Goal: Information Seeking & Learning: Learn about a topic

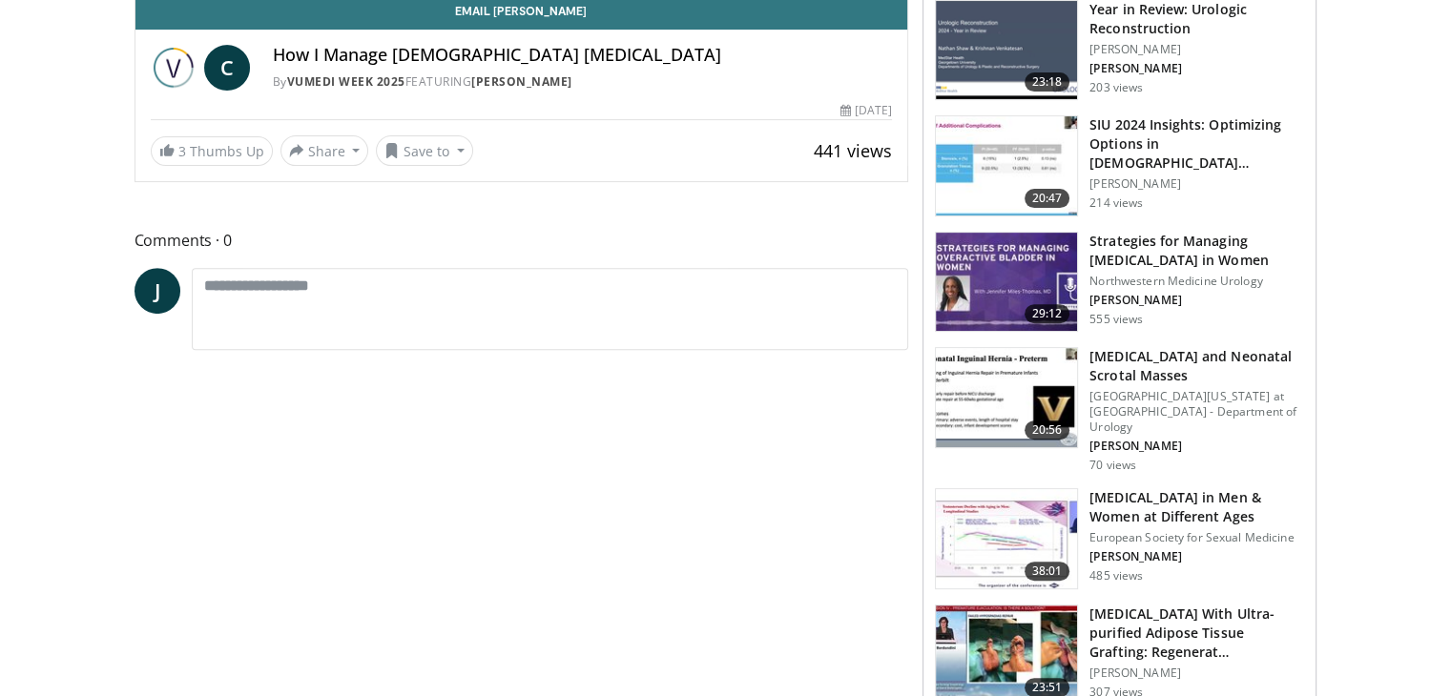
scroll to position [237, 0]
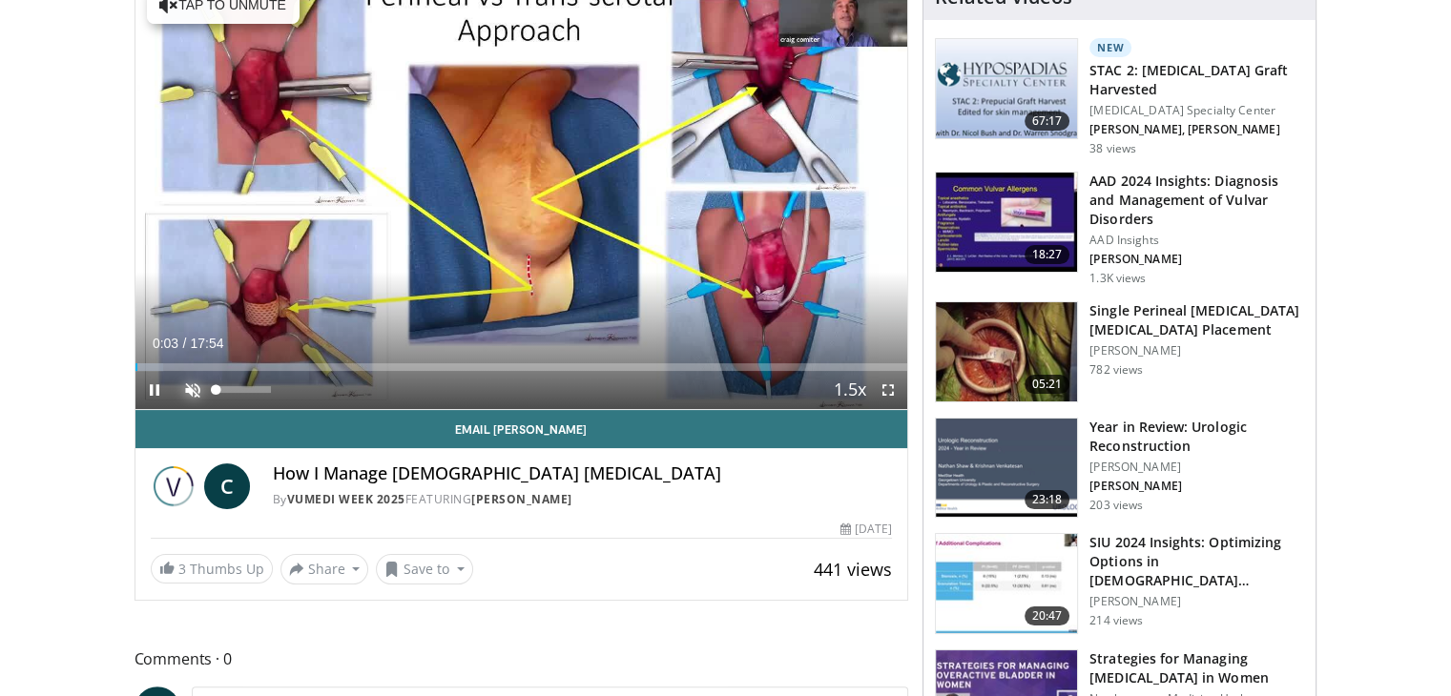
click at [187, 384] on span "Video Player" at bounding box center [193, 390] width 38 height 38
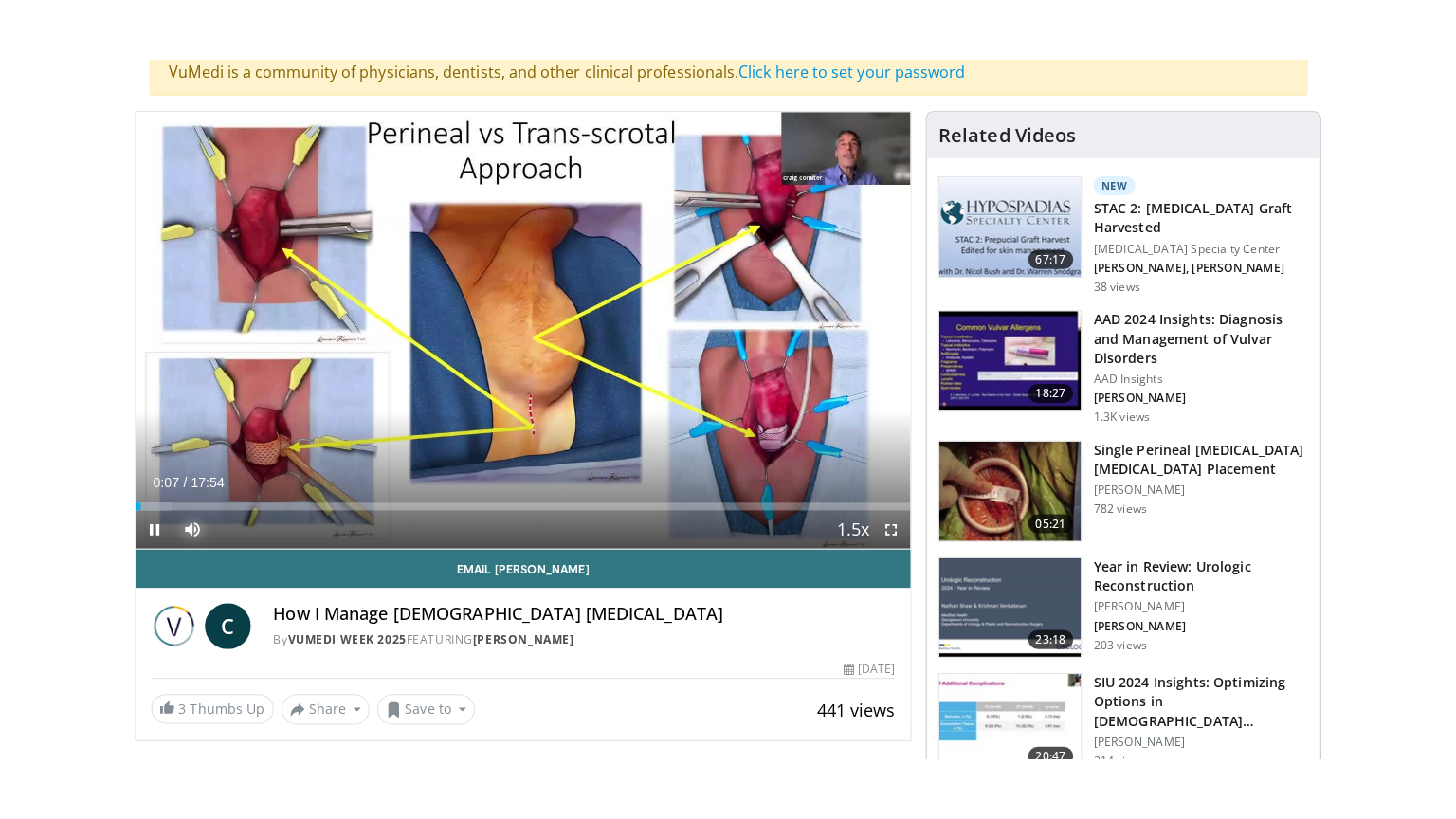
scroll to position [155, 0]
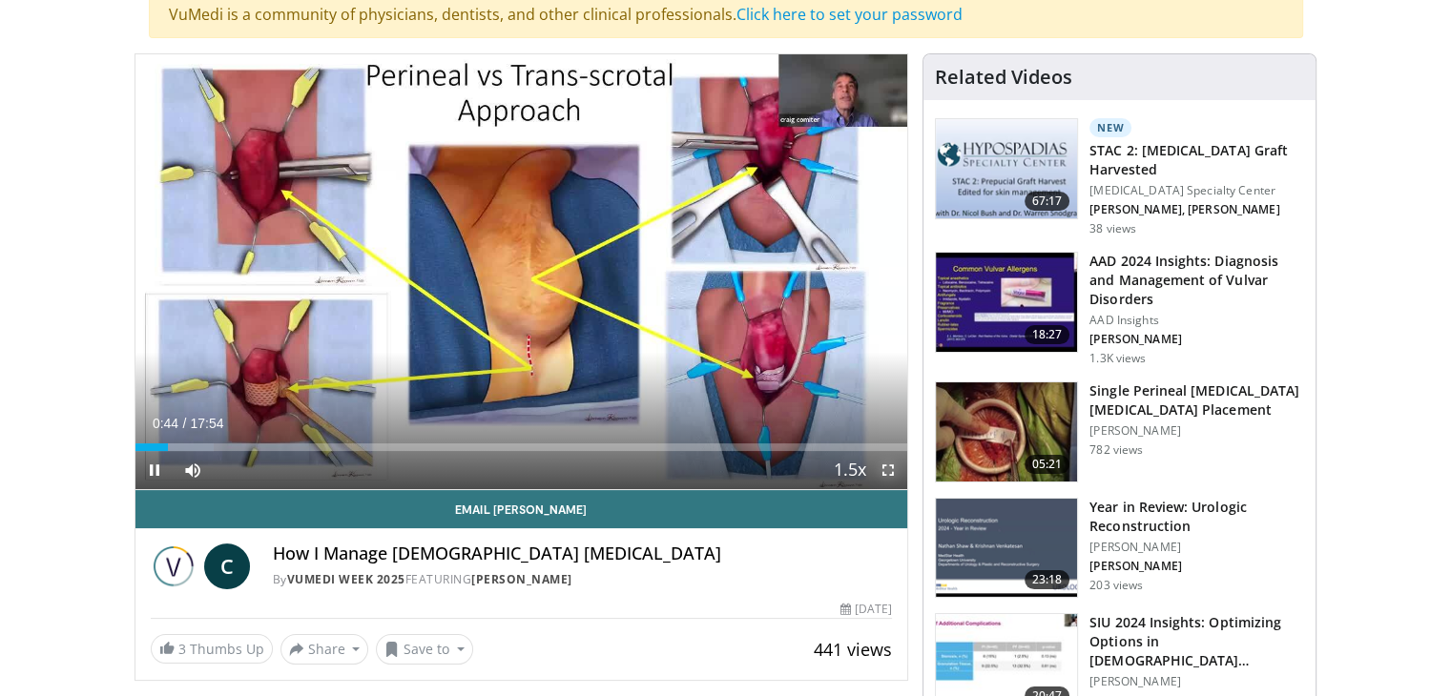
click at [886, 465] on span "Video Player" at bounding box center [888, 470] width 38 height 38
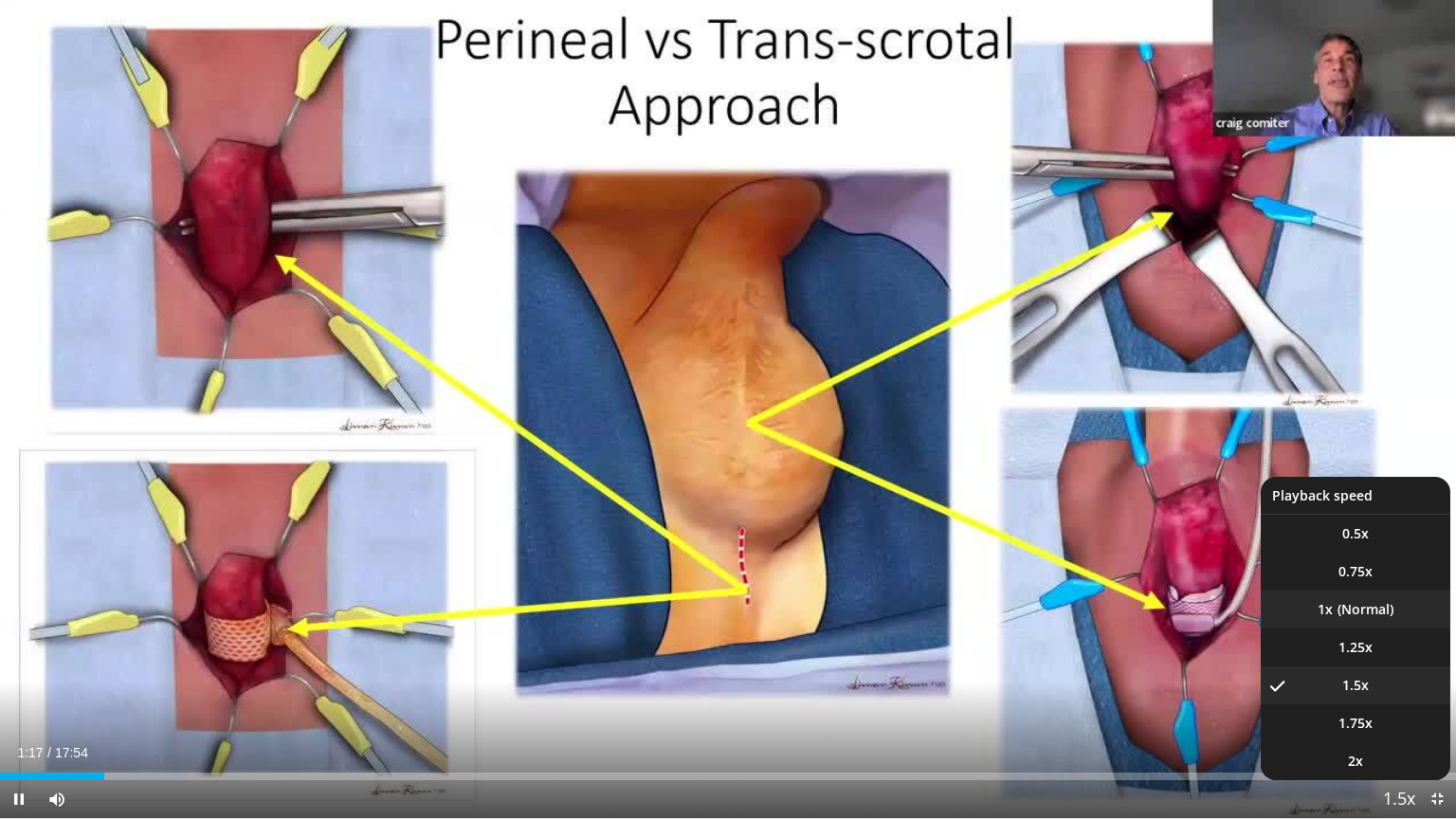
click at [1366, 612] on li "1x" at bounding box center [1356, 609] width 190 height 38
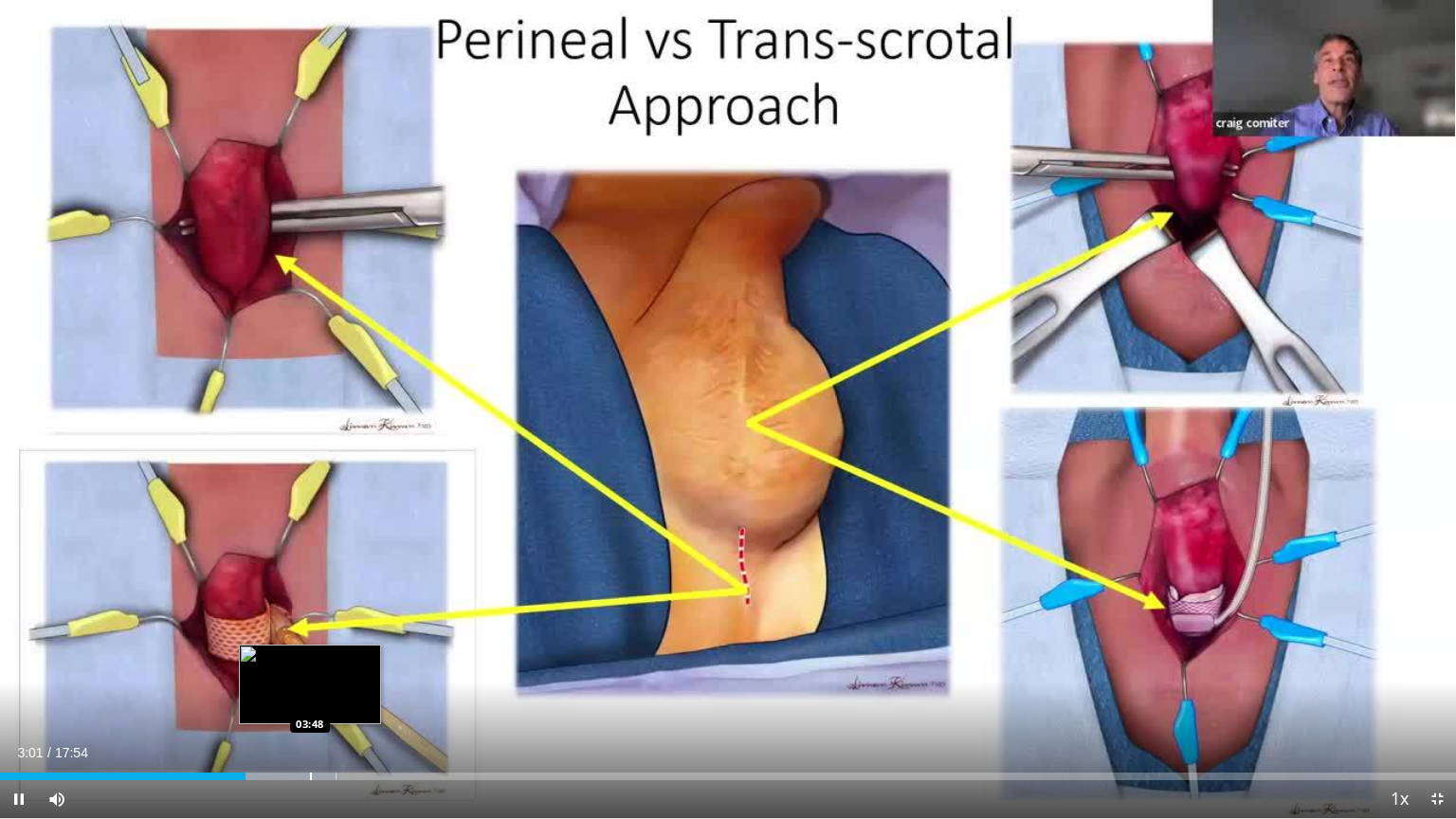
click at [310, 691] on div "Progress Bar" at bounding box center [311, 776] width 2 height 8
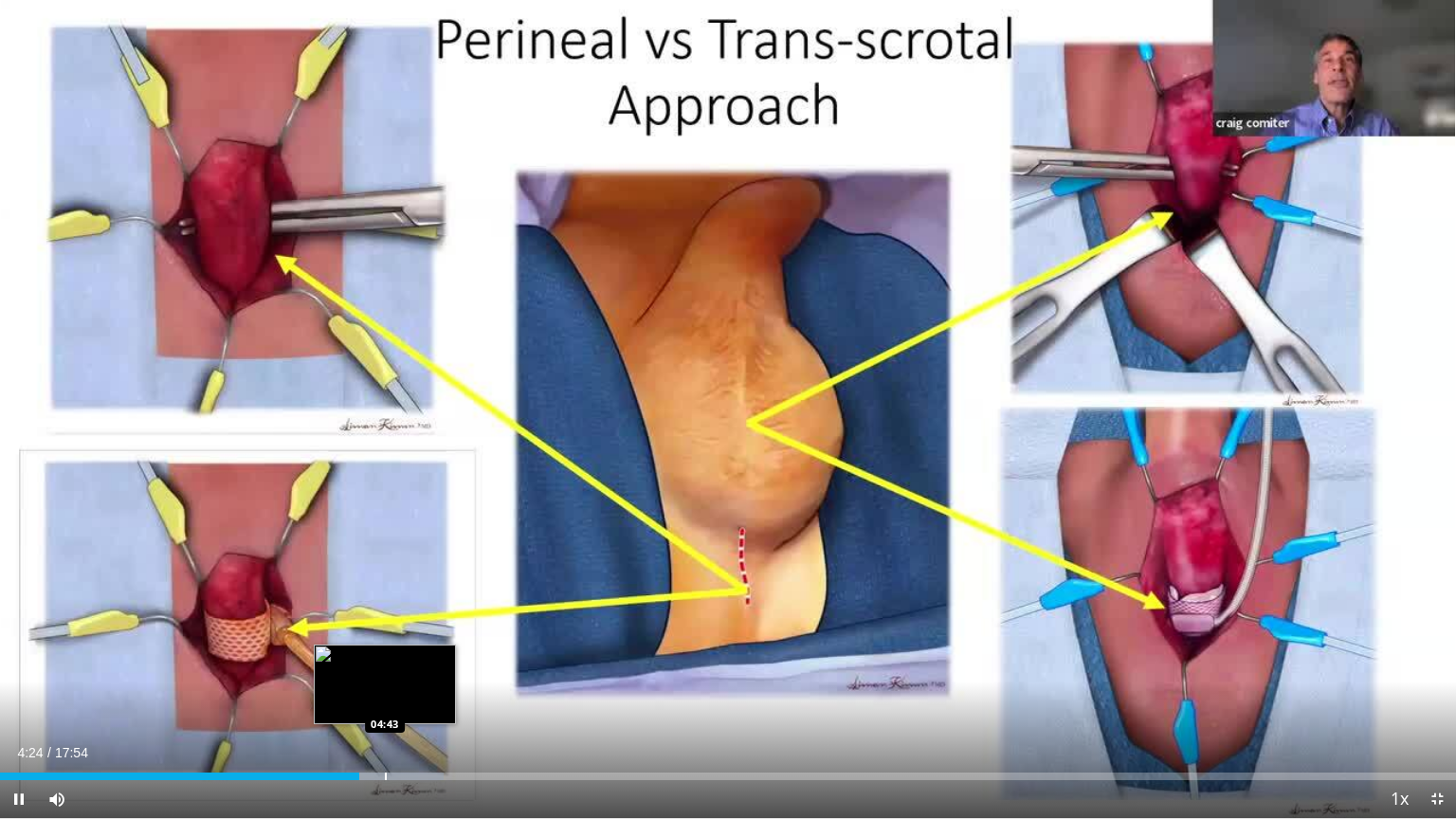
click at [385, 691] on div "Progress Bar" at bounding box center [386, 776] width 2 height 8
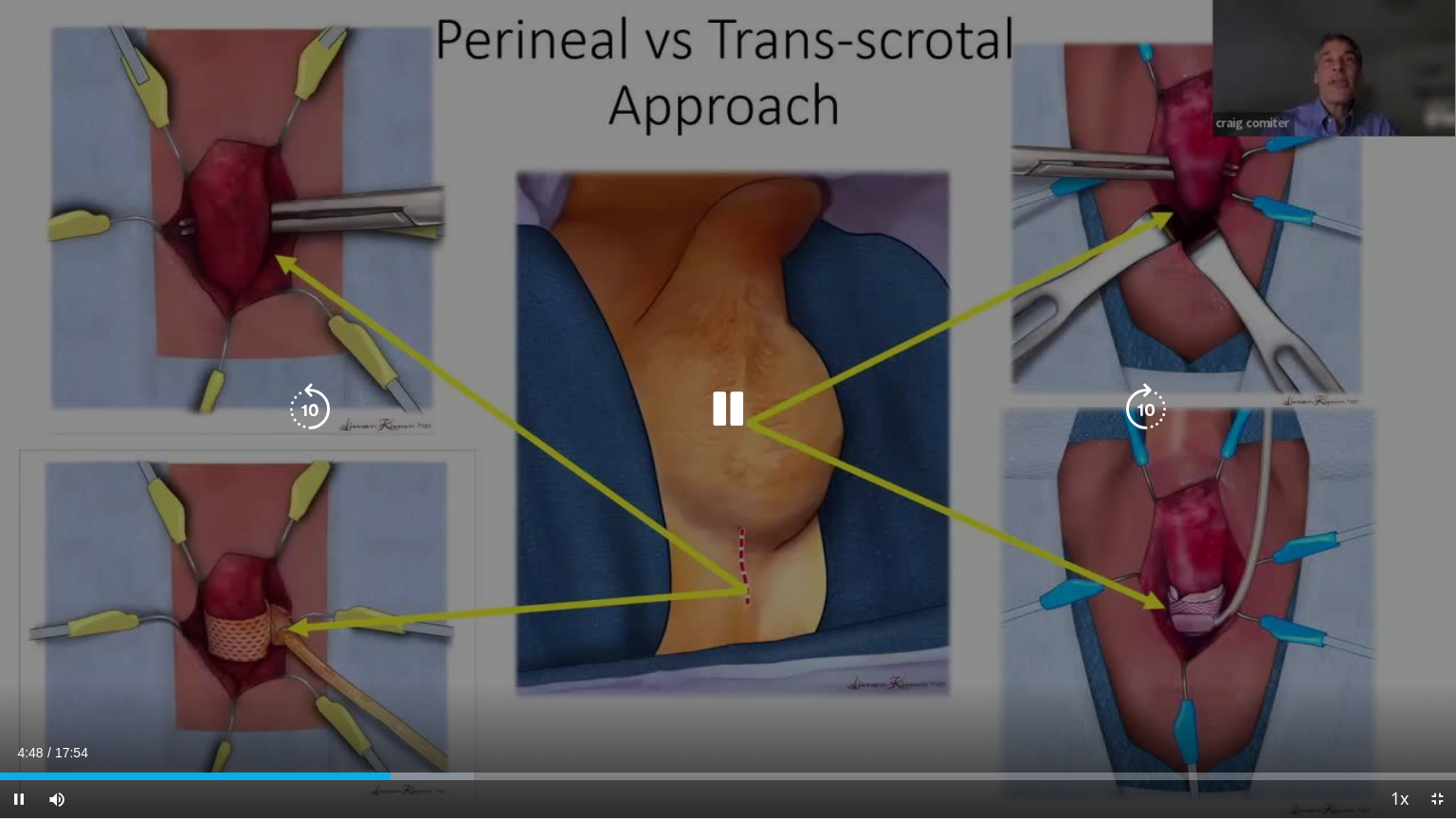
click at [318, 403] on icon "Video Player" at bounding box center [309, 409] width 53 height 53
click at [1130, 402] on icon "Video Player" at bounding box center [1145, 409] width 53 height 53
click at [1146, 402] on icon "Video Player" at bounding box center [1145, 409] width 53 height 53
click at [1148, 412] on icon "Video Player" at bounding box center [1145, 409] width 53 height 53
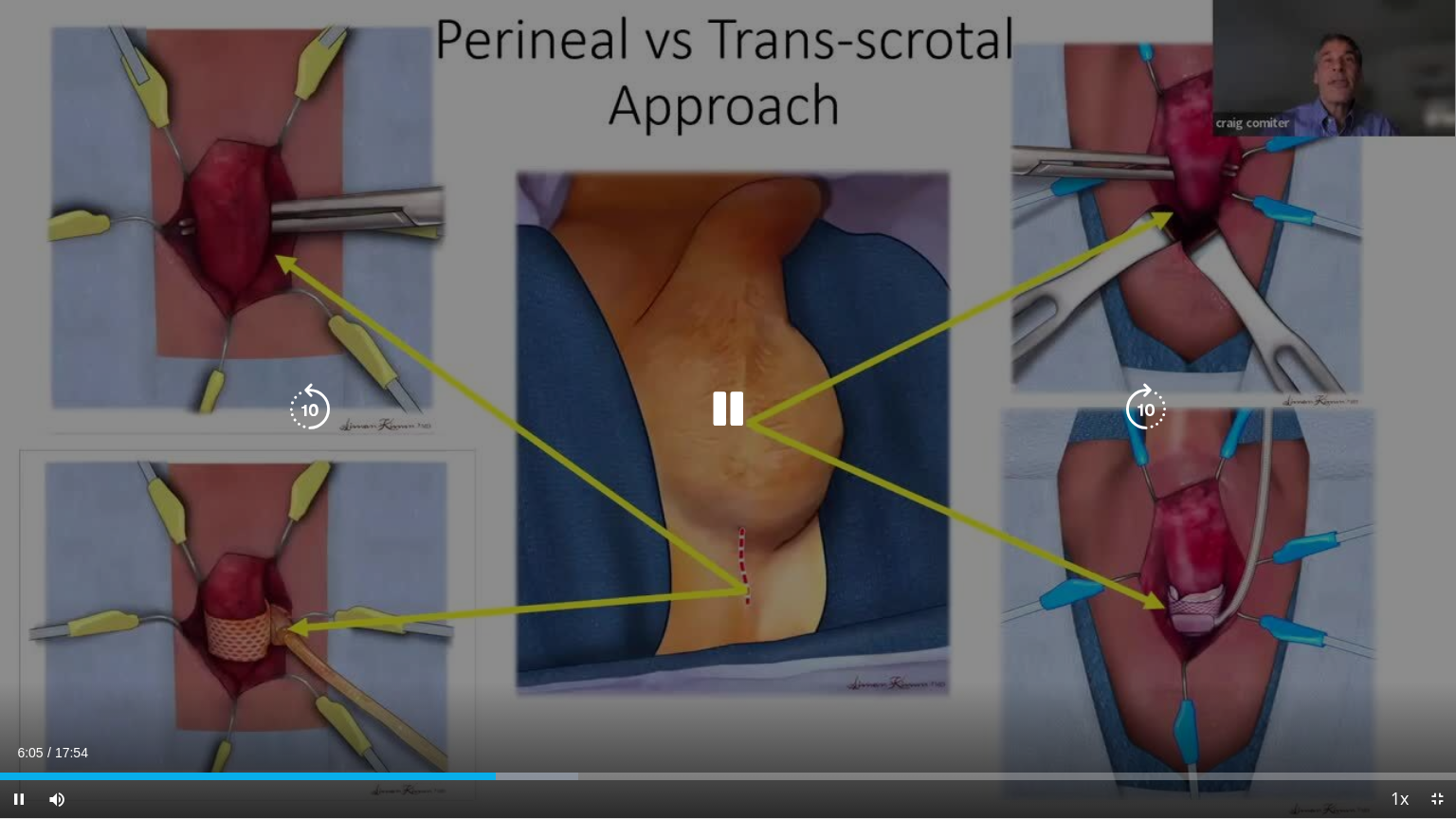
click at [1146, 412] on icon "Video Player" at bounding box center [1145, 409] width 53 height 53
click at [1146, 411] on icon "Video Player" at bounding box center [1145, 409] width 53 height 53
click at [1141, 398] on icon "Video Player" at bounding box center [1145, 409] width 53 height 53
click at [1140, 400] on icon "Video Player" at bounding box center [1145, 409] width 53 height 53
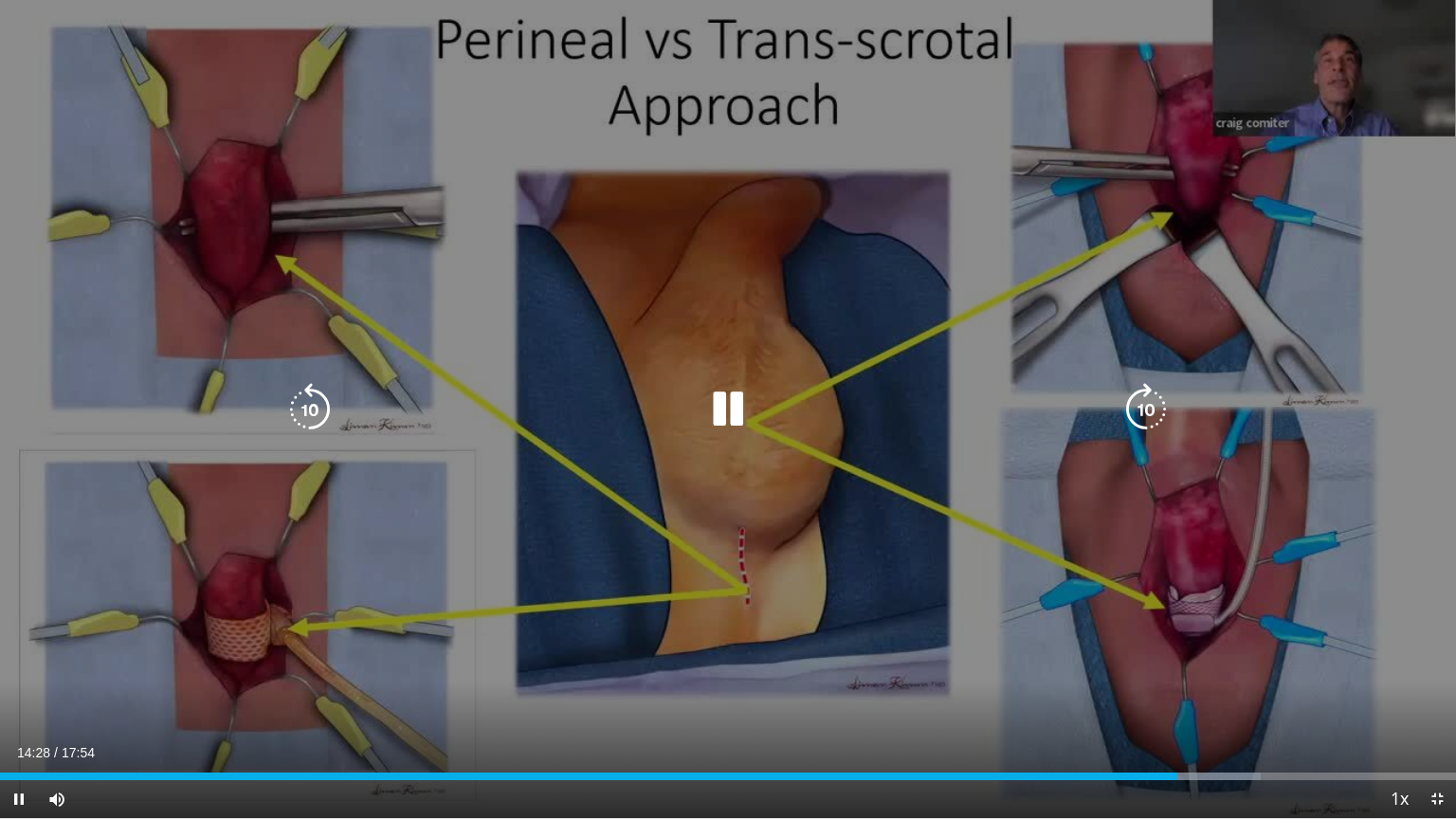
click at [1141, 406] on icon "Video Player" at bounding box center [1145, 409] width 53 height 53
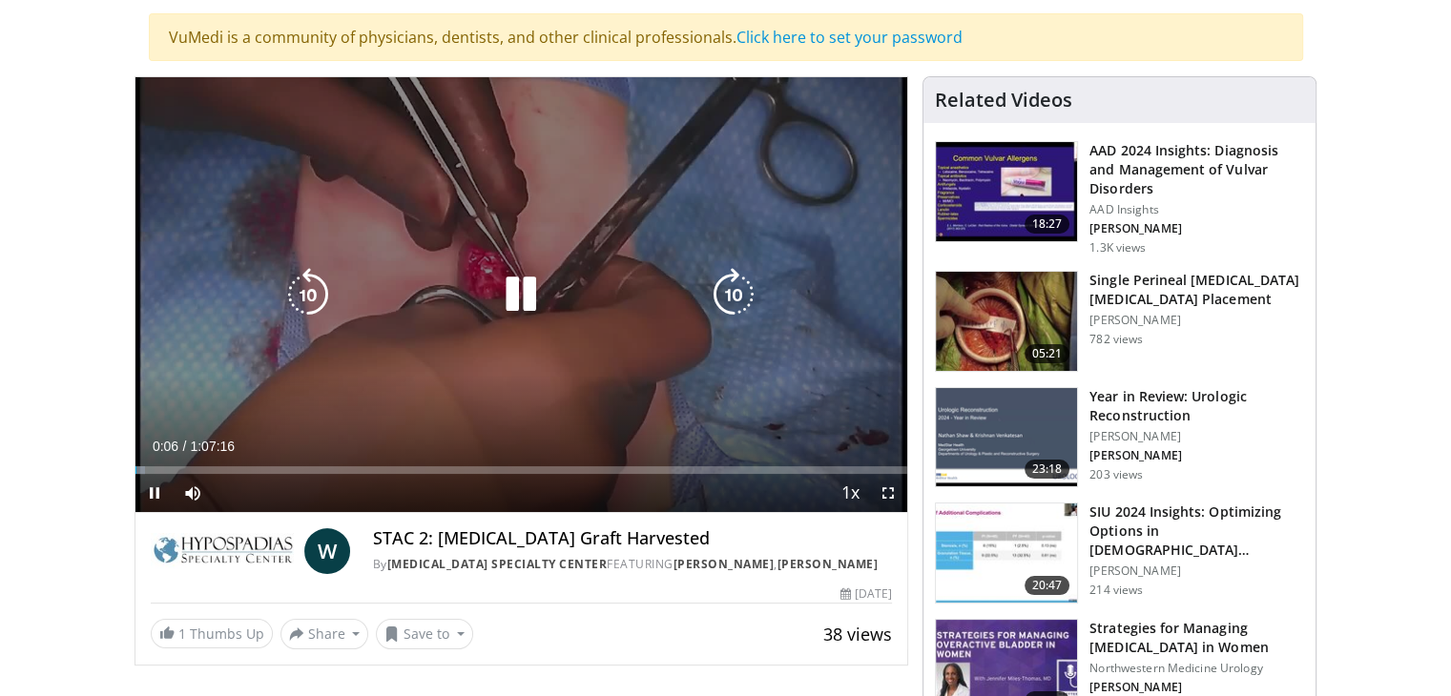
scroll to position [135, 0]
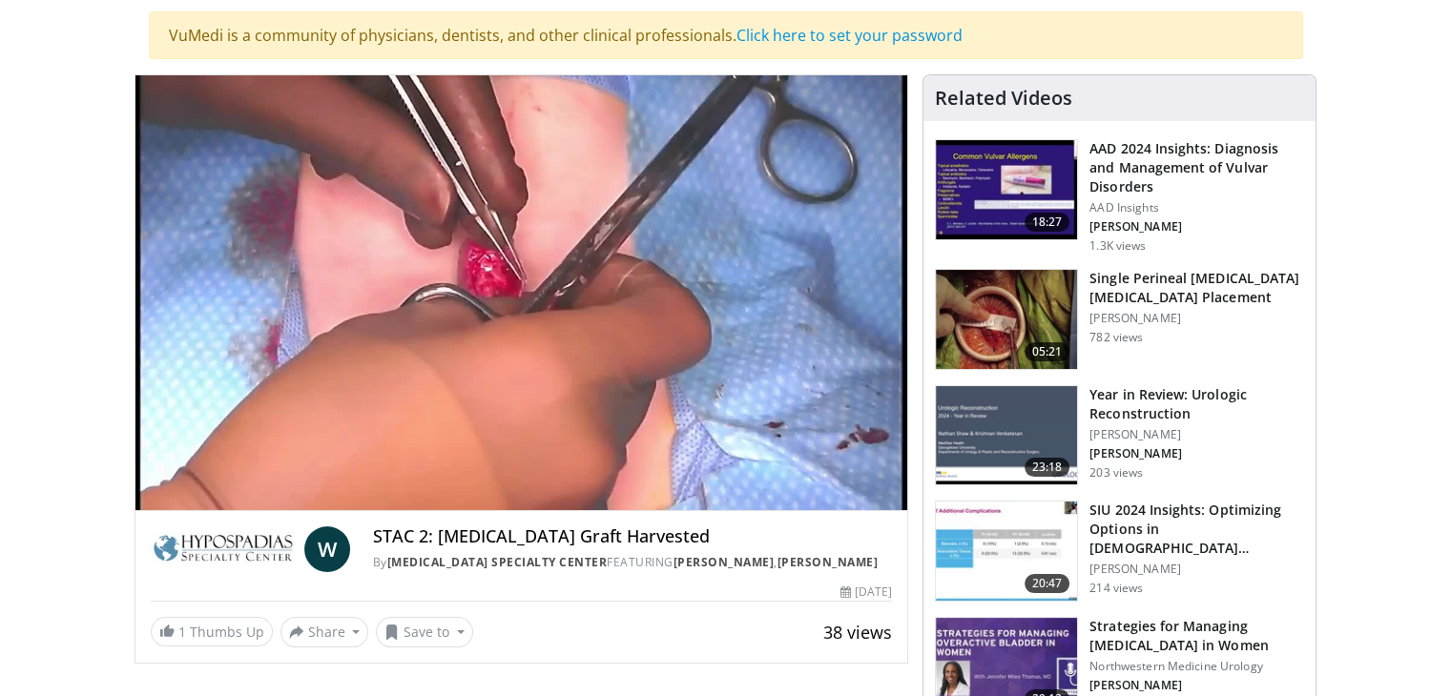
click at [1001, 417] on img at bounding box center [1006, 435] width 141 height 99
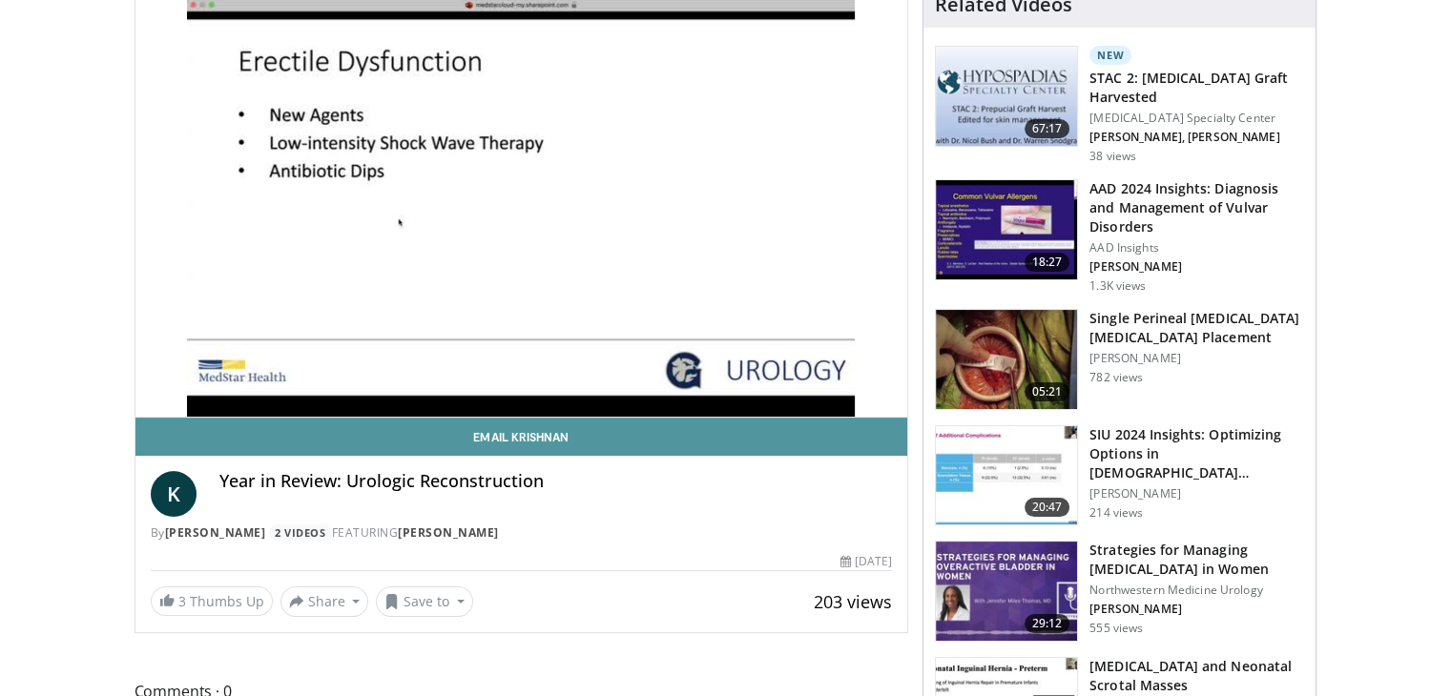
scroll to position [225, 0]
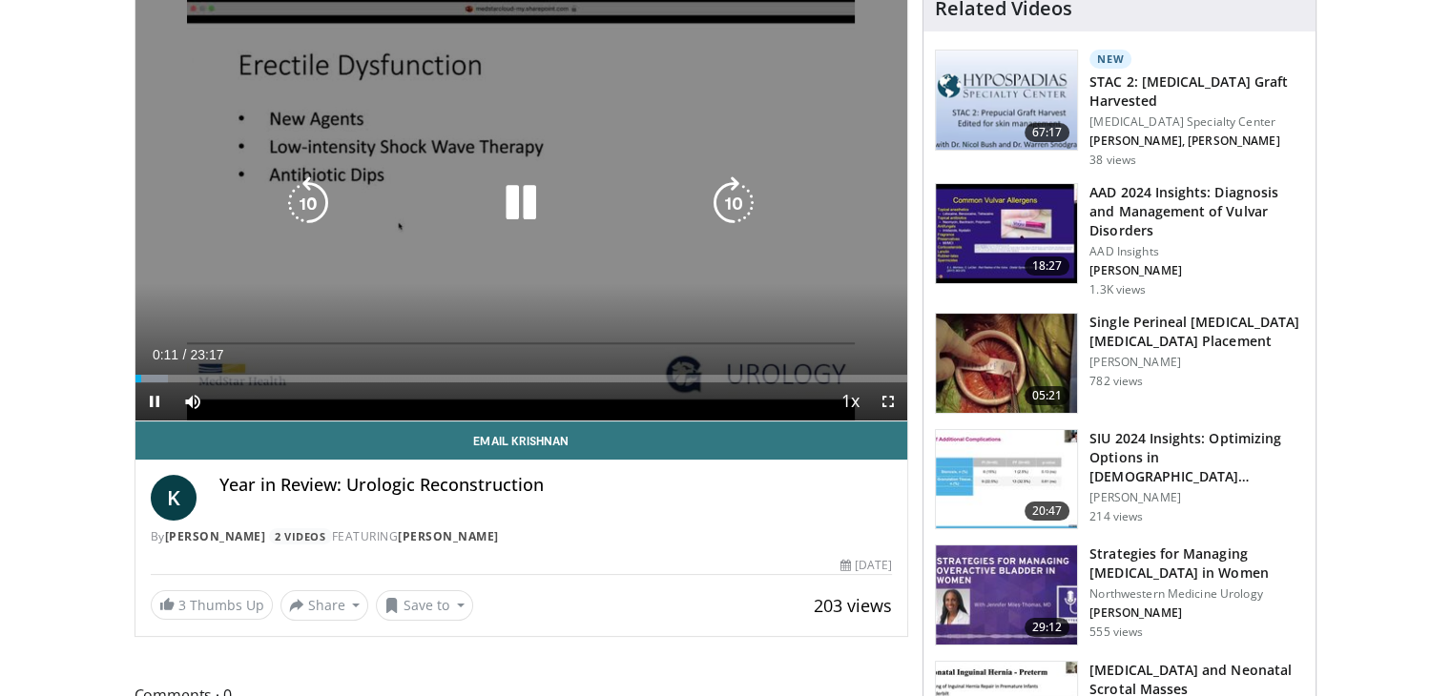
click at [723, 196] on icon "Video Player" at bounding box center [733, 202] width 53 height 53
click at [722, 196] on icon "Video Player" at bounding box center [733, 202] width 53 height 53
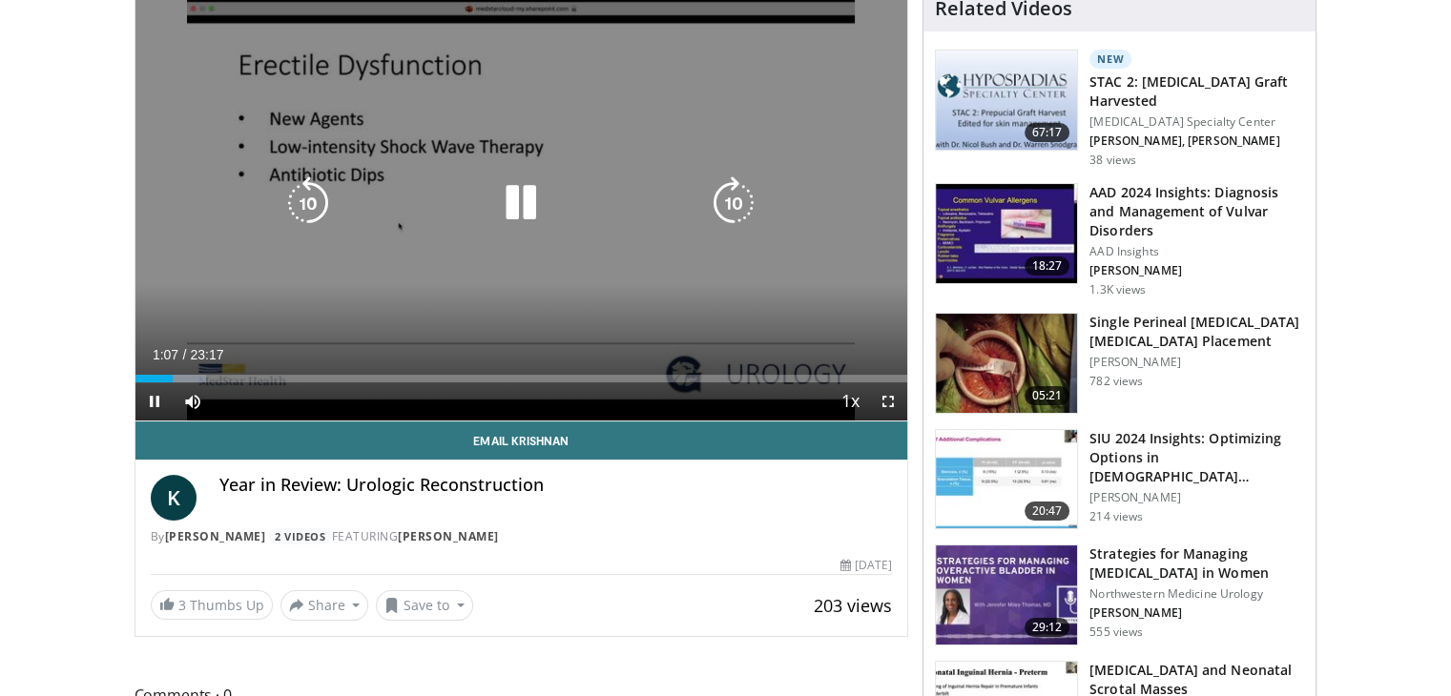
click at [719, 196] on icon "Video Player" at bounding box center [733, 202] width 53 height 53
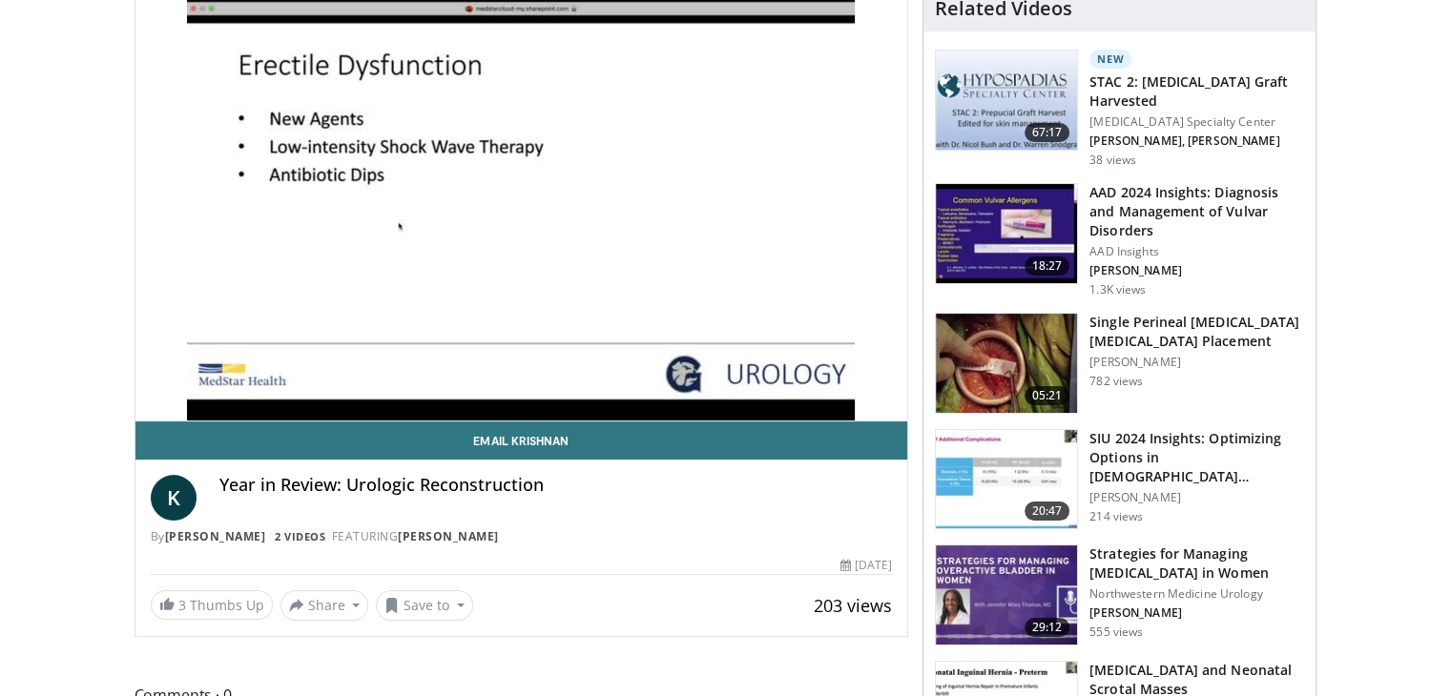
click at [719, 196] on div "10 seconds Tap to unmute" at bounding box center [521, 203] width 773 height 435
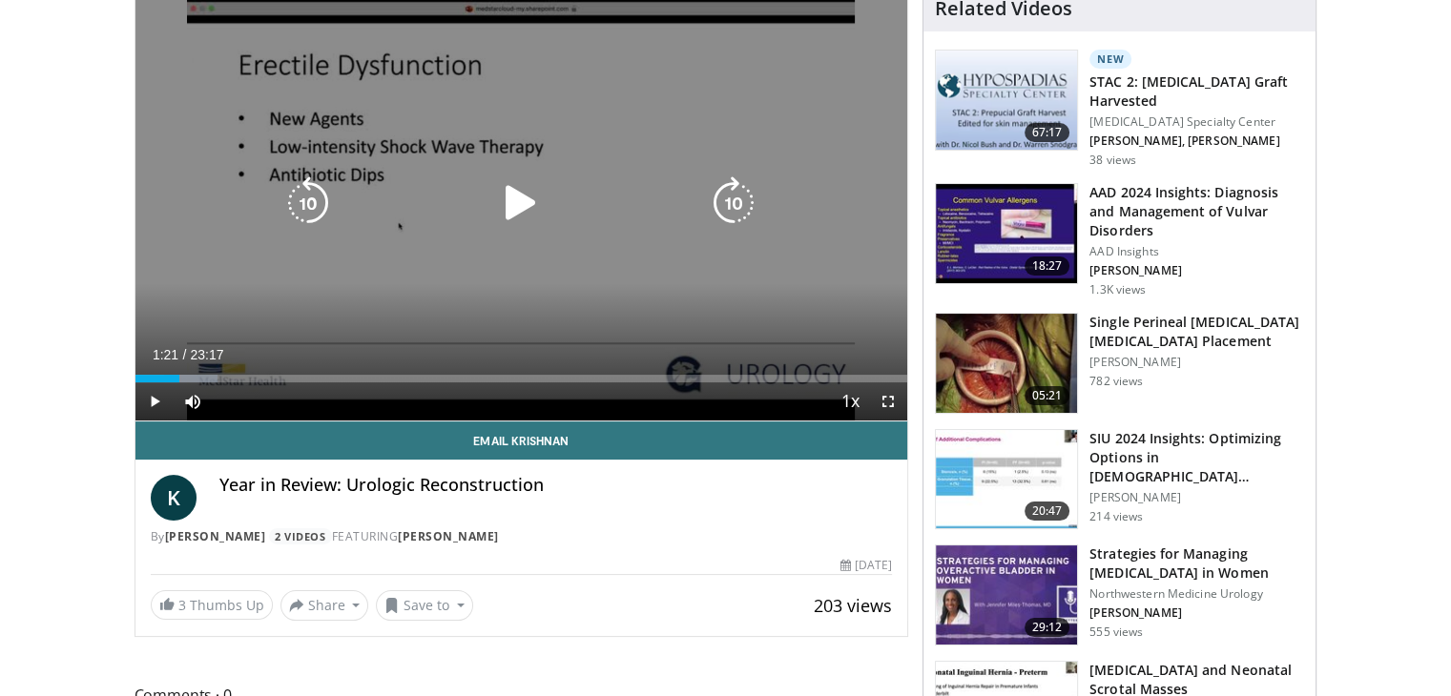
click at [718, 200] on icon "Video Player" at bounding box center [733, 202] width 53 height 53
click at [752, 205] on icon "Video Player" at bounding box center [733, 202] width 53 height 53
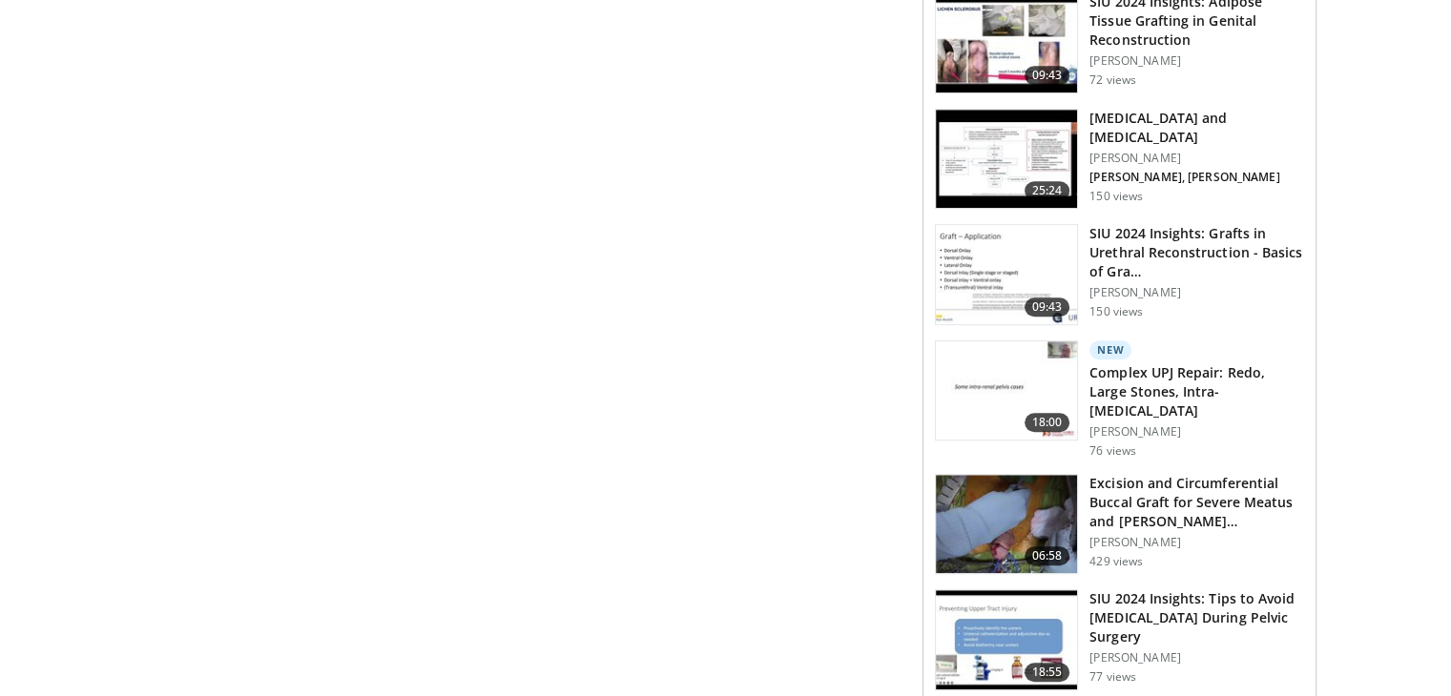
scroll to position [1267, 0]
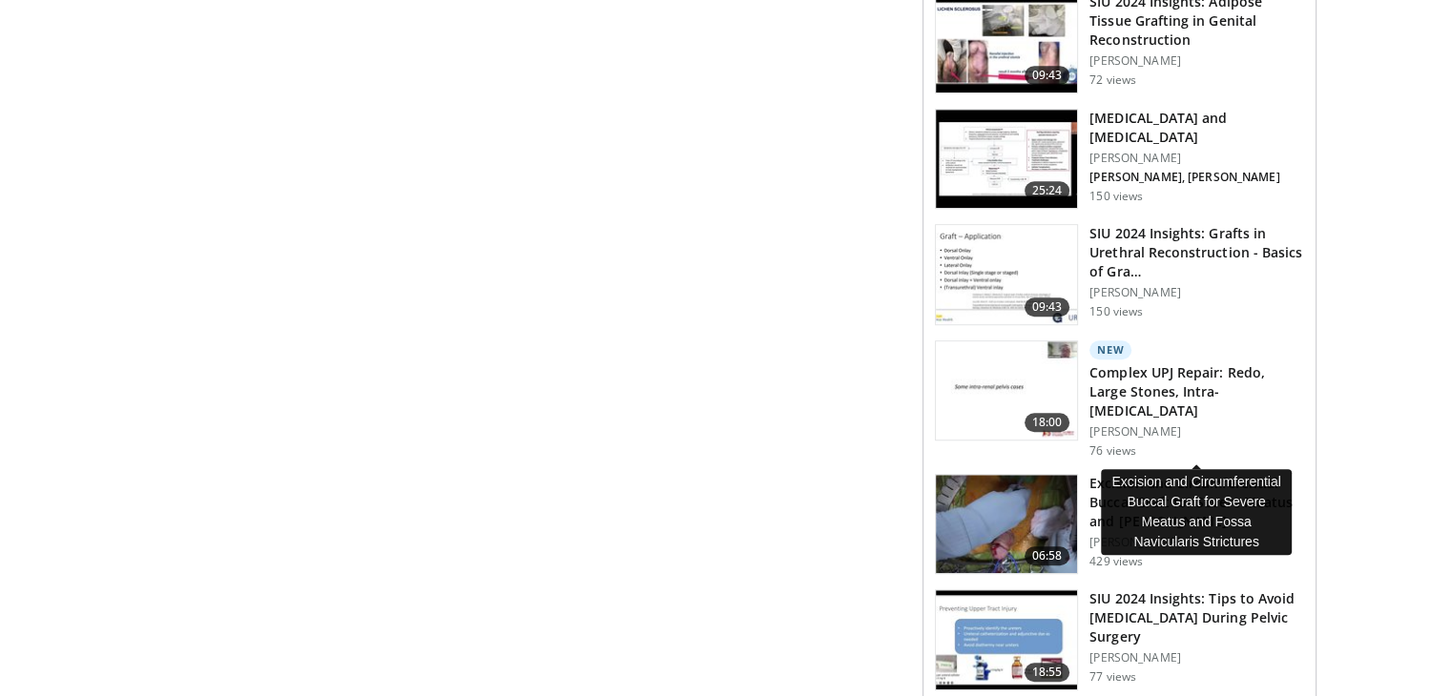
click at [1156, 474] on h3 "Excision and Circumferential Buccal Graft for Severe Meatus and Foss…" at bounding box center [1196, 502] width 215 height 57
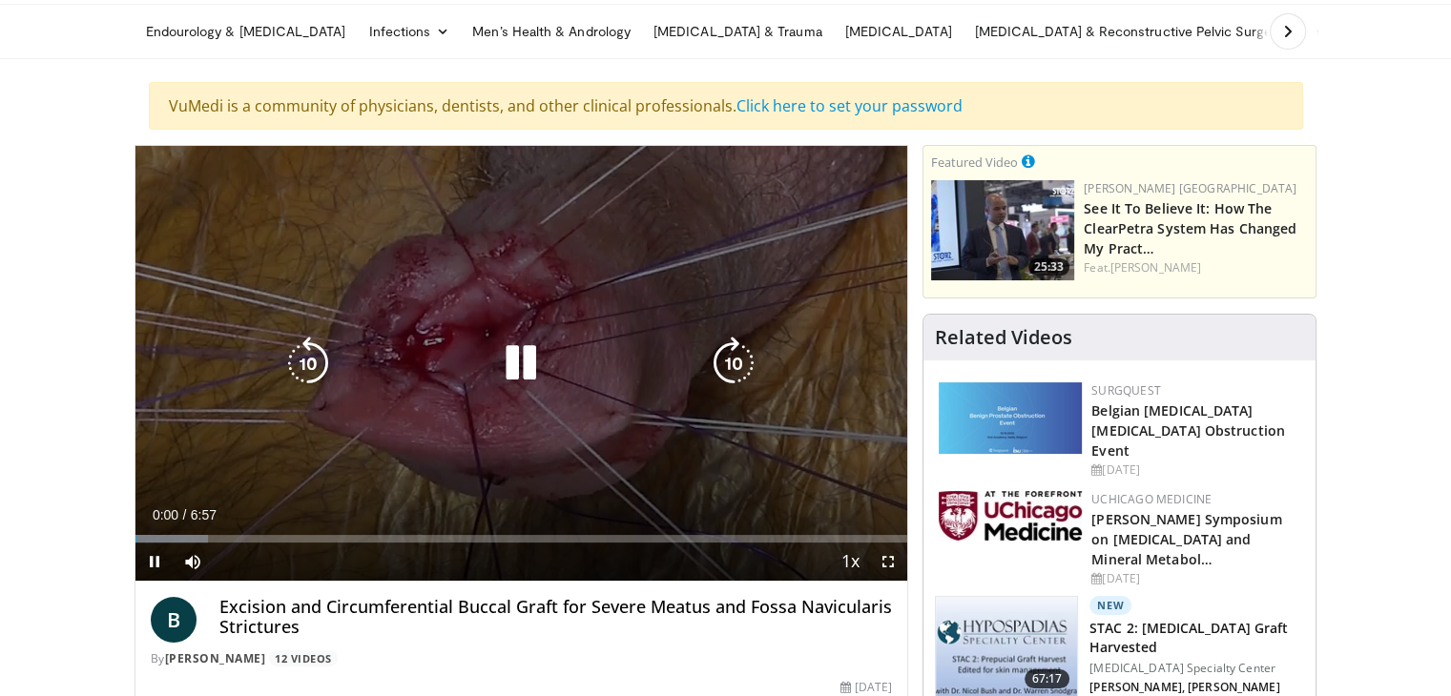
scroll to position [67, 0]
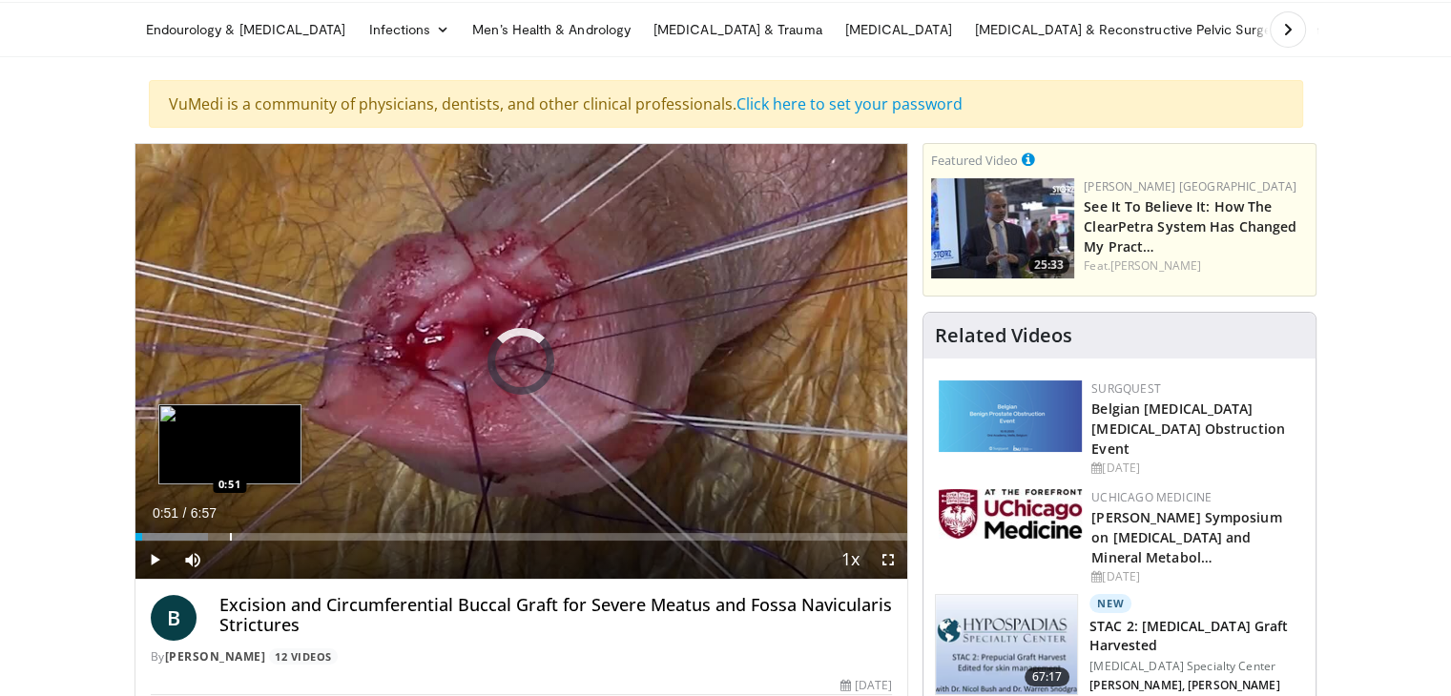
click at [230, 537] on div "Progress Bar" at bounding box center [231, 537] width 2 height 8
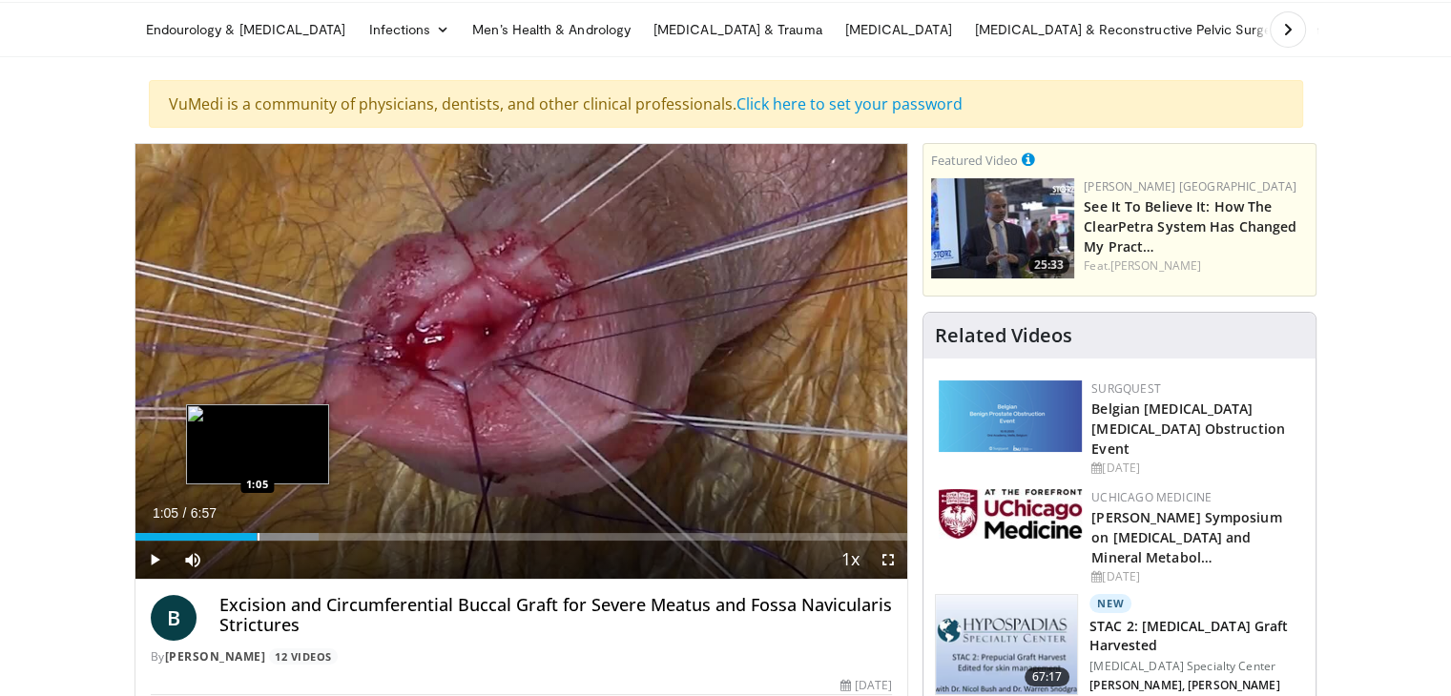
click at [258, 539] on div "Progress Bar" at bounding box center [259, 537] width 2 height 8
click at [283, 538] on div "Progress Bar" at bounding box center [284, 537] width 2 height 8
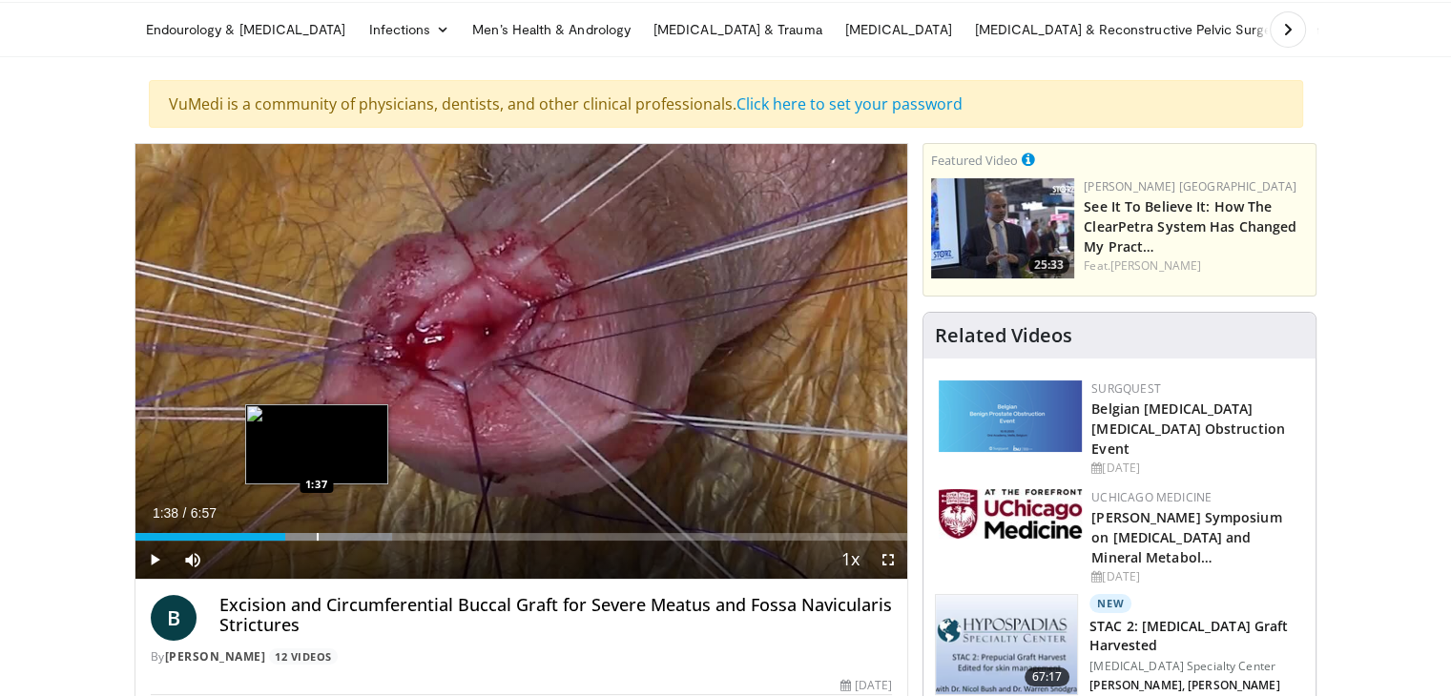
click at [317, 535] on div "Progress Bar" at bounding box center [318, 537] width 2 height 8
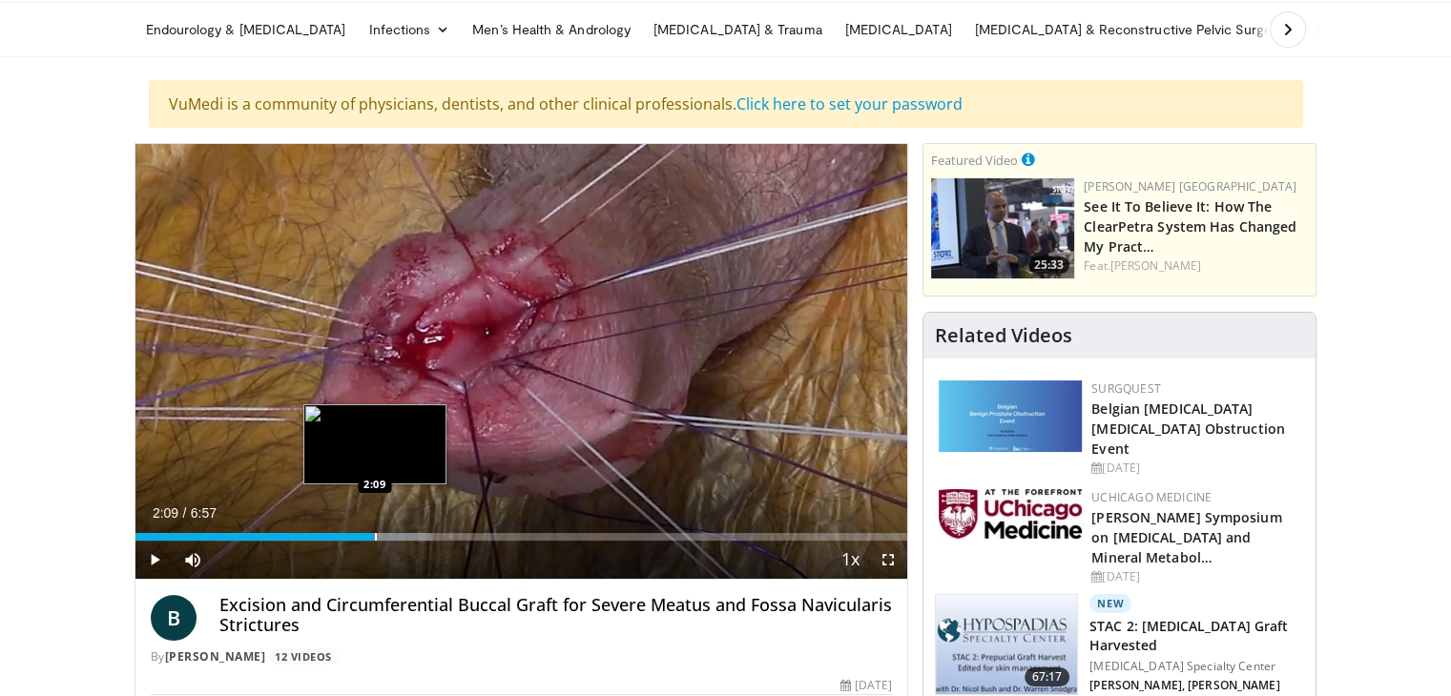
click at [375, 537] on div "Progress Bar" at bounding box center [376, 537] width 2 height 8
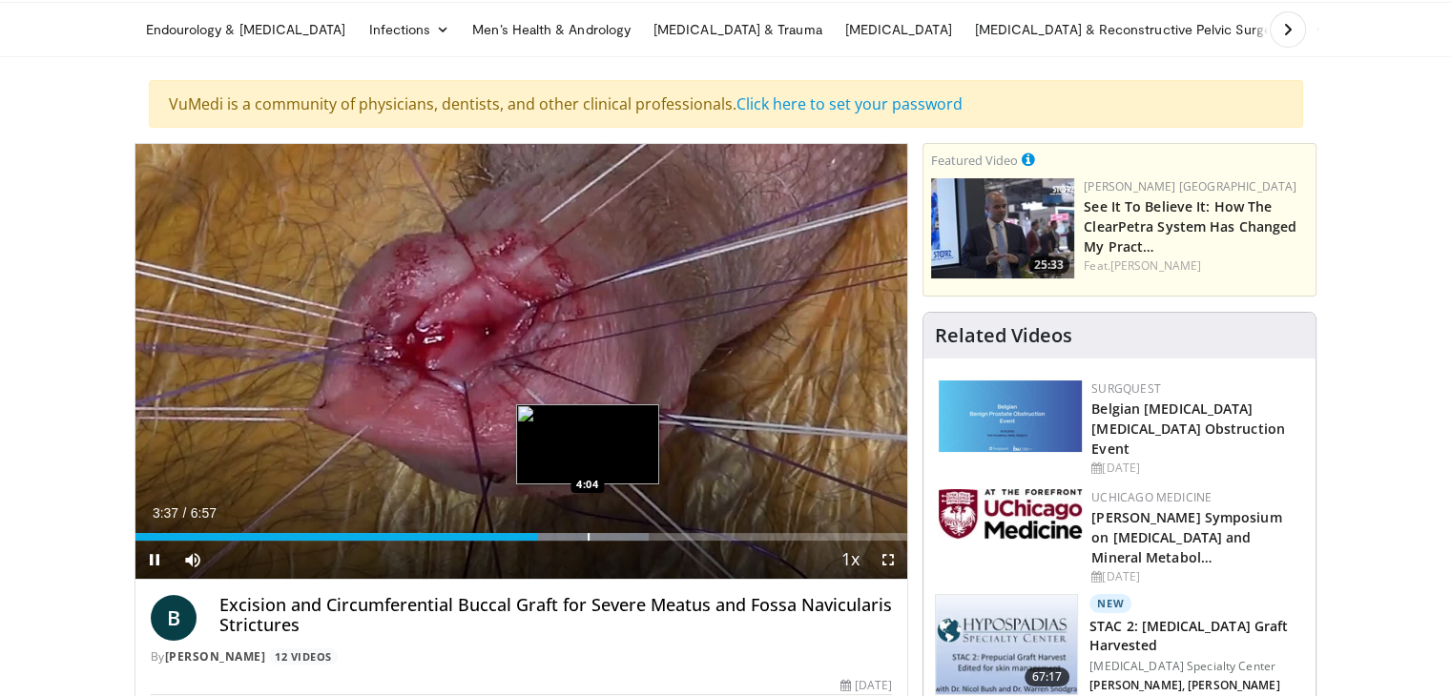
click at [586, 536] on video-js "**********" at bounding box center [521, 362] width 773 height 436
click at [613, 535] on div "Progress Bar" at bounding box center [614, 537] width 2 height 8
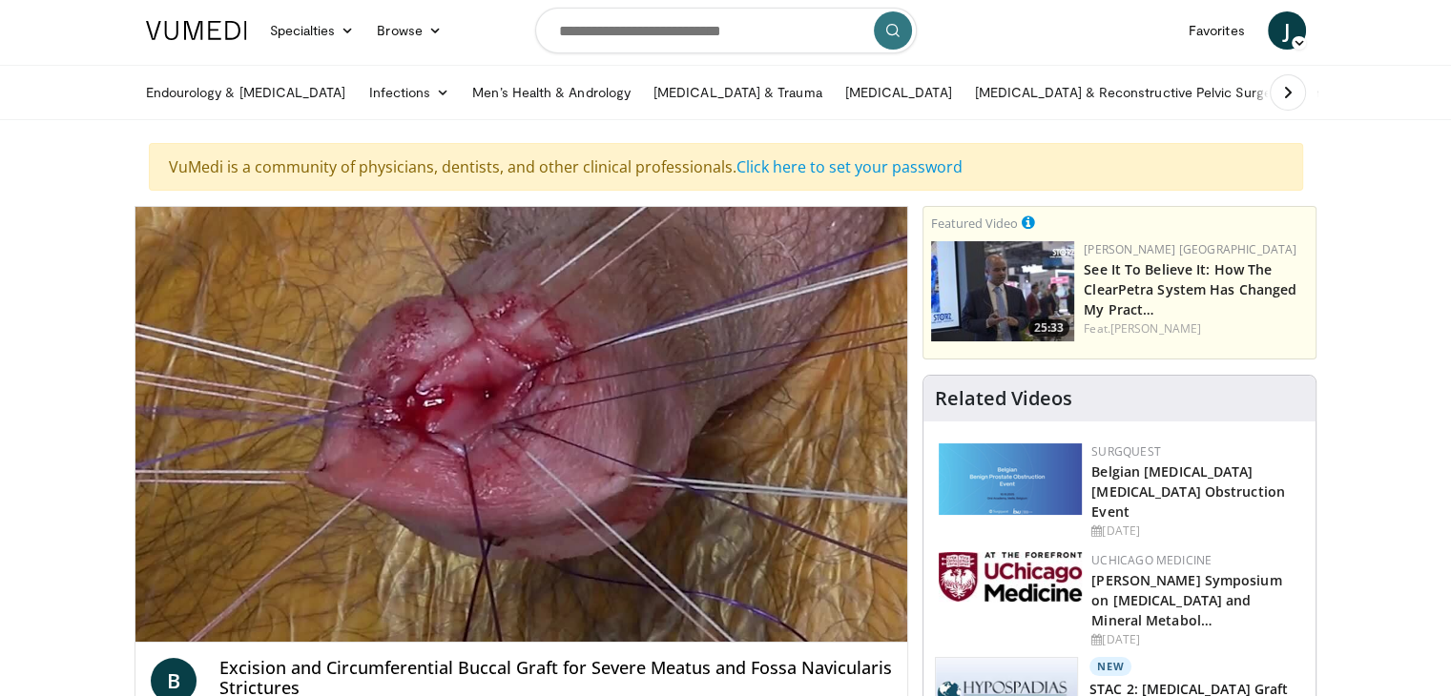
scroll to position [0, 0]
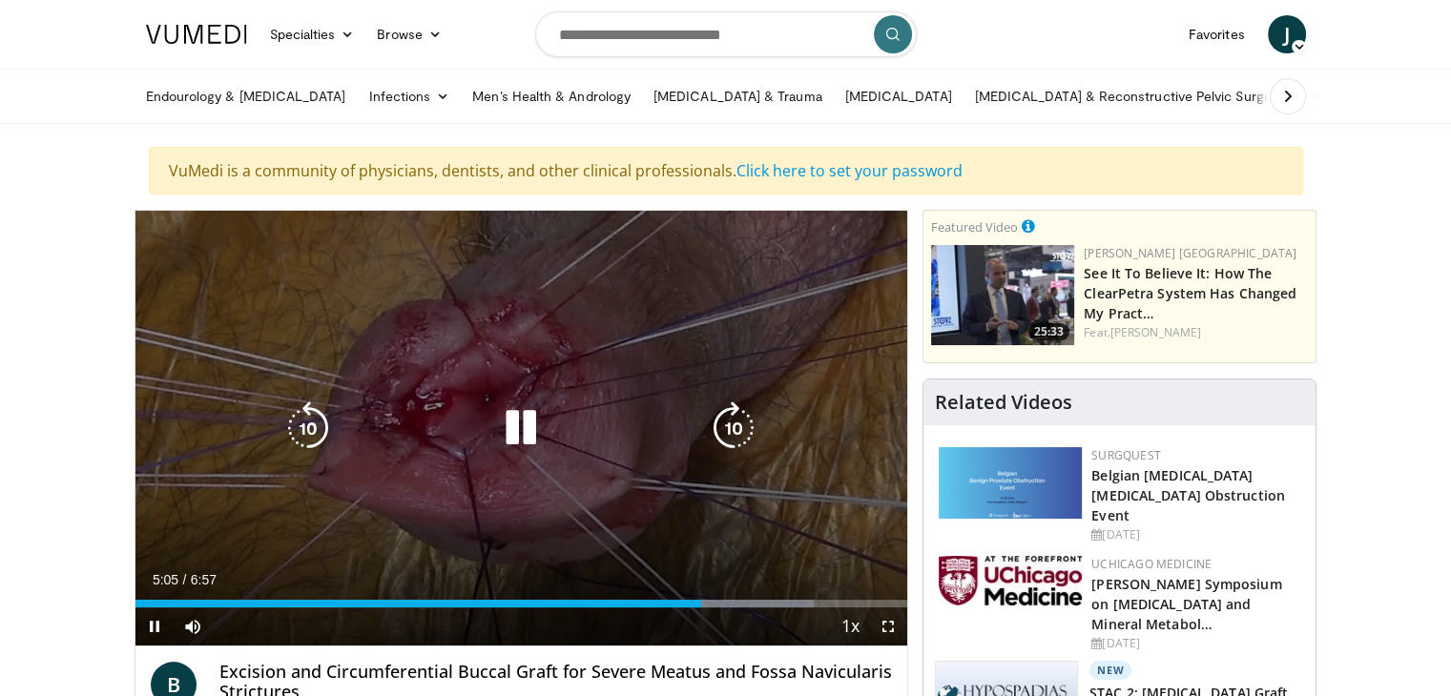
click at [515, 424] on icon "Video Player" at bounding box center [520, 428] width 53 height 53
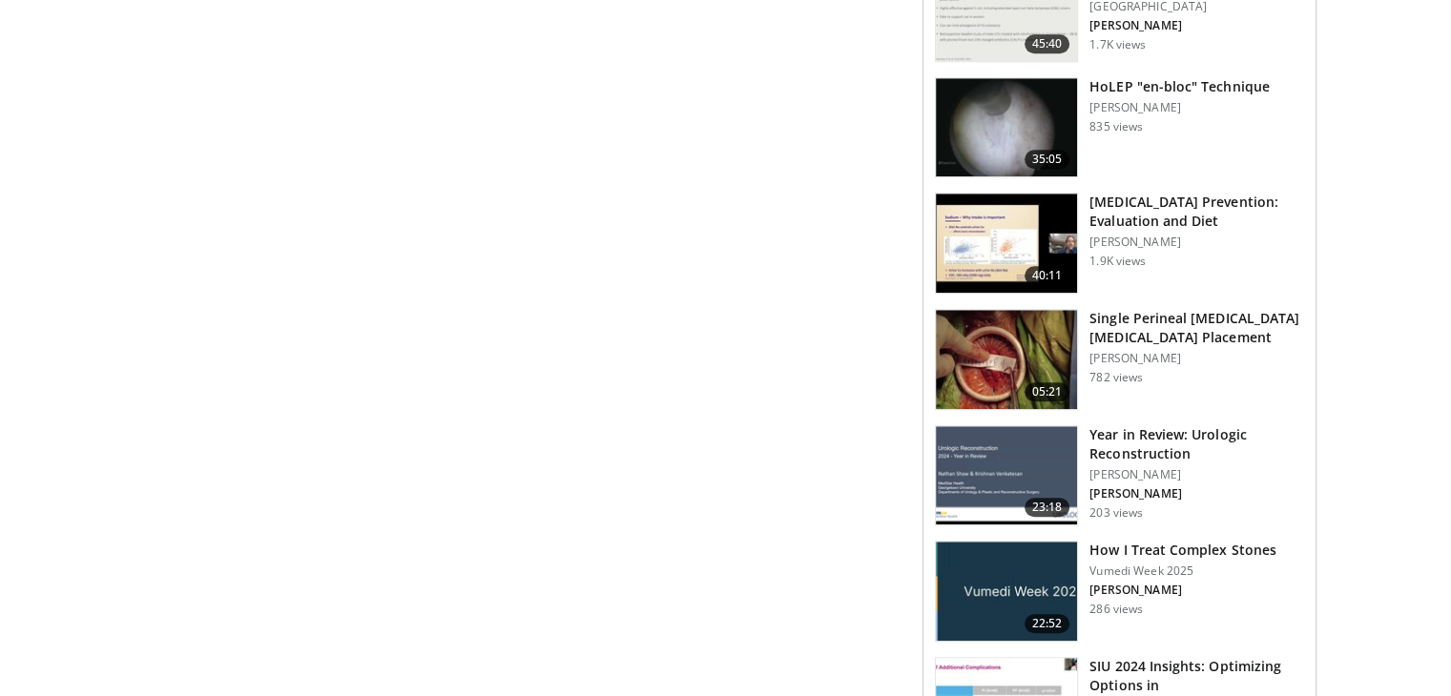
scroll to position [1517, 0]
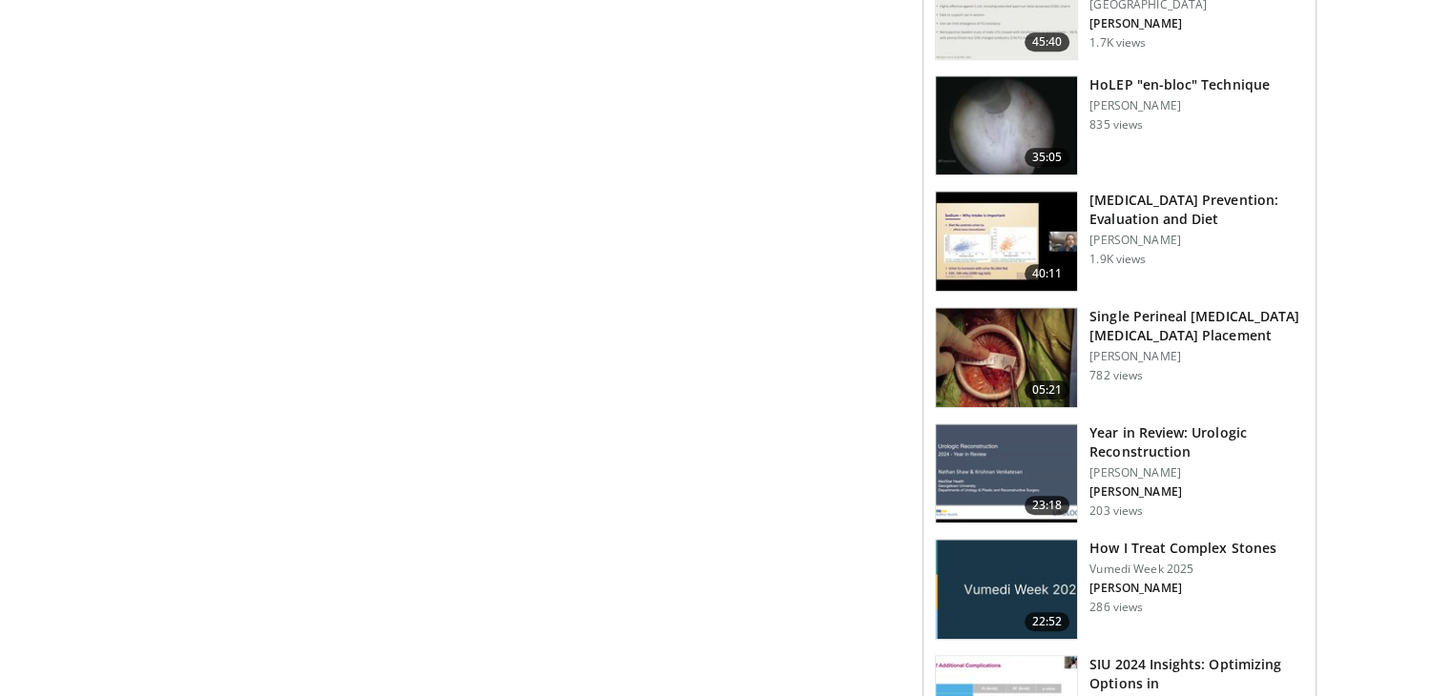
click at [1190, 307] on h3 "Single Perineal Incision Artificial Urinary Sphincter Placement" at bounding box center [1196, 326] width 215 height 38
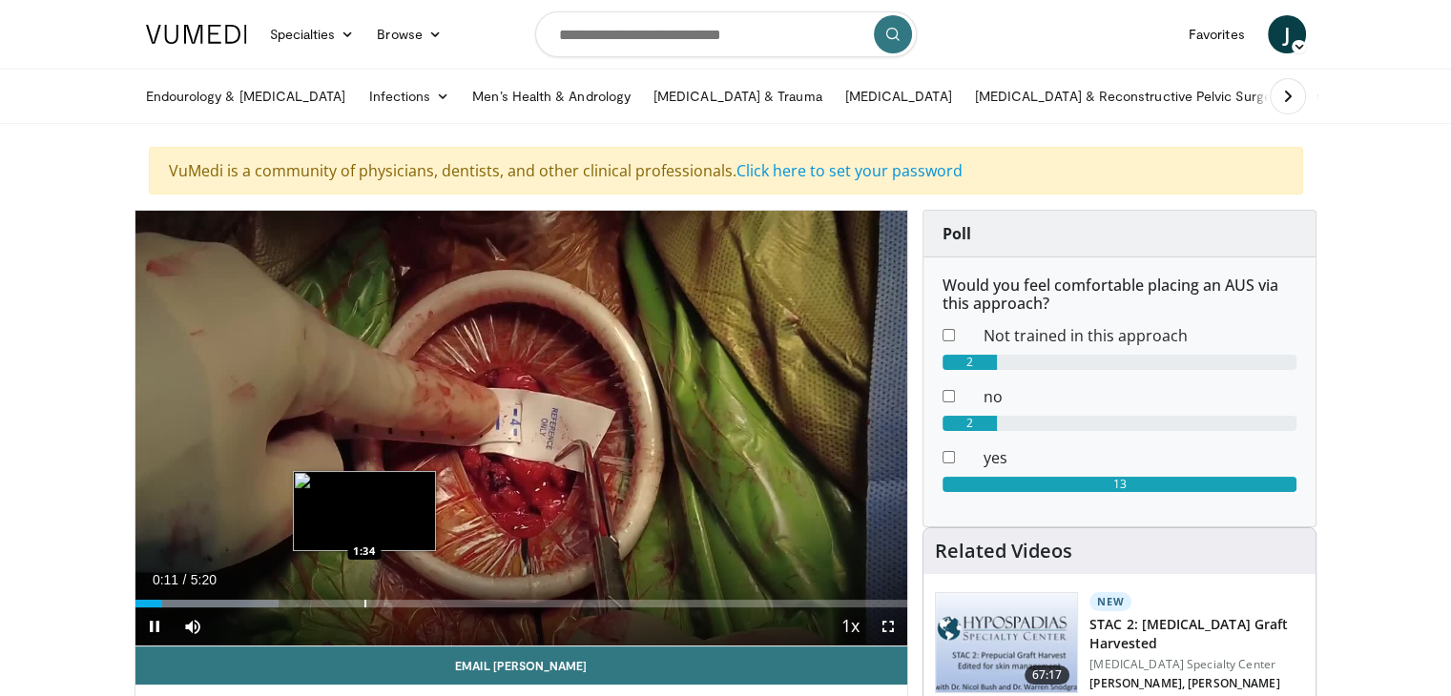
click at [362, 592] on div "Loaded : 18.57% 0:11 1:34" at bounding box center [521, 598] width 773 height 18
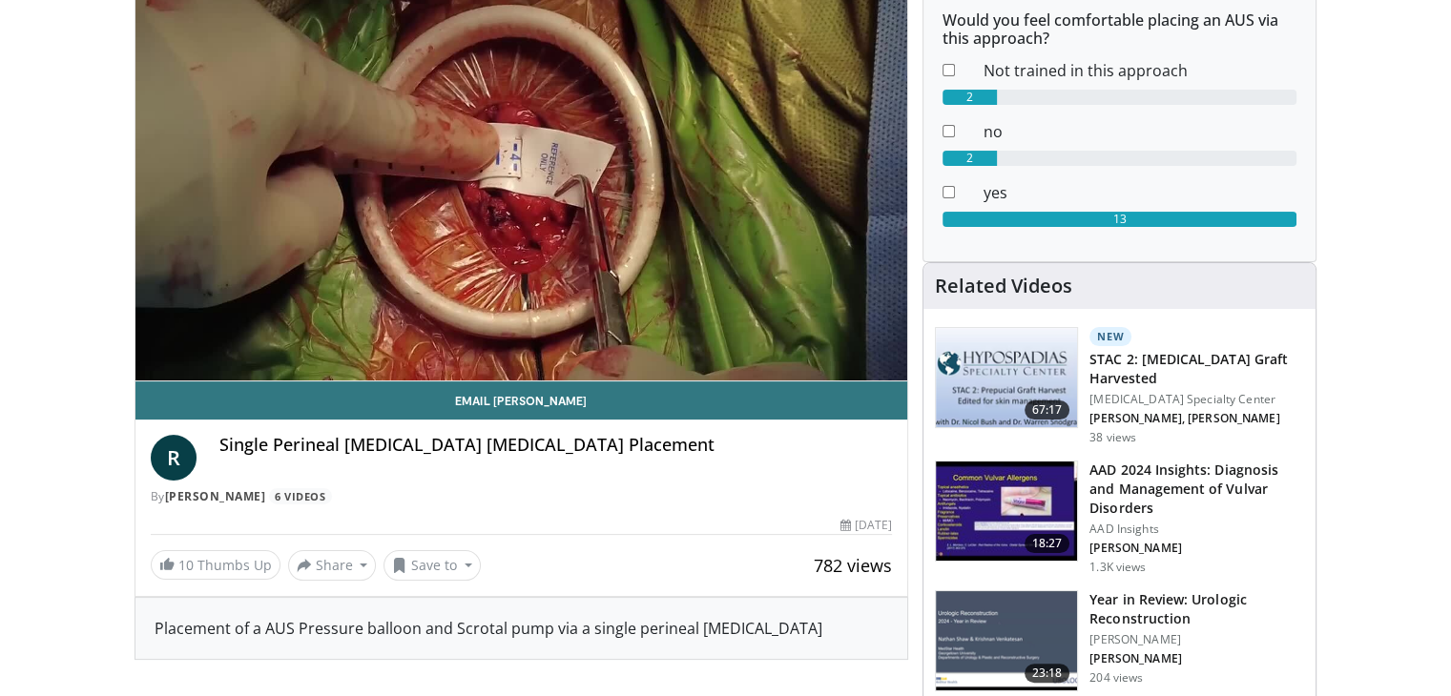
scroll to position [263, 0]
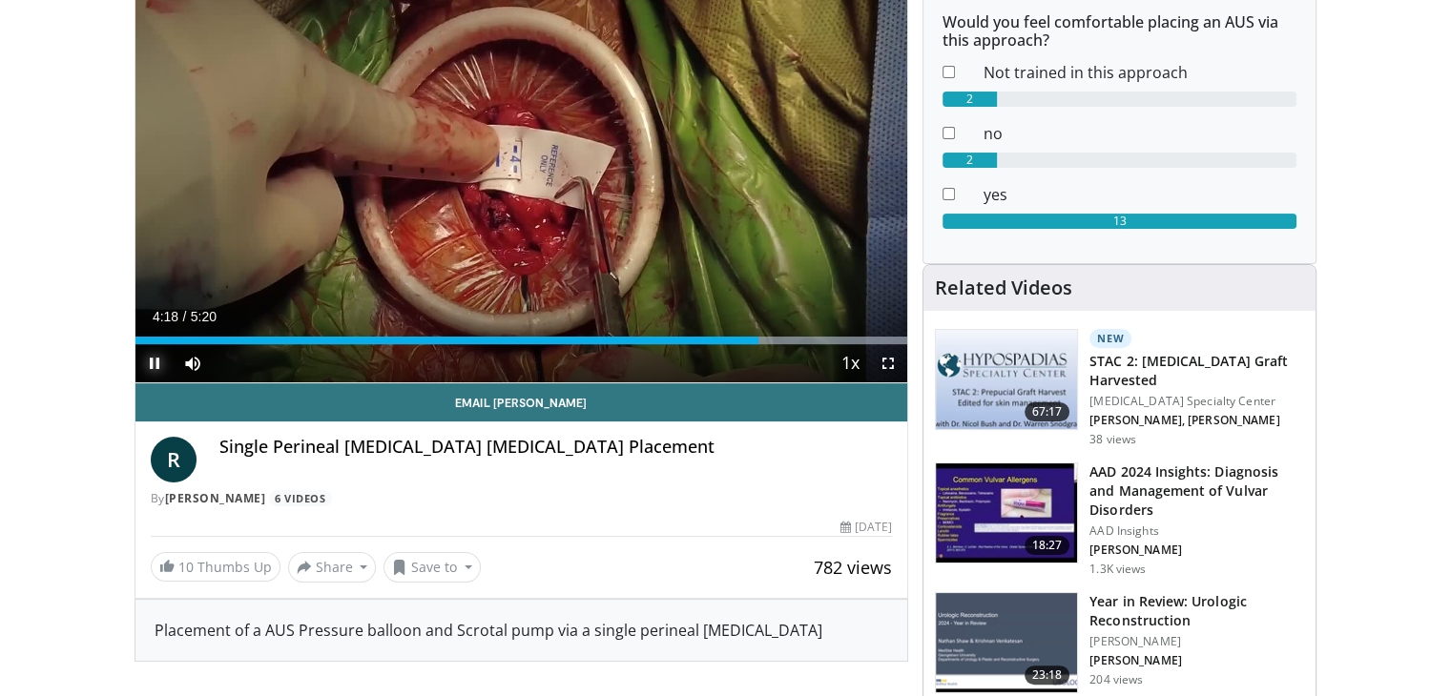
click at [154, 369] on span "Video Player" at bounding box center [154, 363] width 38 height 38
click at [819, 338] on div "Progress Bar" at bounding box center [820, 341] width 2 height 8
click at [155, 356] on span "Video Player" at bounding box center [154, 363] width 38 height 38
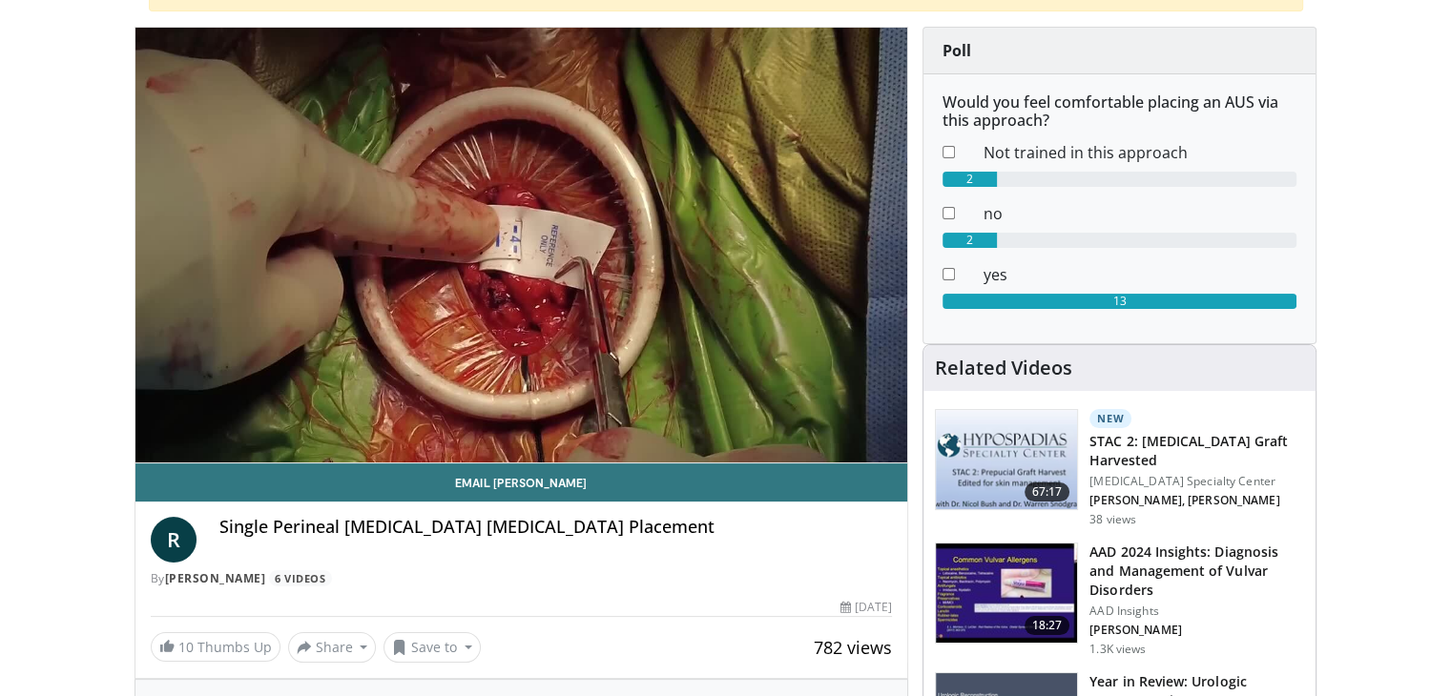
scroll to position [0, 0]
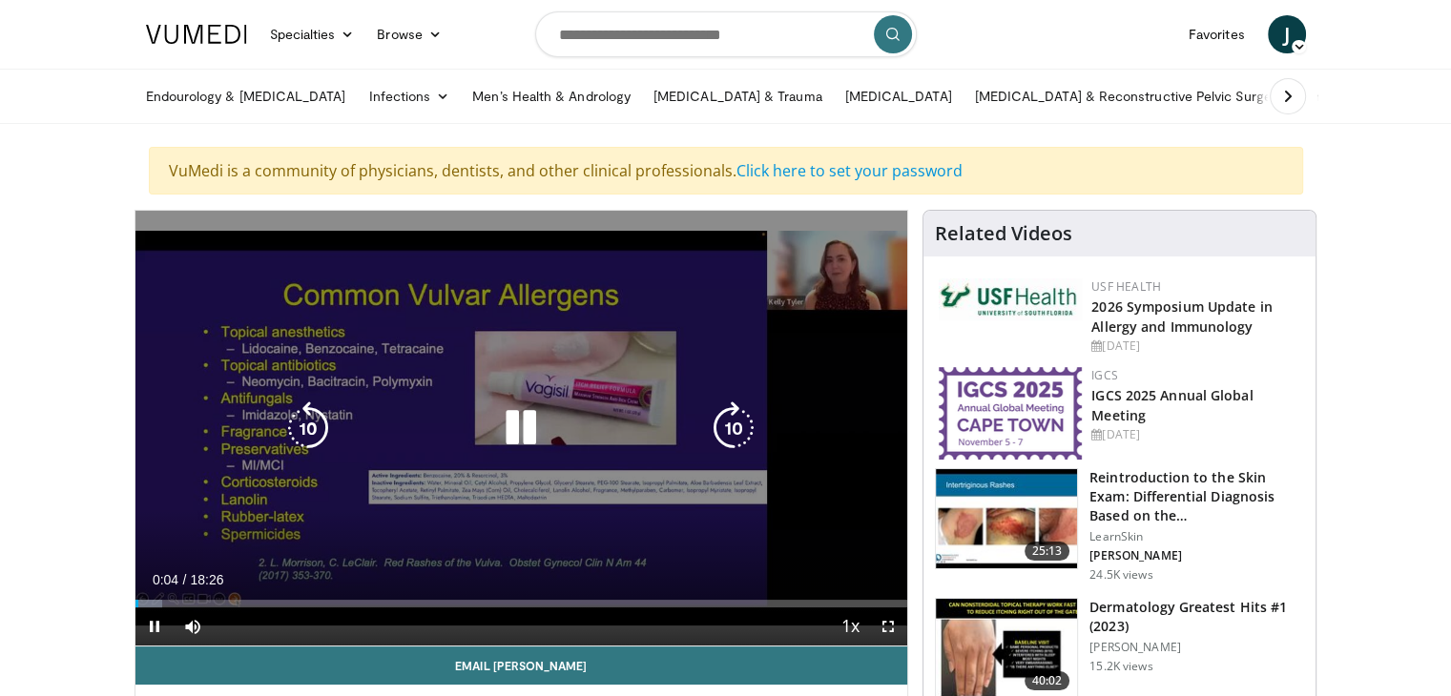
click at [515, 427] on icon "Video Player" at bounding box center [520, 428] width 53 height 53
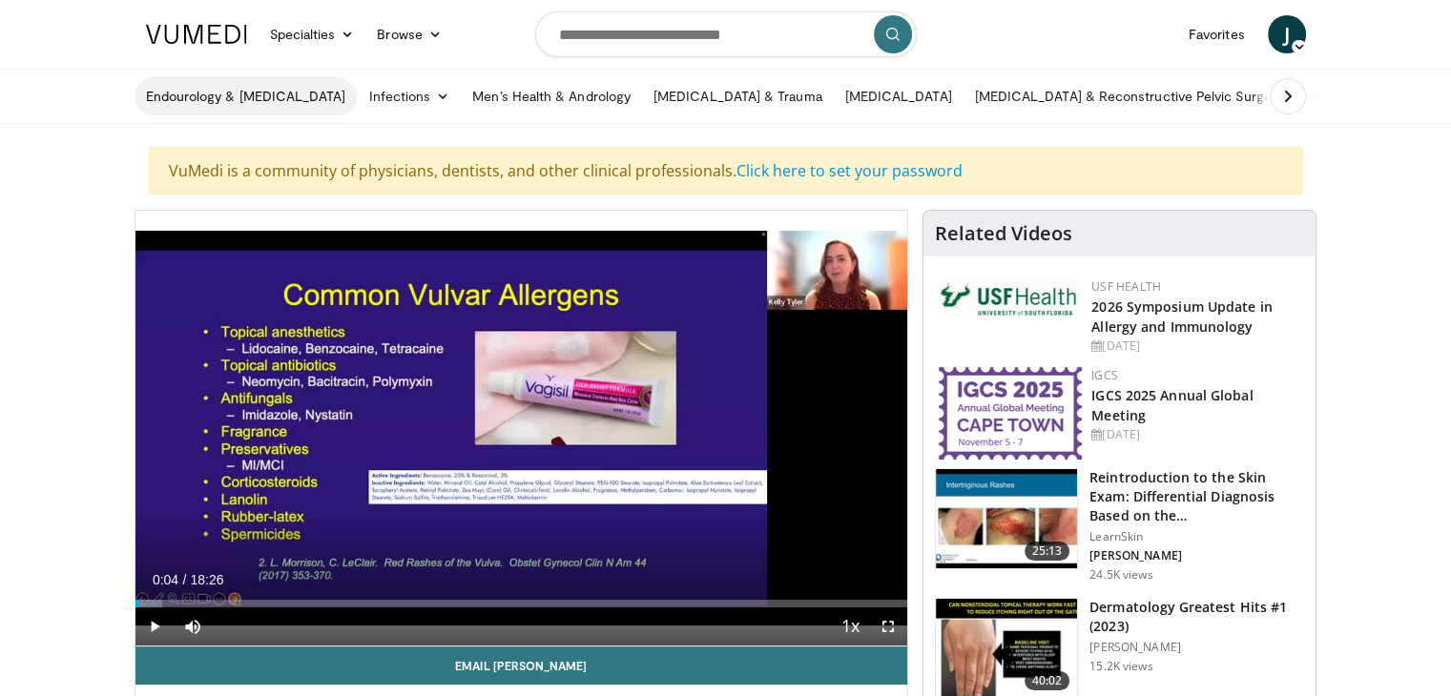
click at [249, 96] on link "Endourology & [MEDICAL_DATA]" at bounding box center [245, 96] width 223 height 38
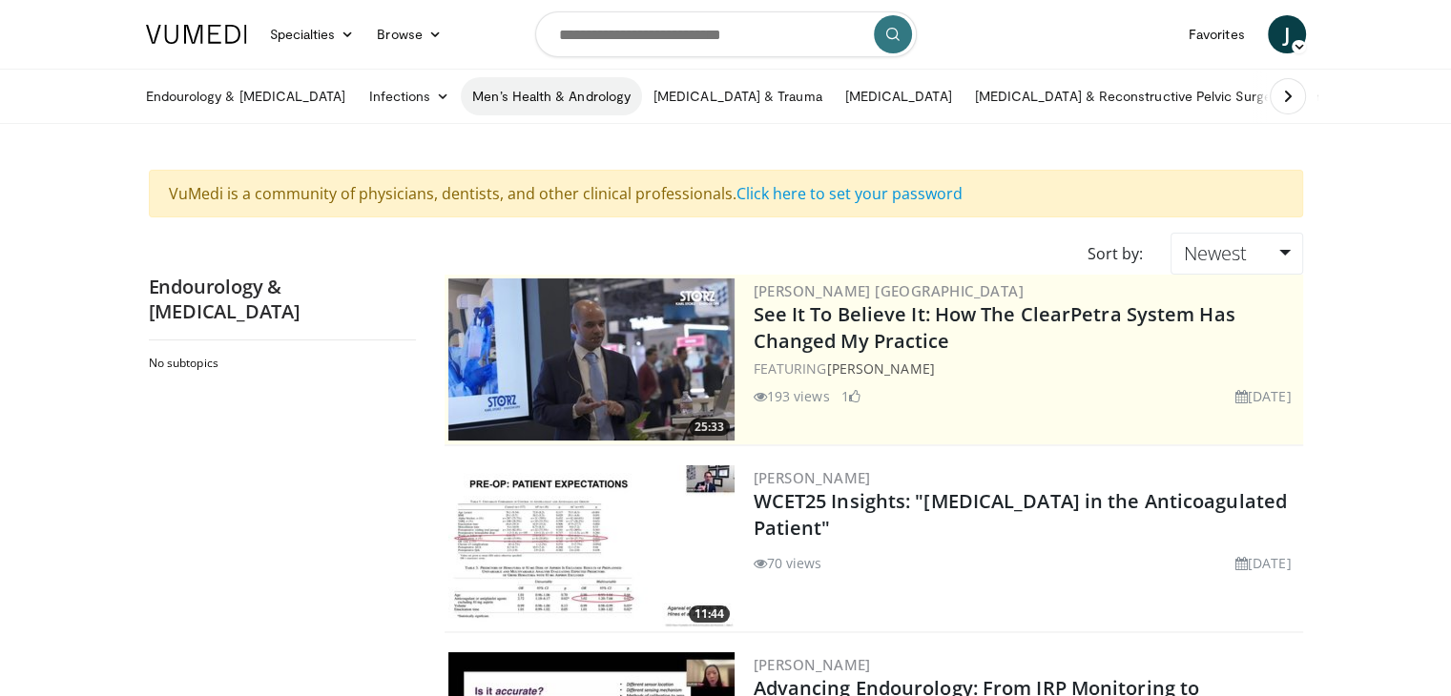
click at [489, 97] on link "Men’s Health & Andrology" at bounding box center [551, 96] width 181 height 38
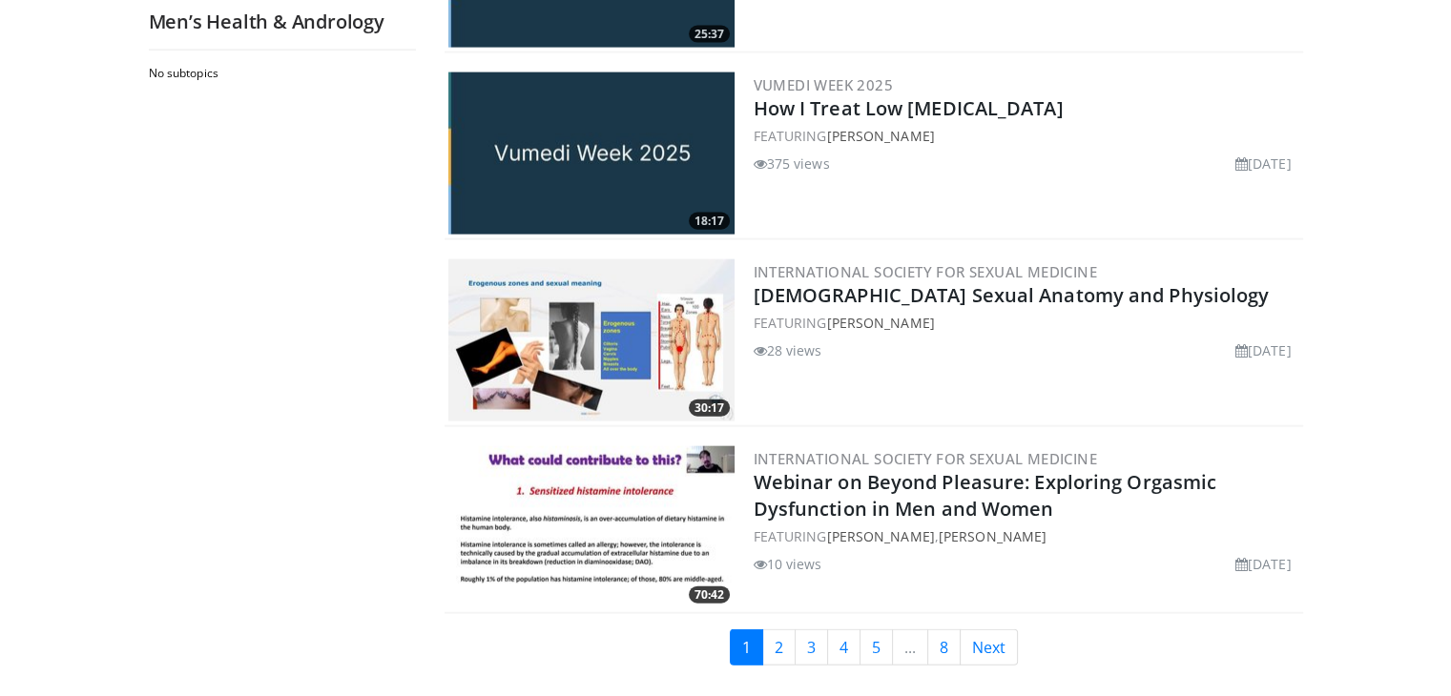
scroll to position [4410, 0]
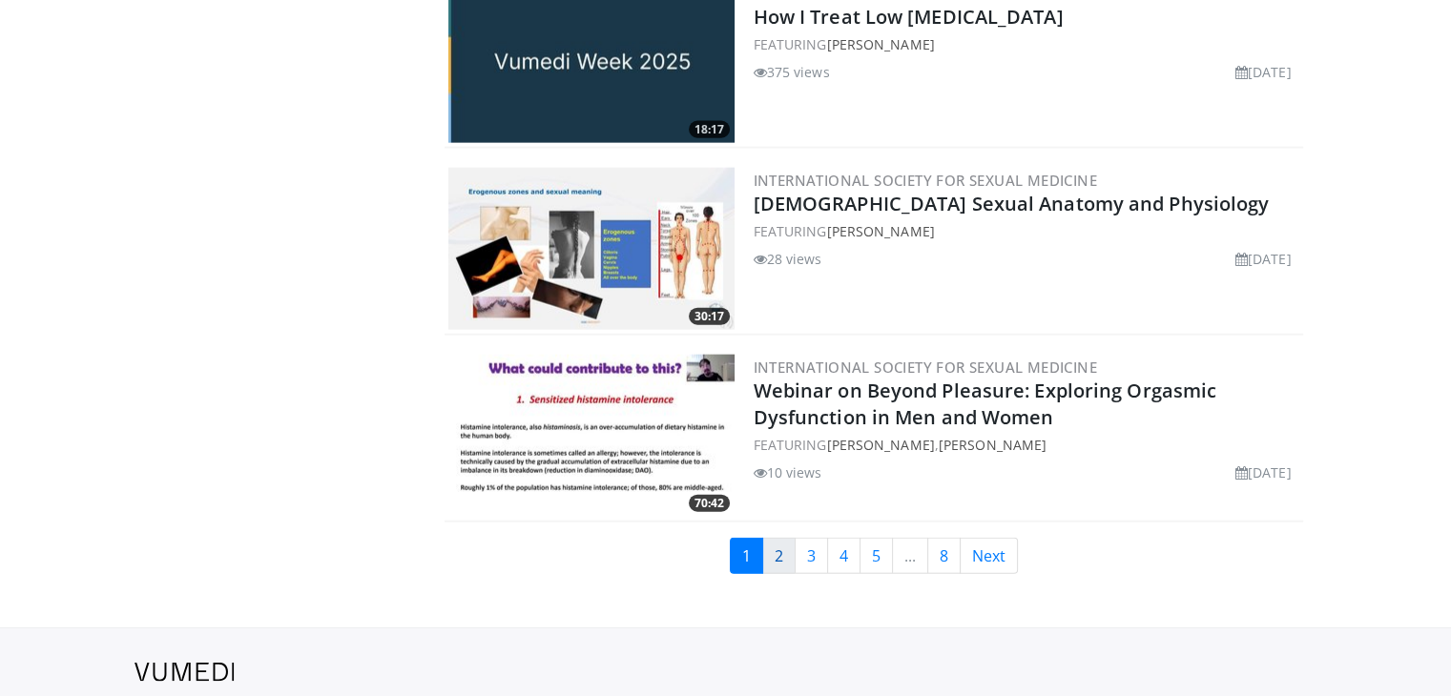
click at [773, 558] on link "2" at bounding box center [778, 556] width 33 height 36
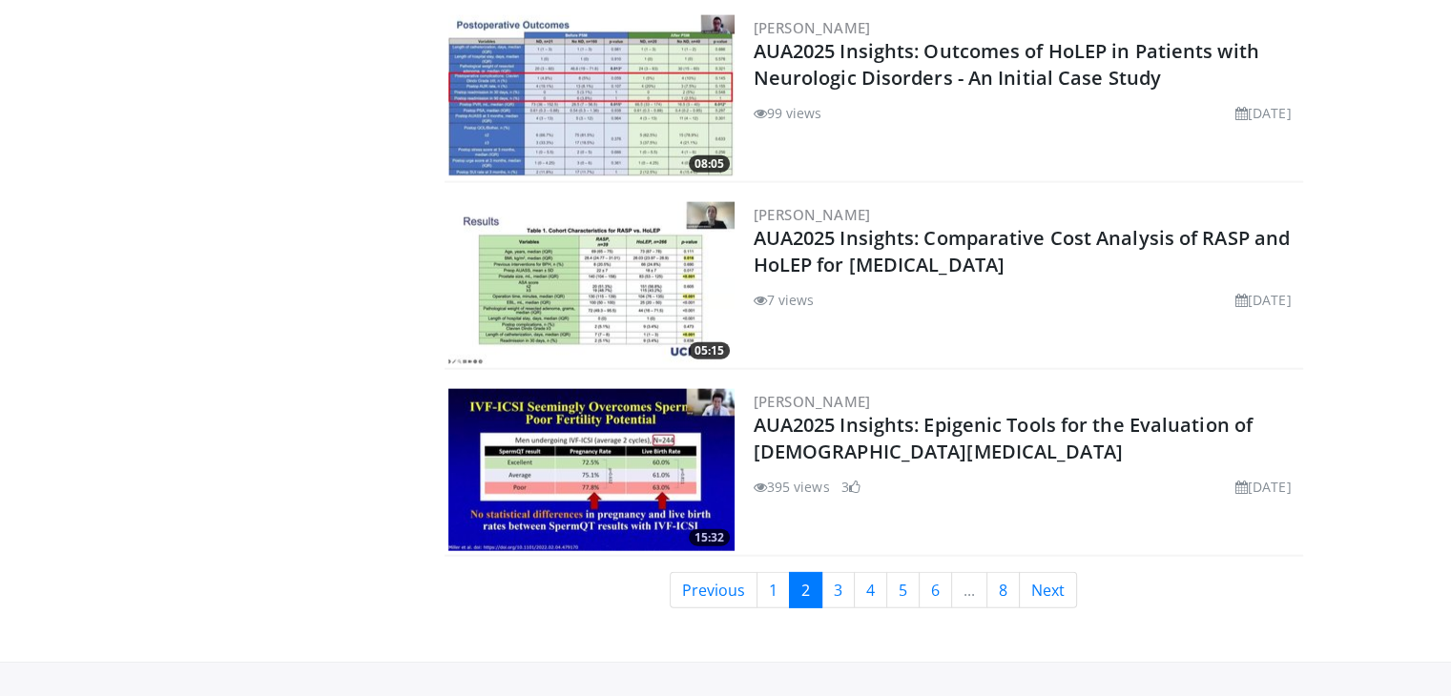
scroll to position [4501, 0]
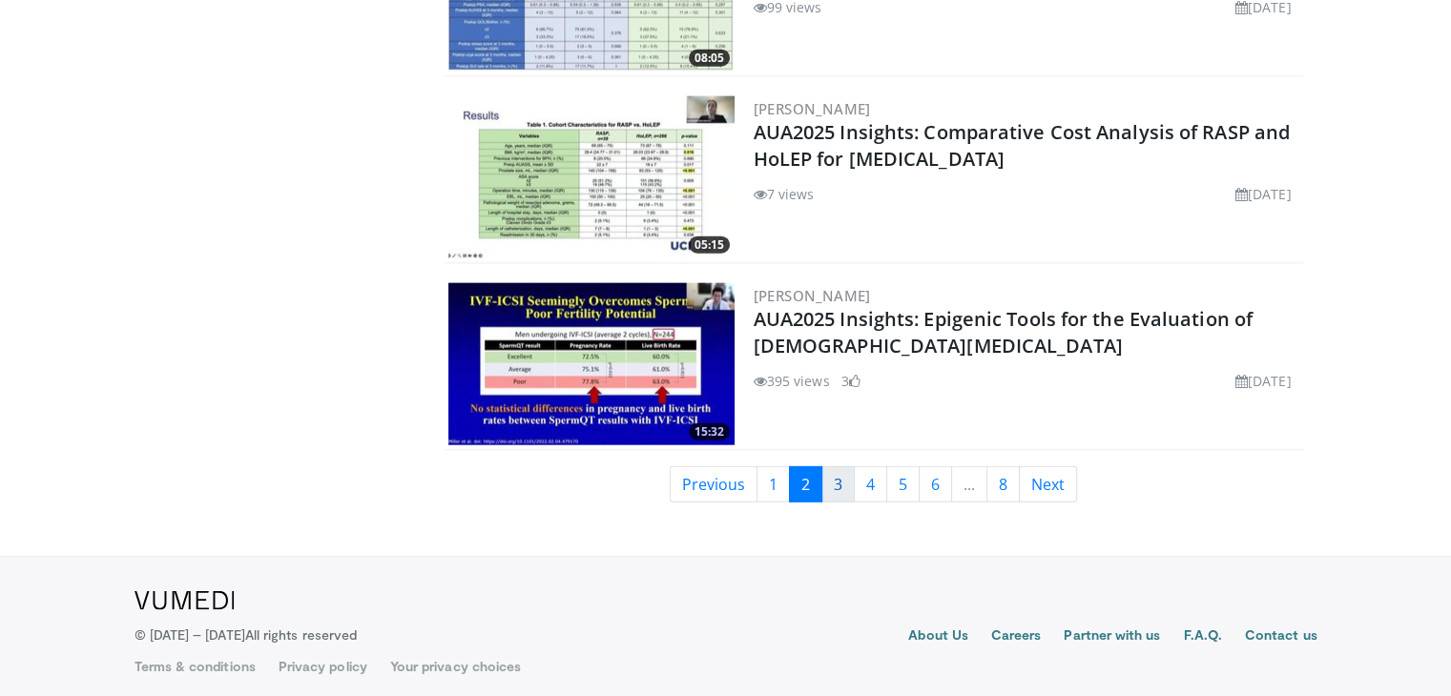
click at [843, 475] on link "3" at bounding box center [837, 484] width 33 height 36
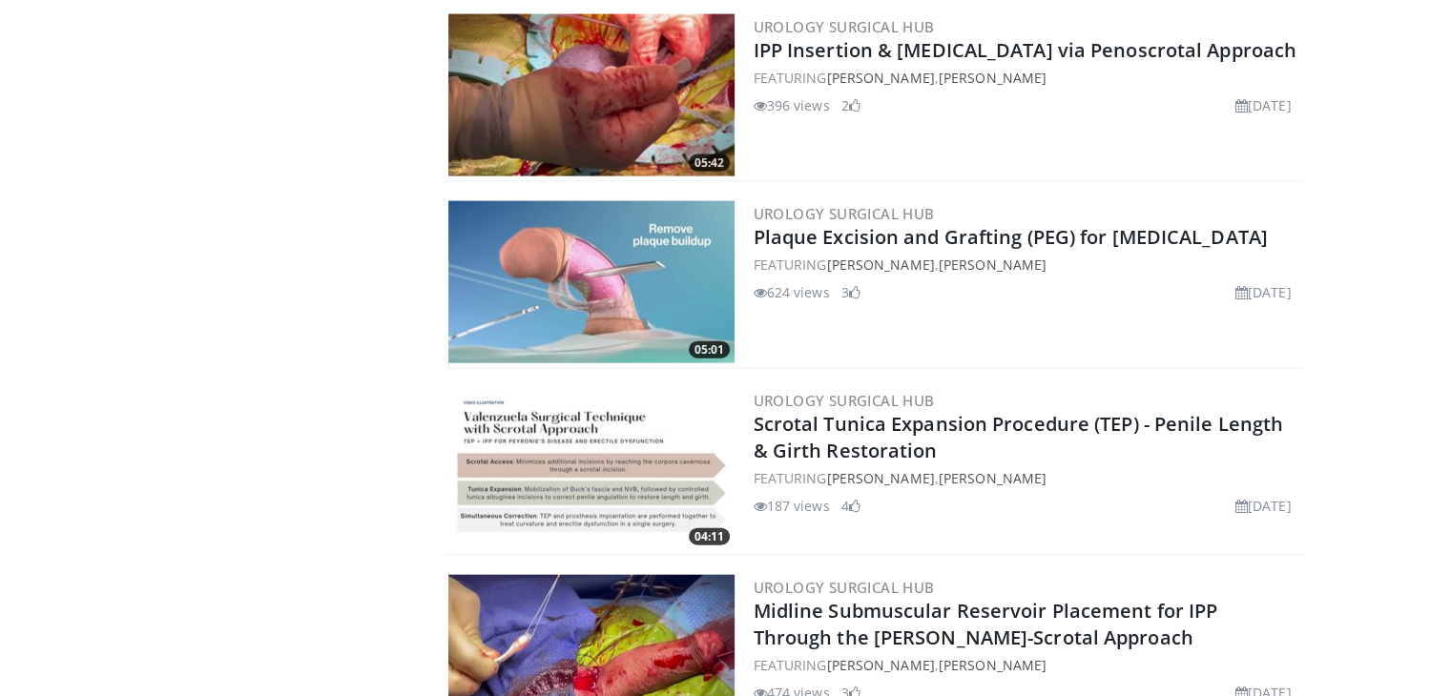
scroll to position [4315, 0]
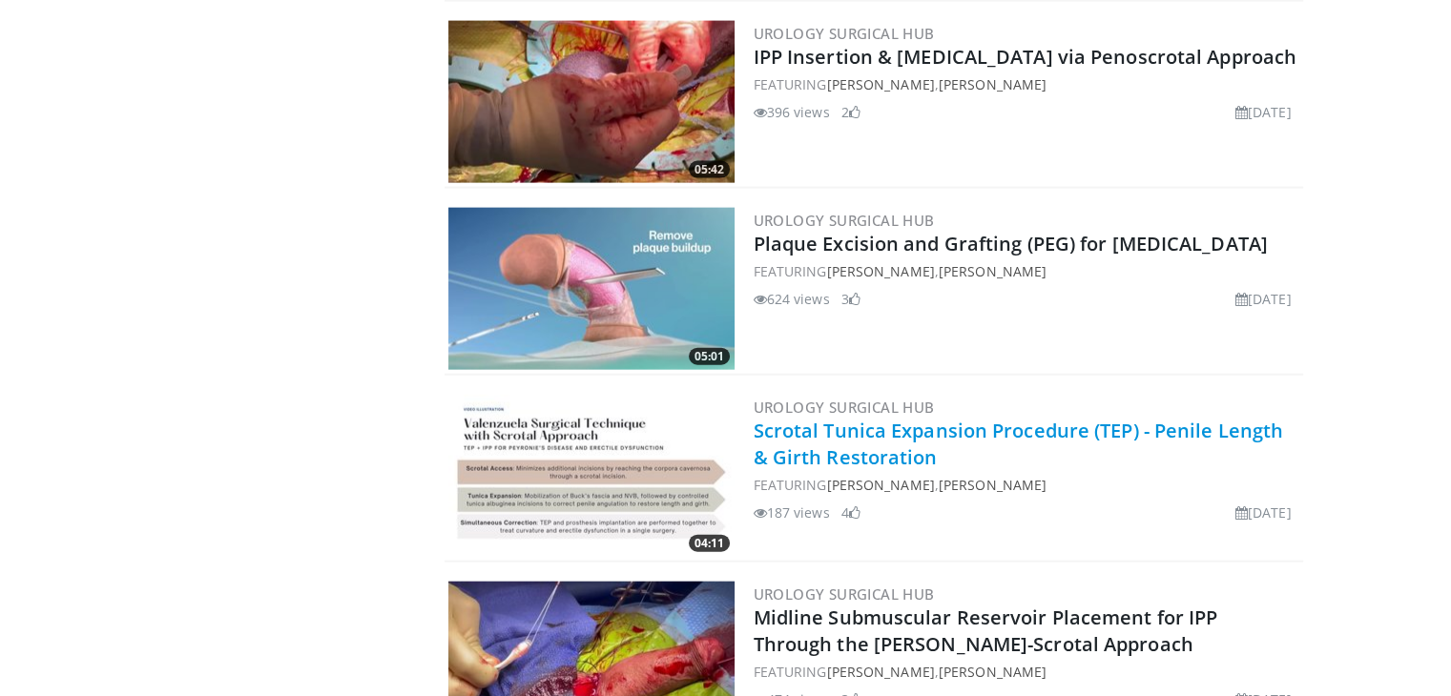
click at [851, 431] on link "Scrotal Tunica Expansion Procedure (TEP) - Penile Length & Girth Restoration" at bounding box center [1018, 444] width 530 height 52
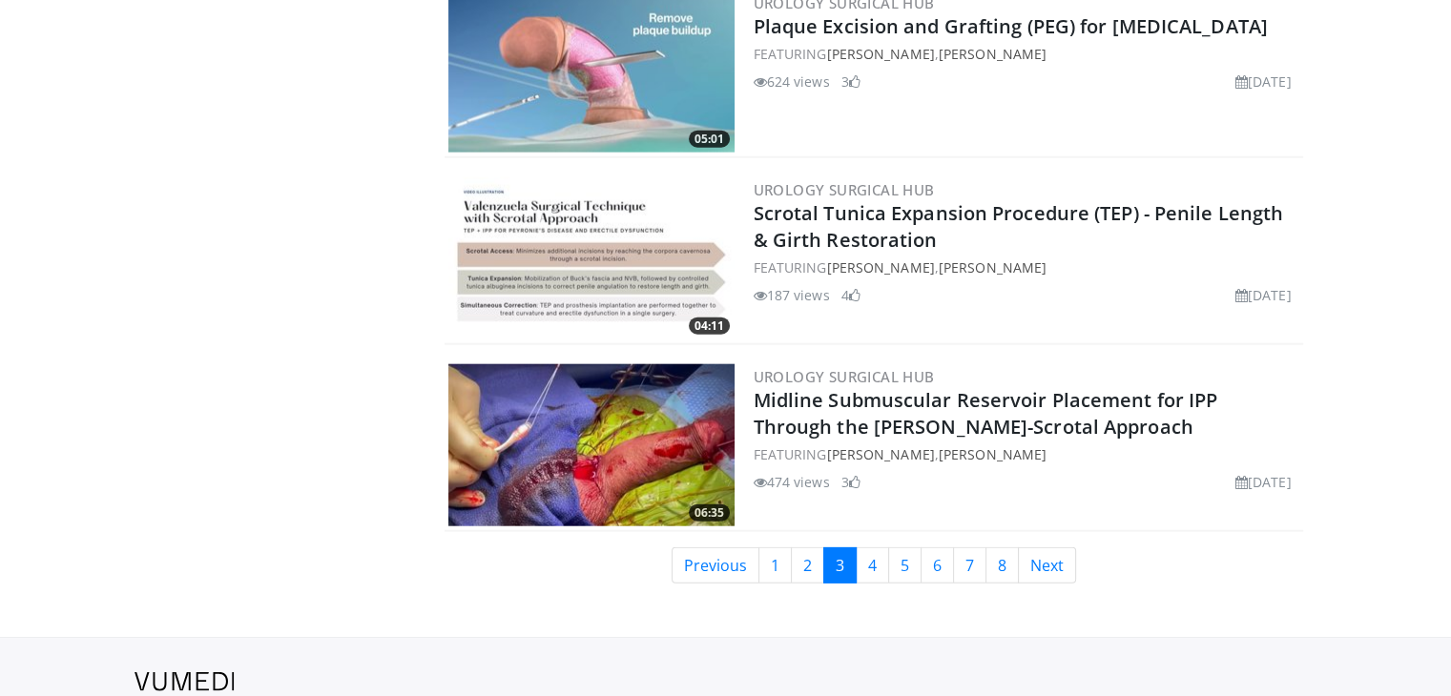
scroll to position [4566, 0]
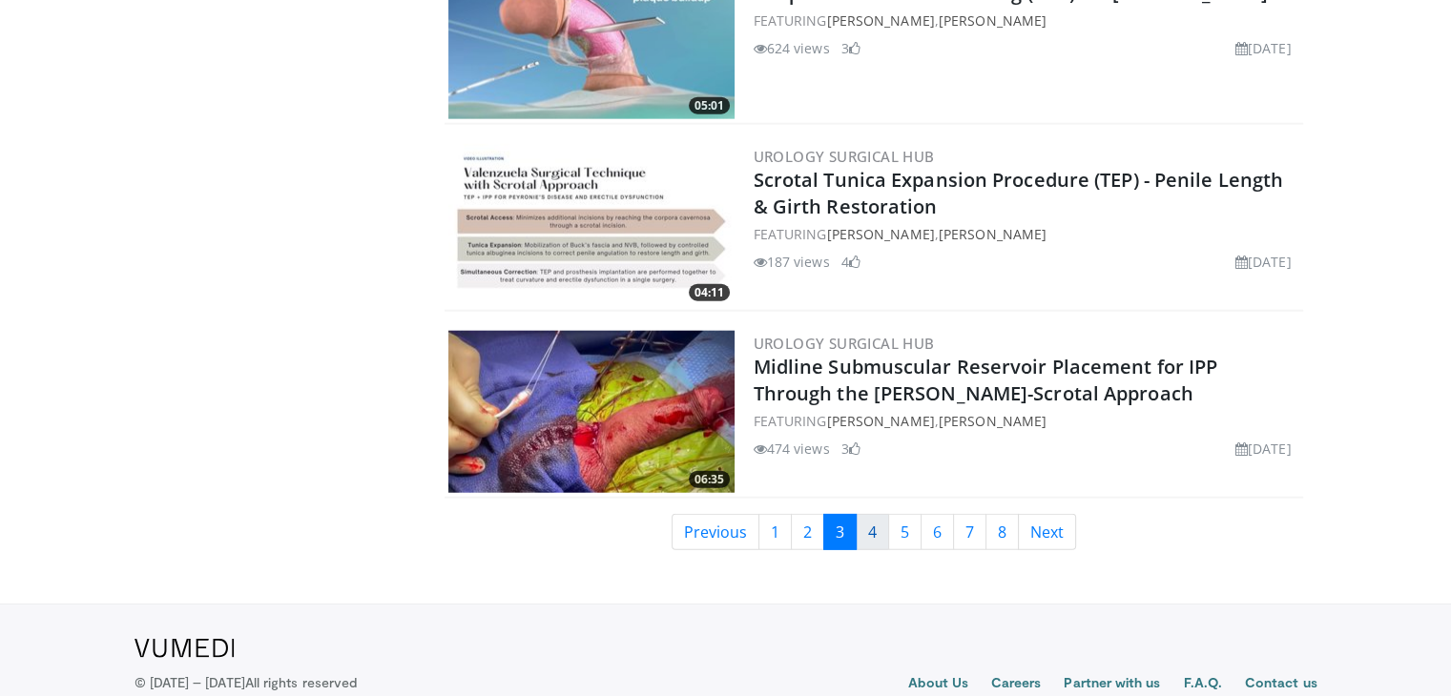
click at [873, 524] on link "4" at bounding box center [872, 532] width 33 height 36
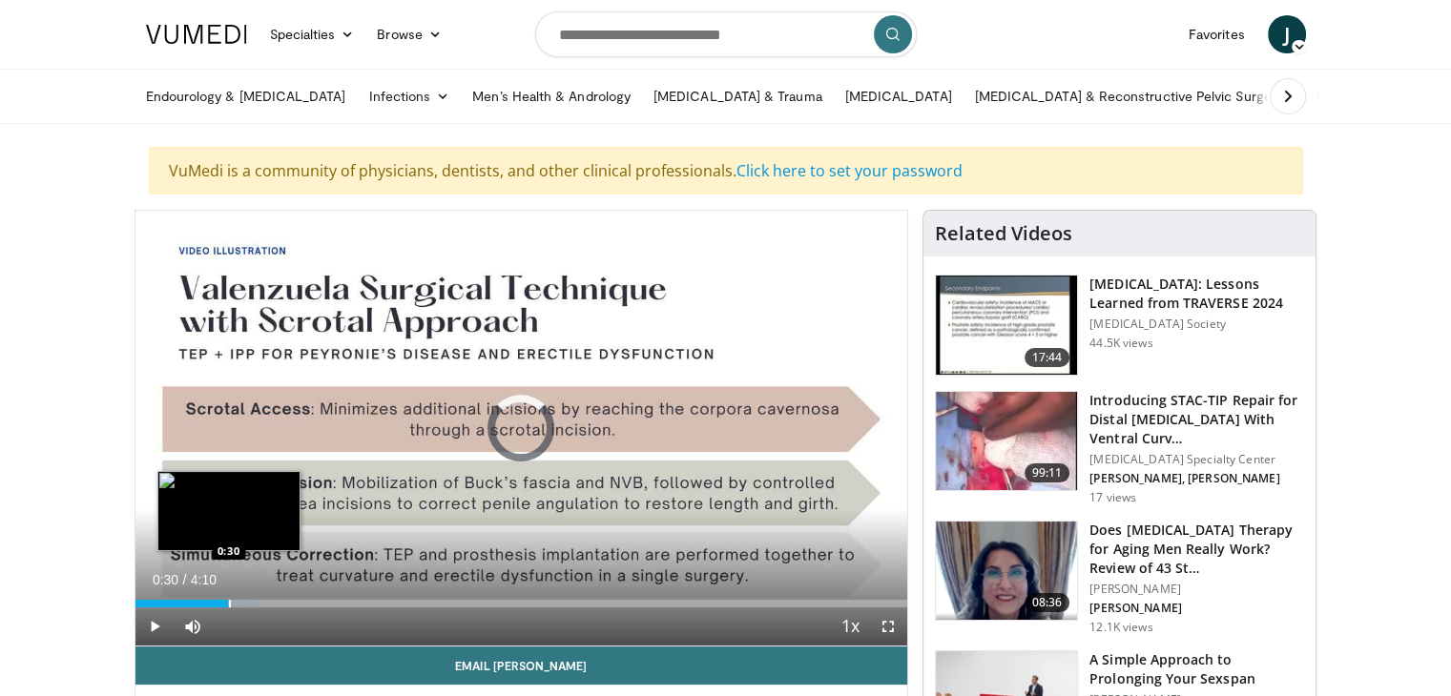
click at [229, 600] on div "Progress Bar" at bounding box center [230, 604] width 2 height 8
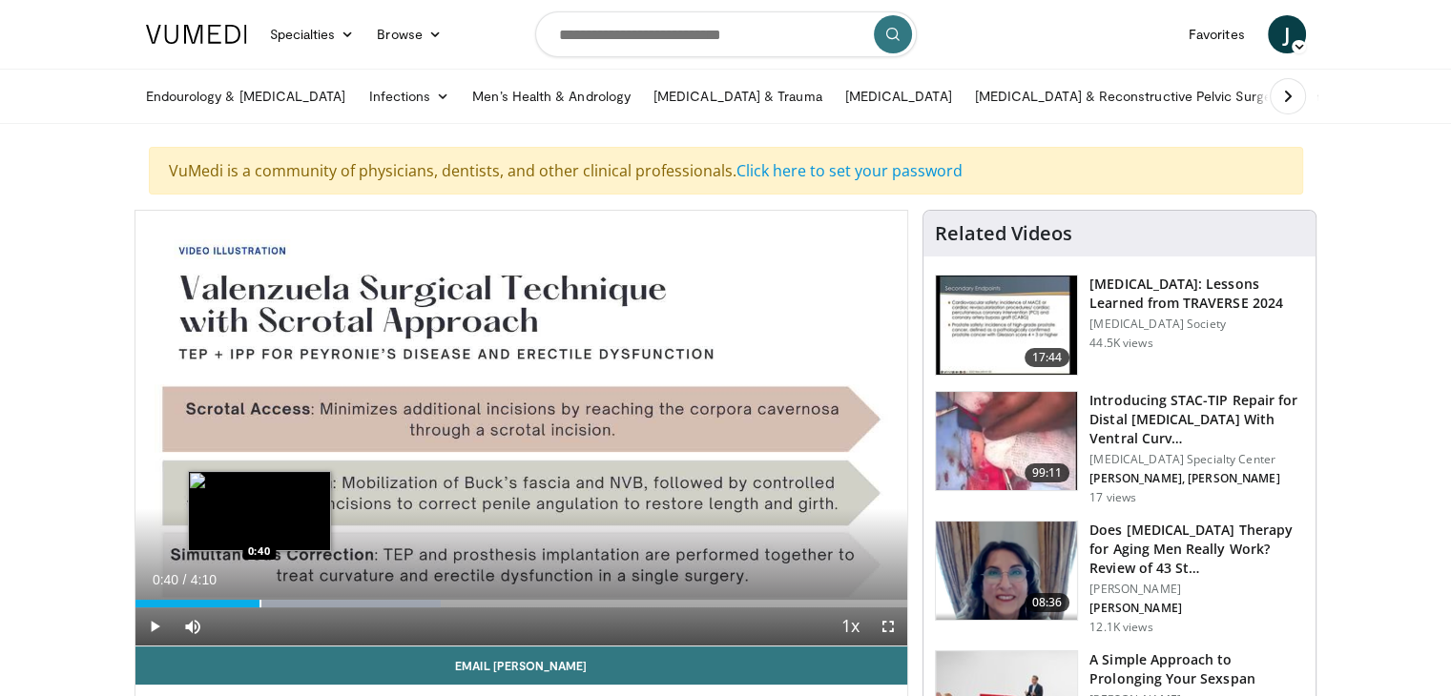
click at [259, 600] on div "Progress Bar" at bounding box center [260, 604] width 2 height 8
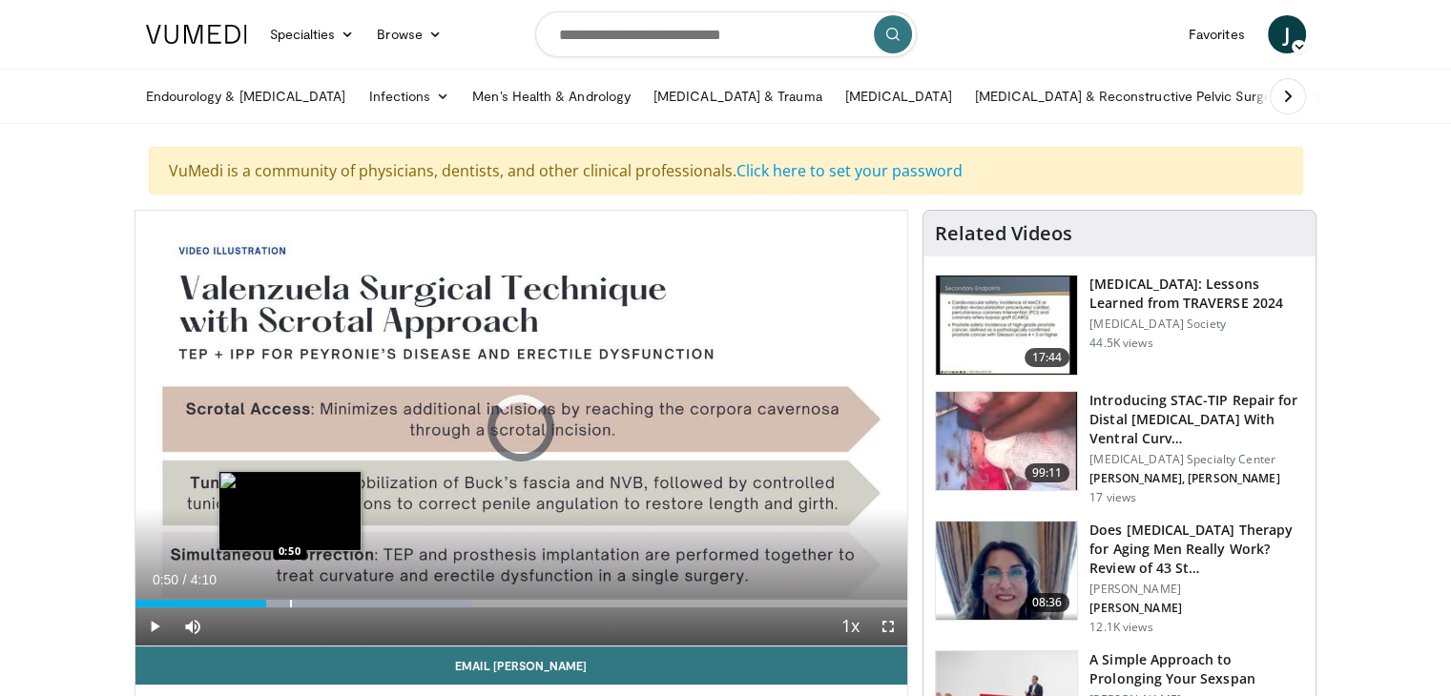
click at [289, 597] on div "Loaded : 43.53% 0:42 0:50" at bounding box center [521, 598] width 773 height 18
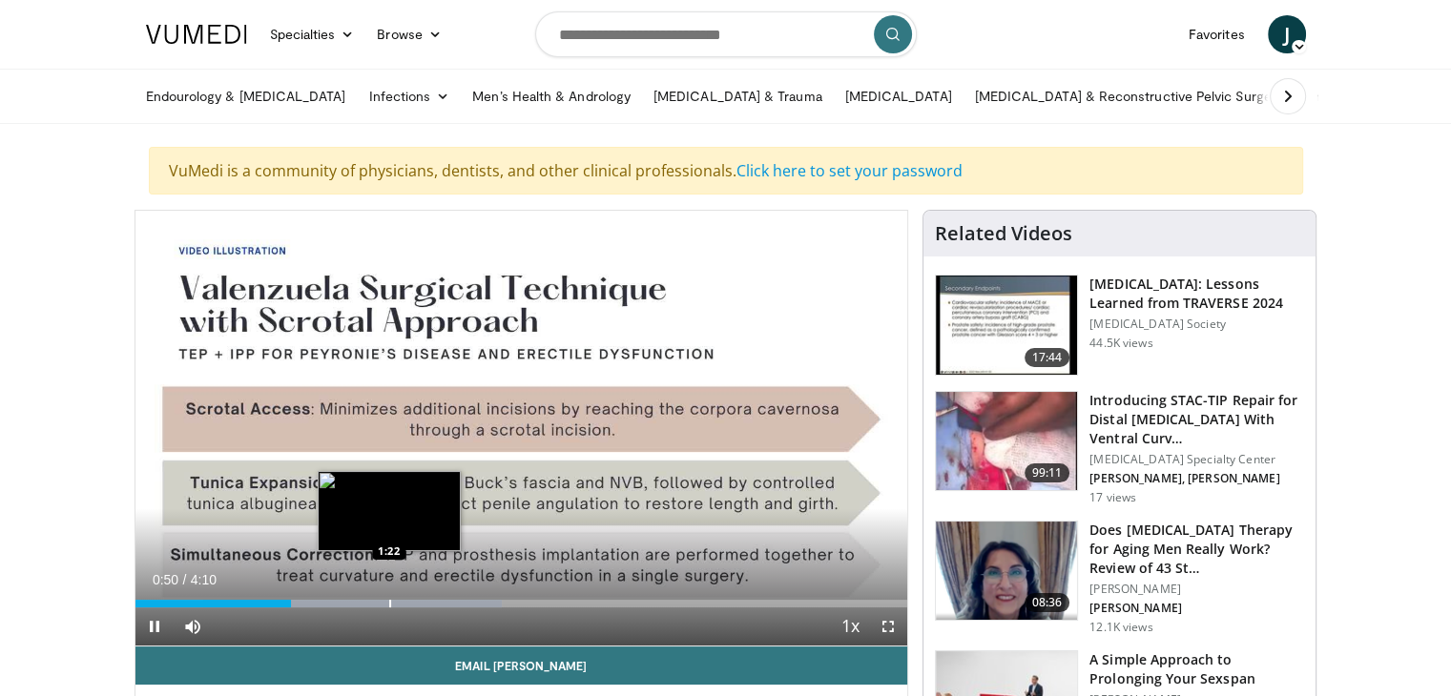
click at [389, 593] on div "Loaded : 47.49% 0:50 1:22" at bounding box center [521, 598] width 773 height 18
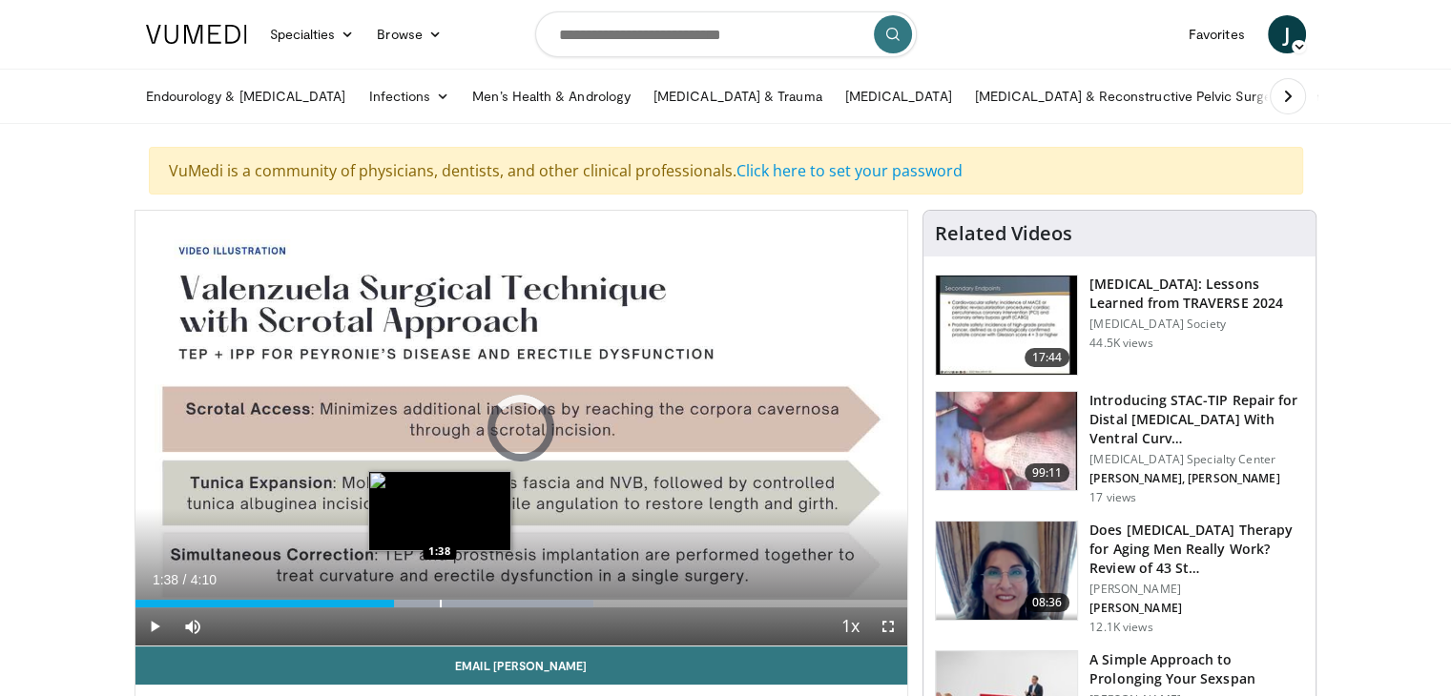
click at [440, 600] on div "Progress Bar" at bounding box center [441, 604] width 2 height 8
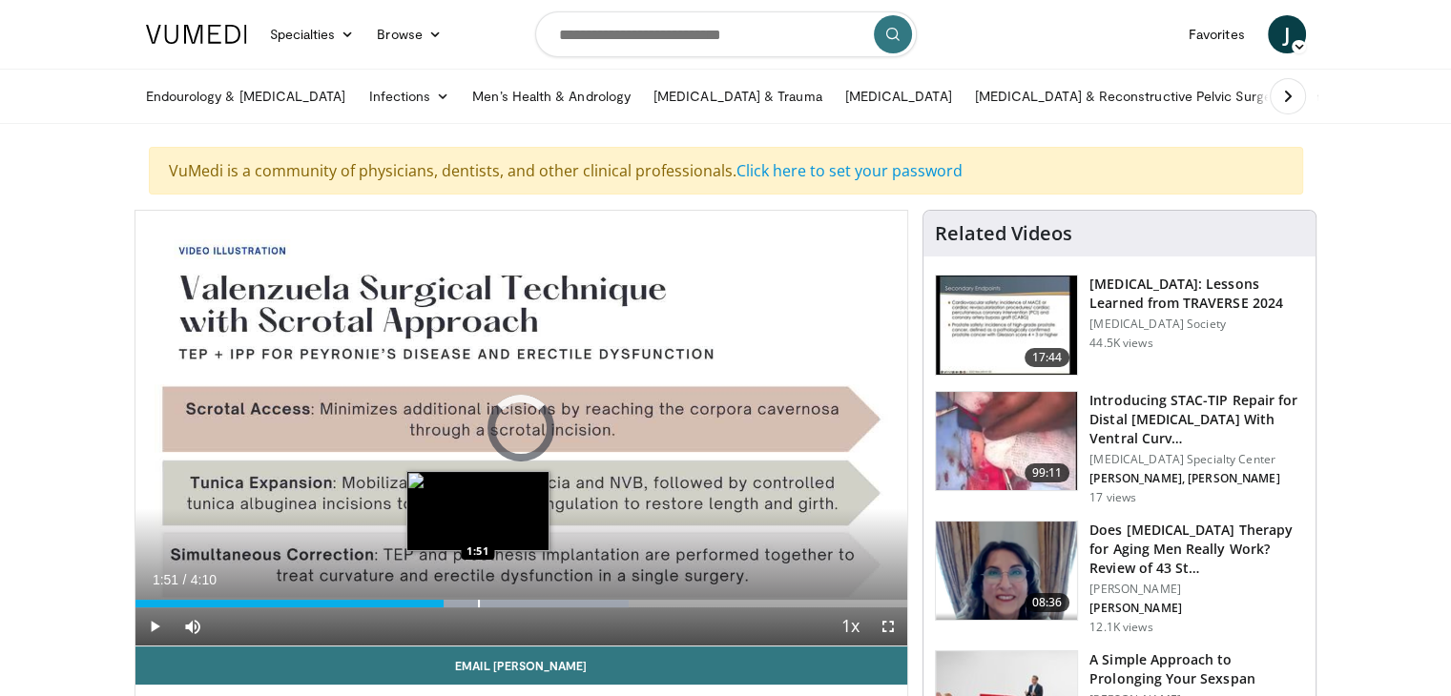
click at [478, 600] on div "Progress Bar" at bounding box center [479, 604] width 2 height 8
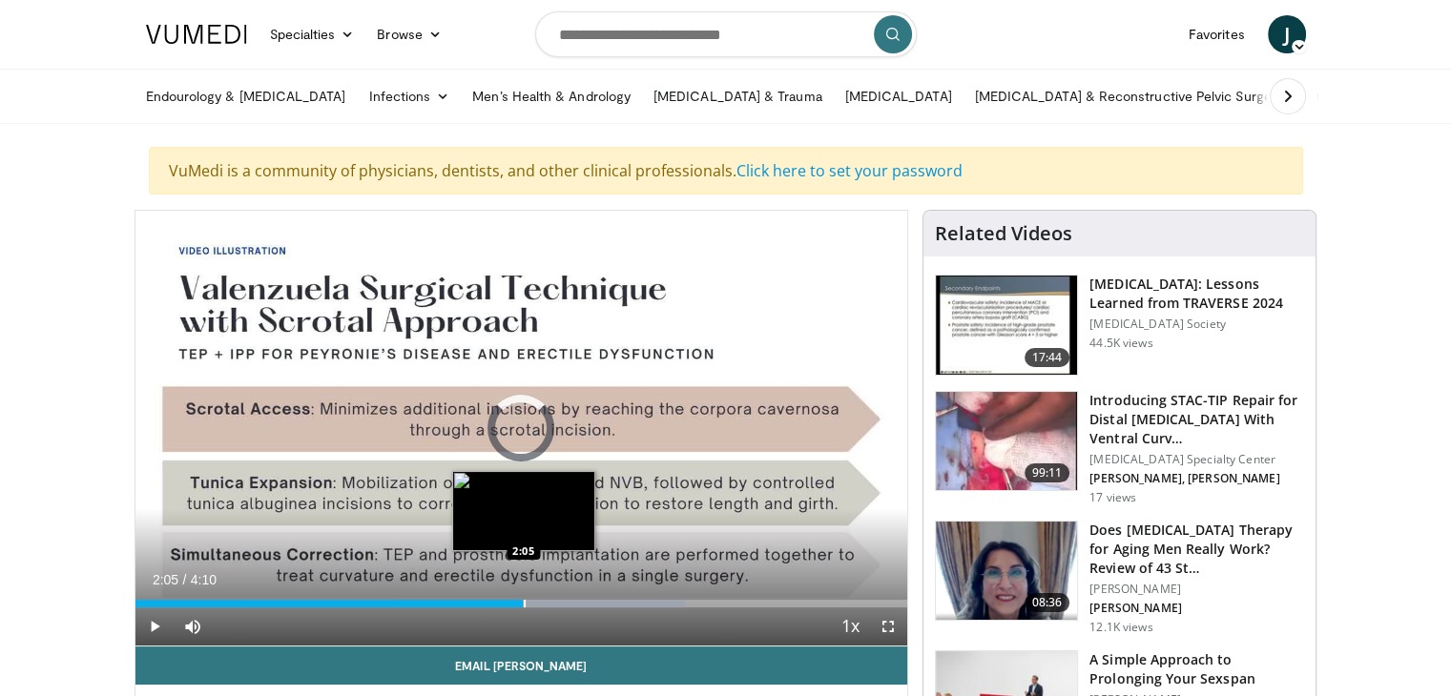
click at [524, 600] on div "Progress Bar" at bounding box center [525, 604] width 2 height 8
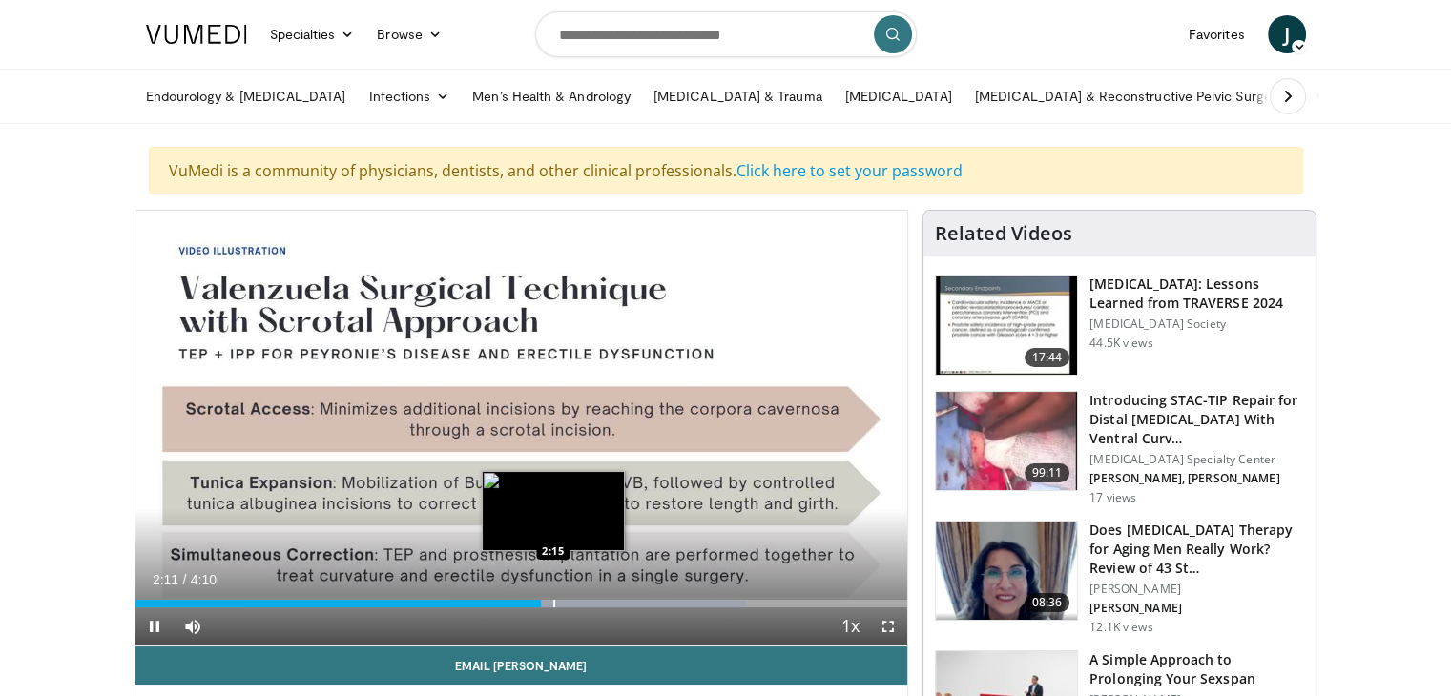
click at [553, 600] on div "Progress Bar" at bounding box center [554, 604] width 2 height 8
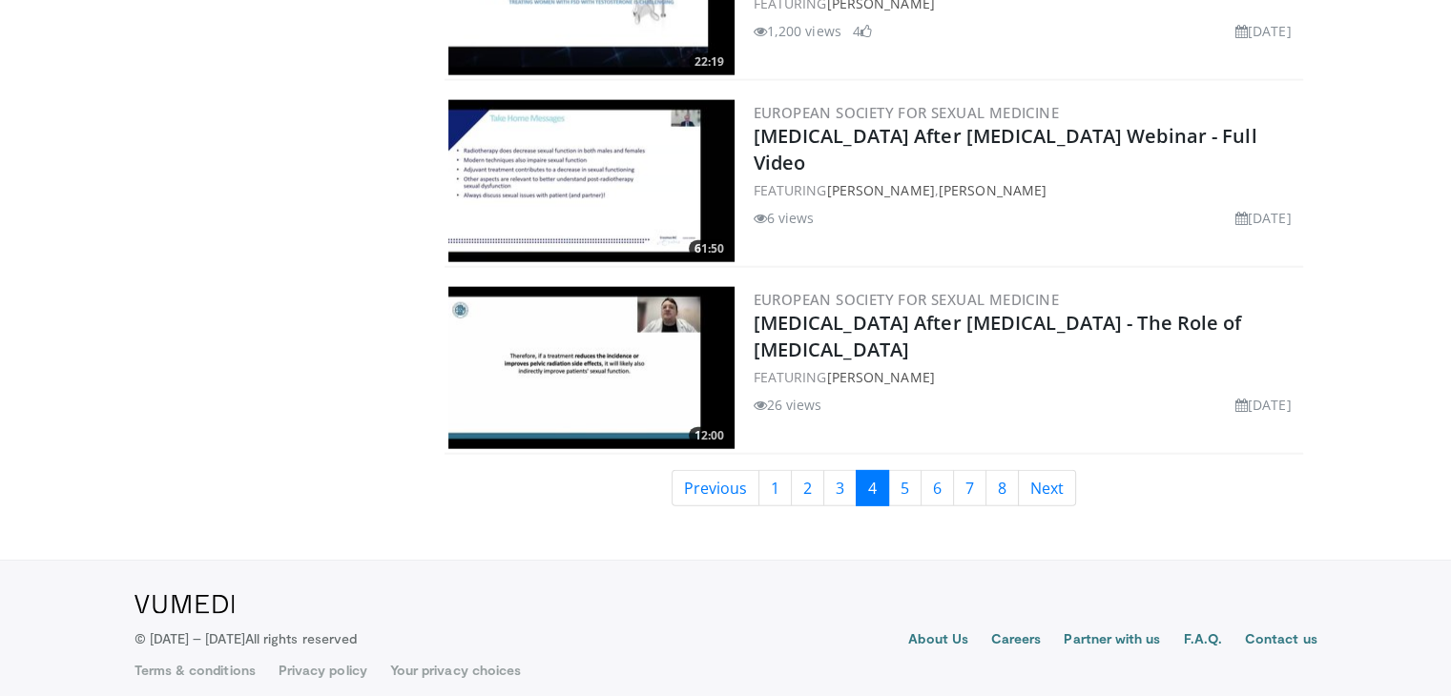
scroll to position [4482, 0]
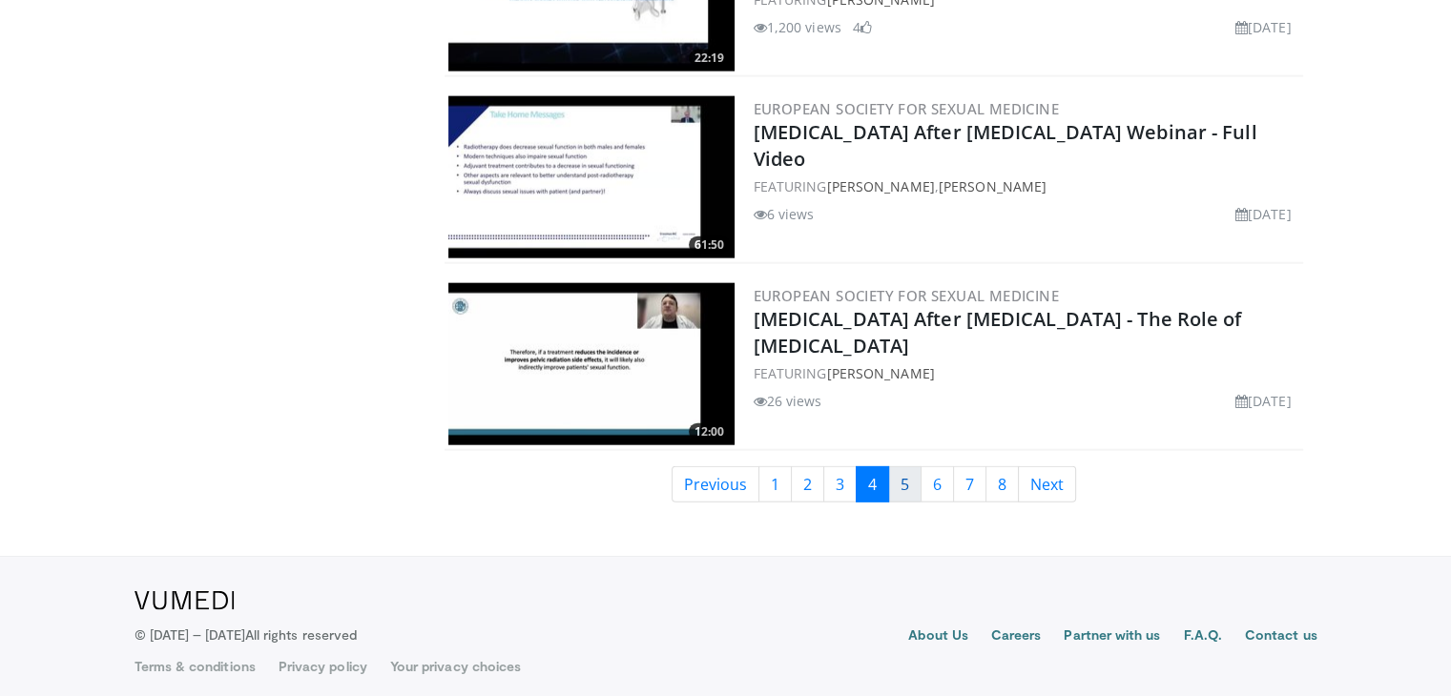
click at [905, 467] on link "5" at bounding box center [904, 484] width 33 height 36
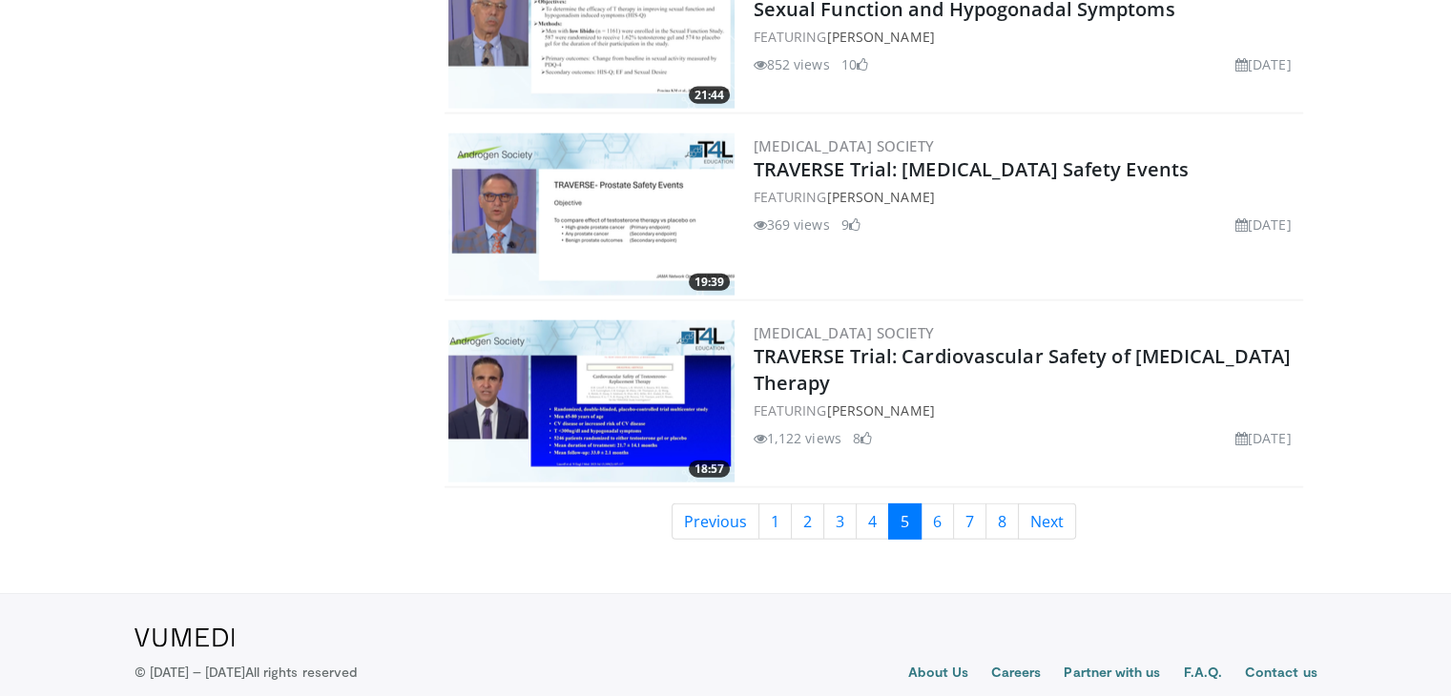
scroll to position [4433, 0]
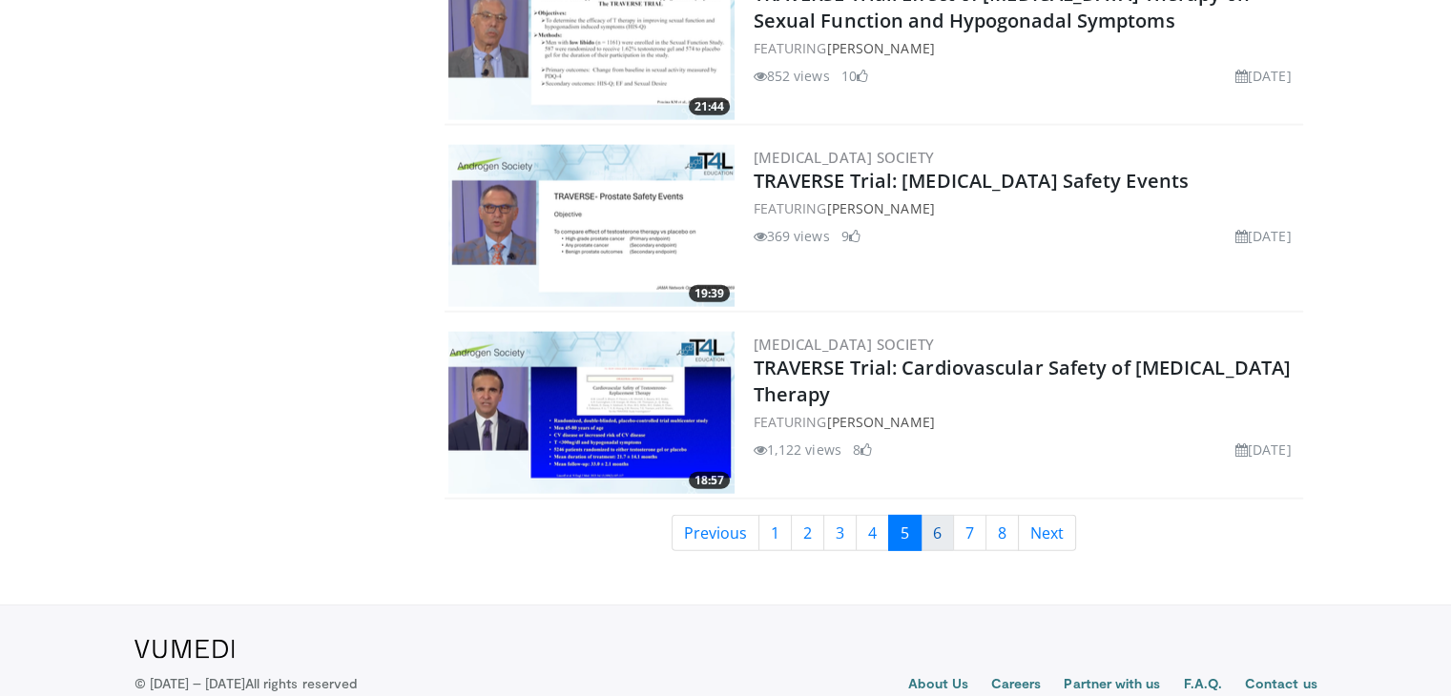
click at [931, 531] on link "6" at bounding box center [936, 533] width 33 height 36
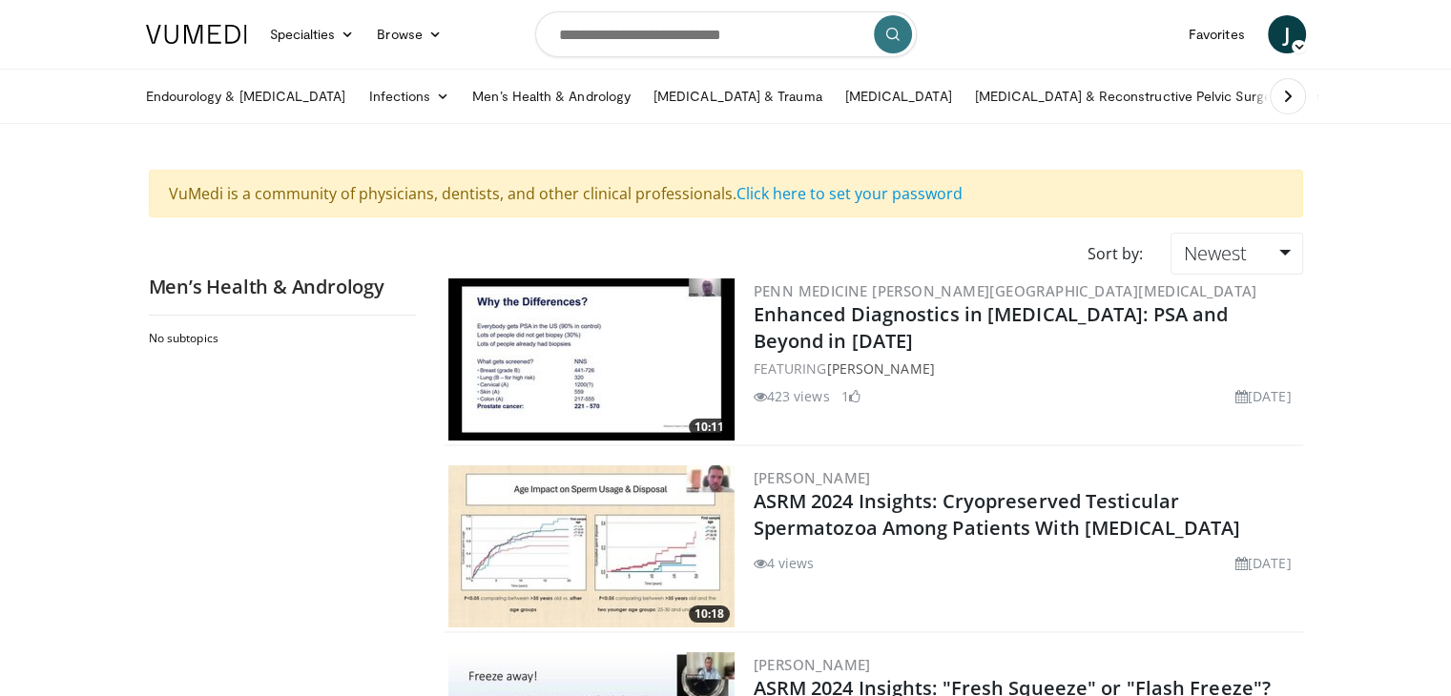
click at [931, 531] on link "ASRM 2024 Insights: Cryopreserved Testicular Spermatozoa Among Patients With Az…" at bounding box center [996, 514] width 487 height 52
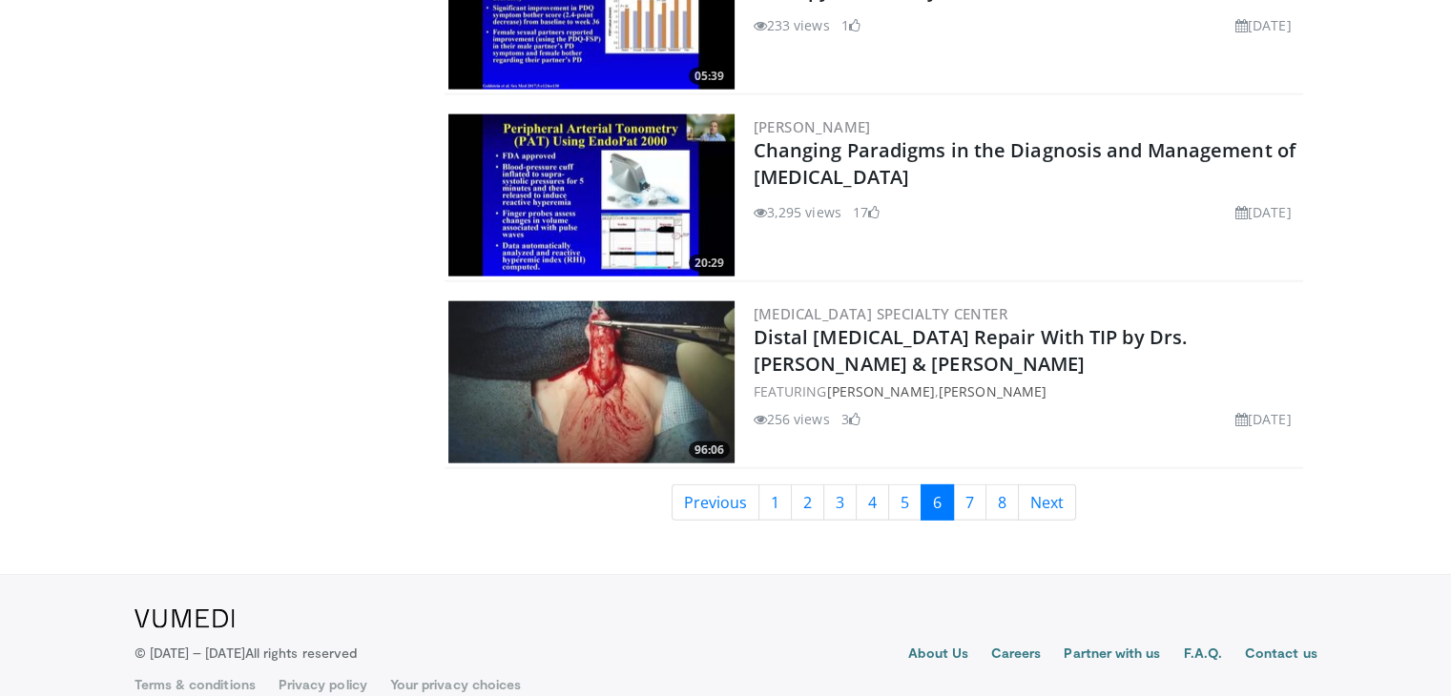
scroll to position [4464, 0]
click at [963, 490] on link "7" at bounding box center [969, 503] width 33 height 36
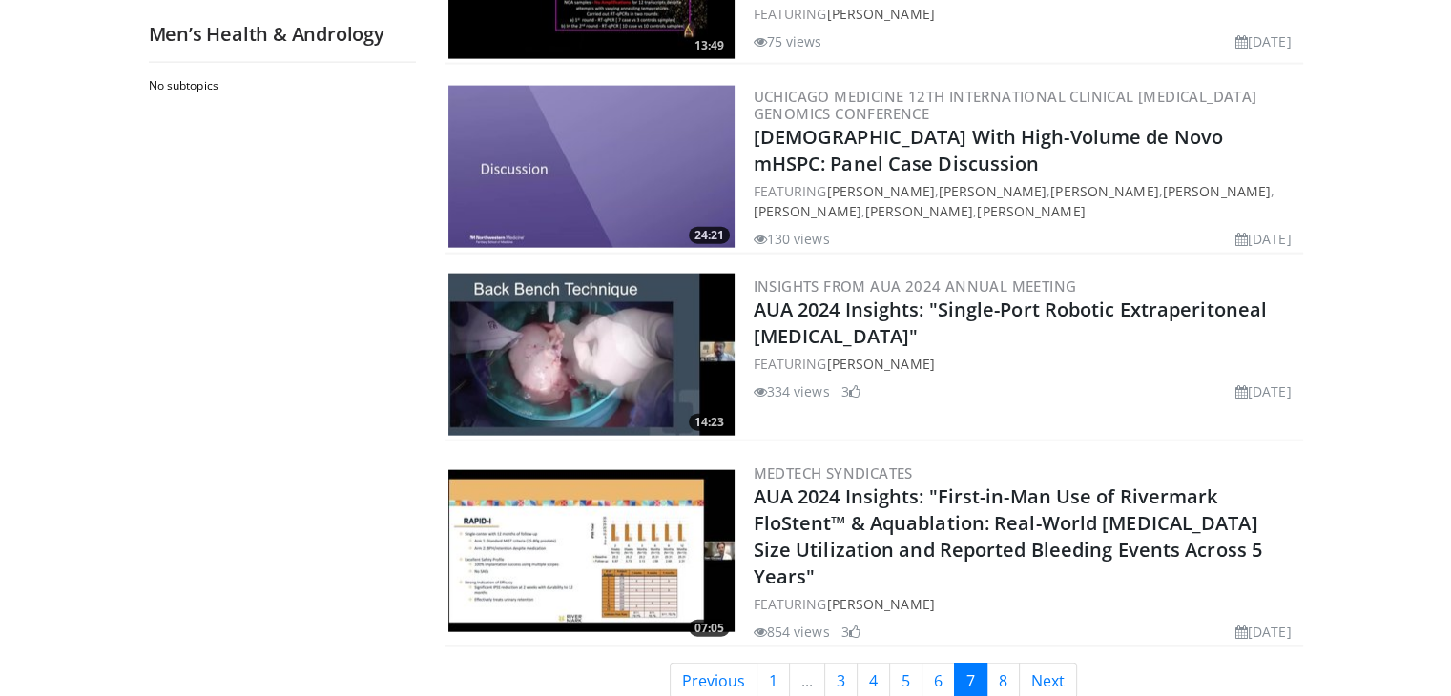
scroll to position [4530, 0]
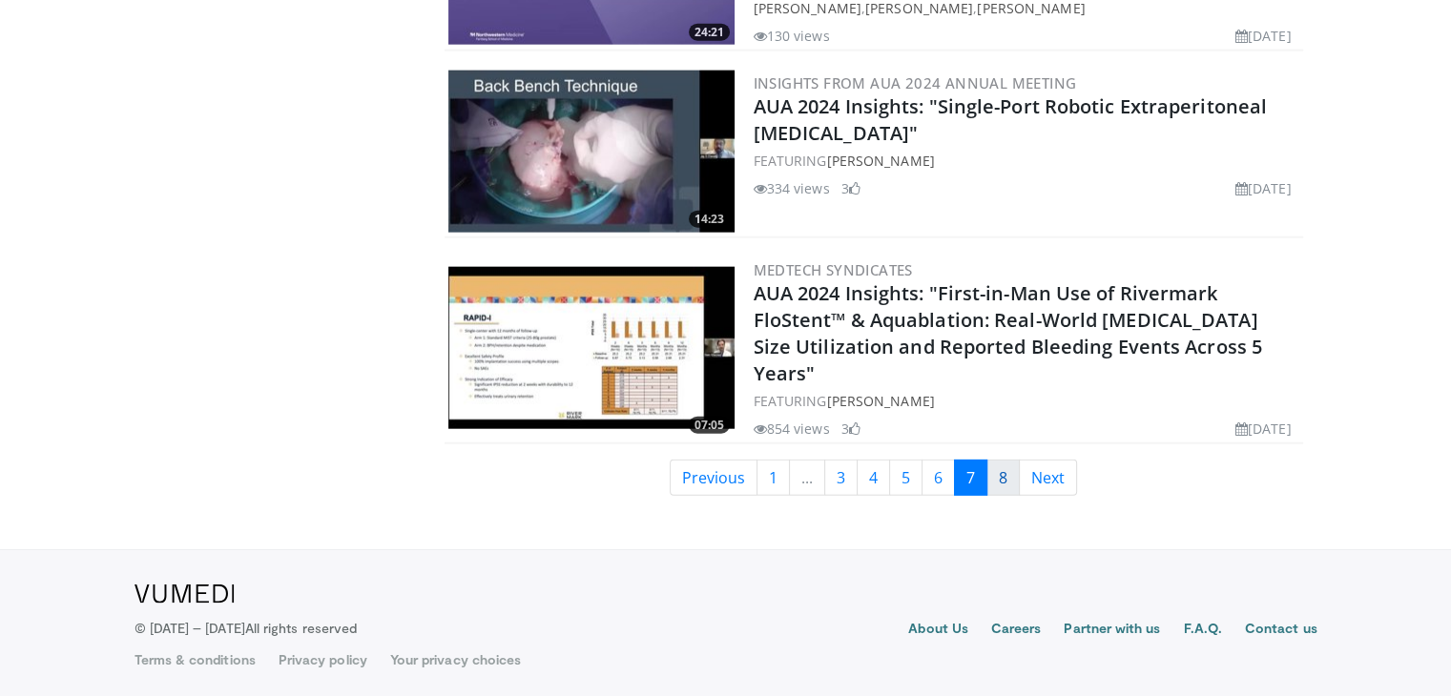
click at [1000, 479] on link "8" at bounding box center [1002, 478] width 33 height 36
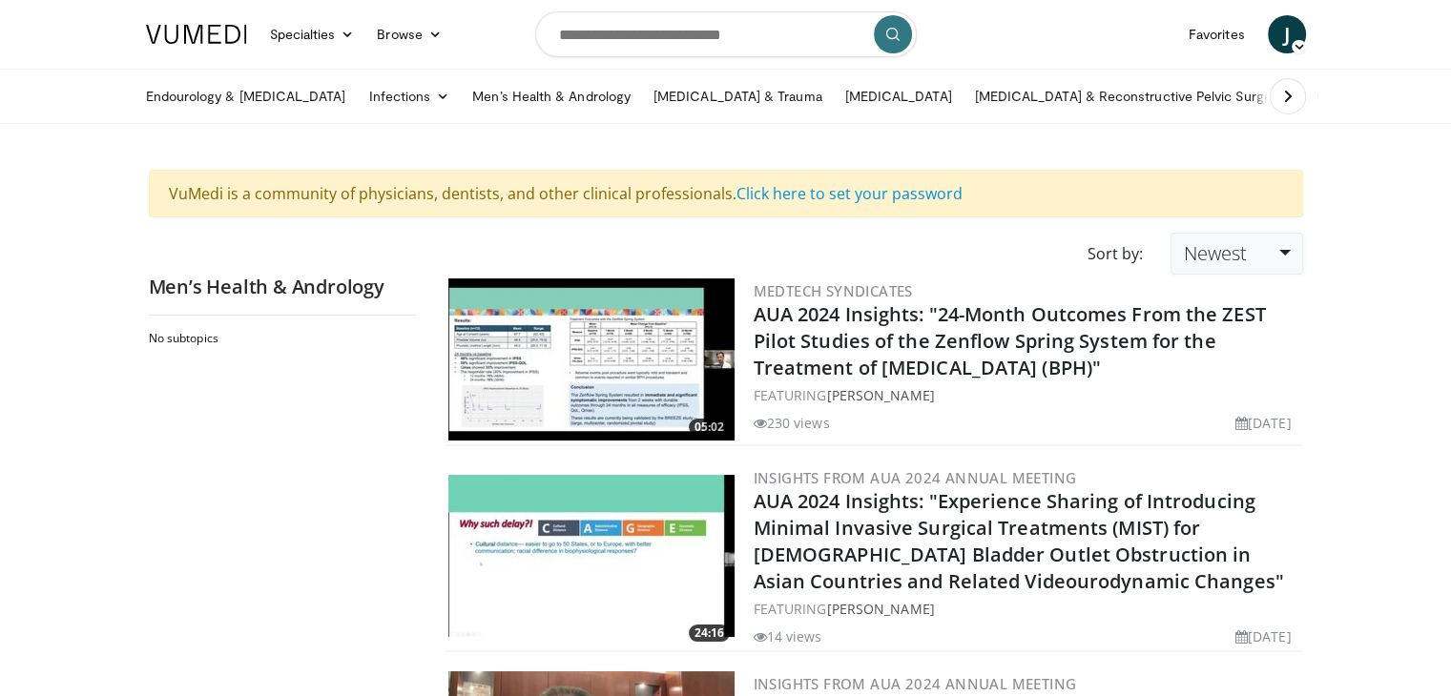
click at [1261, 241] on link "Newest" at bounding box center [1236, 254] width 132 height 42
click at [1226, 298] on link "Relevance" at bounding box center [1246, 299] width 151 height 31
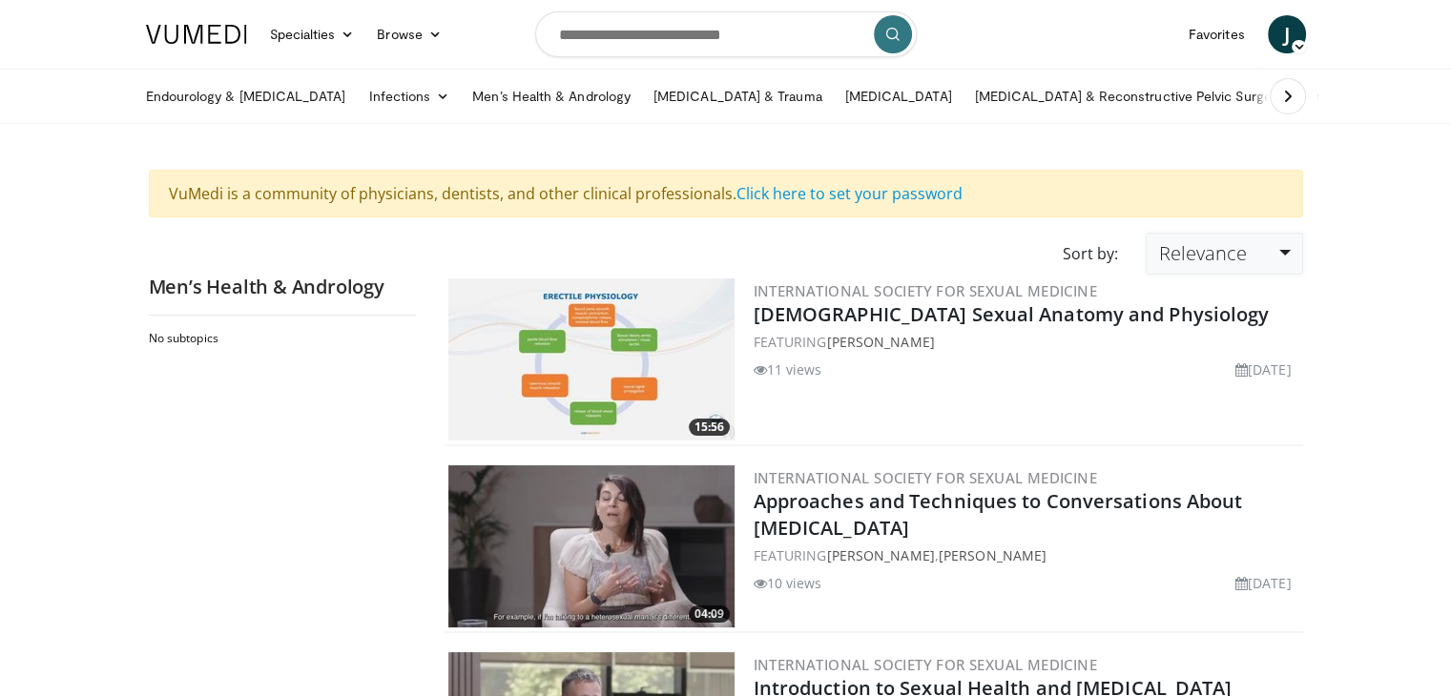
click at [1286, 259] on link "Relevance" at bounding box center [1224, 254] width 156 height 42
click at [1224, 421] on link "Newest" at bounding box center [1221, 421] width 151 height 31
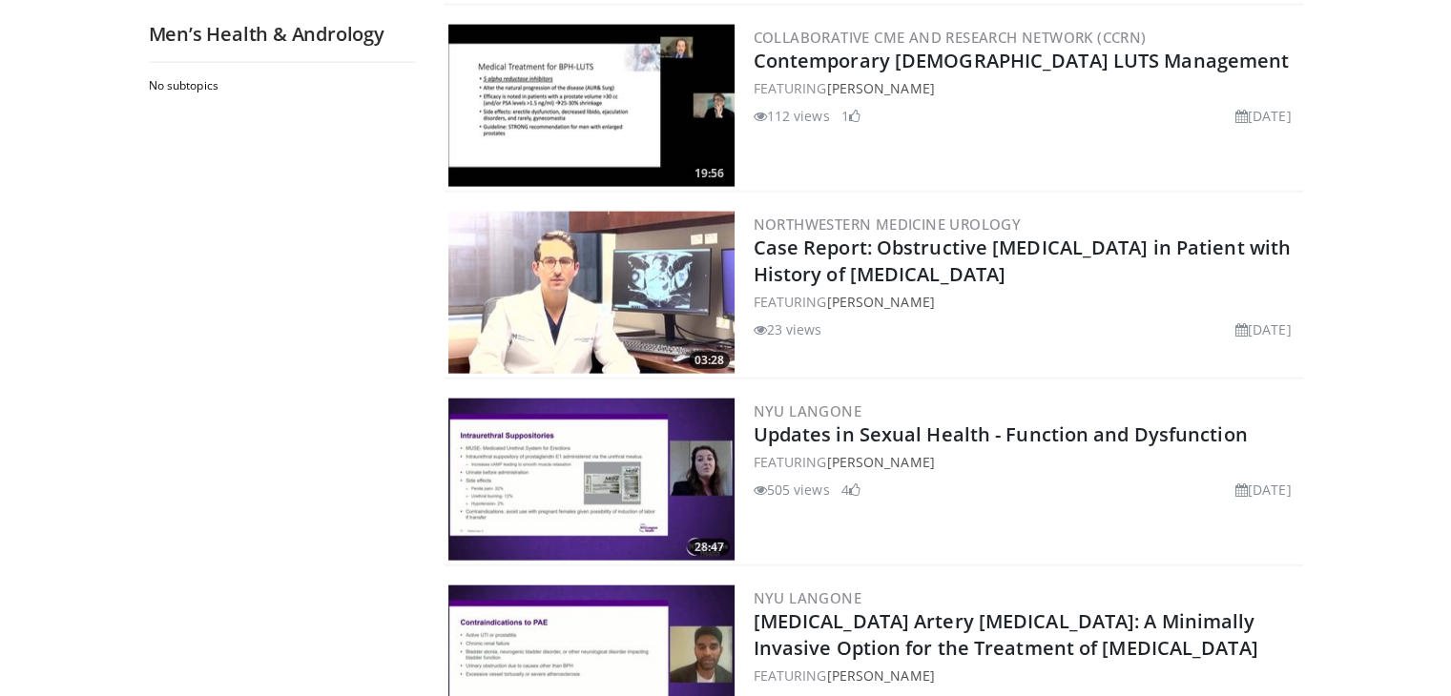
scroll to position [4578, 0]
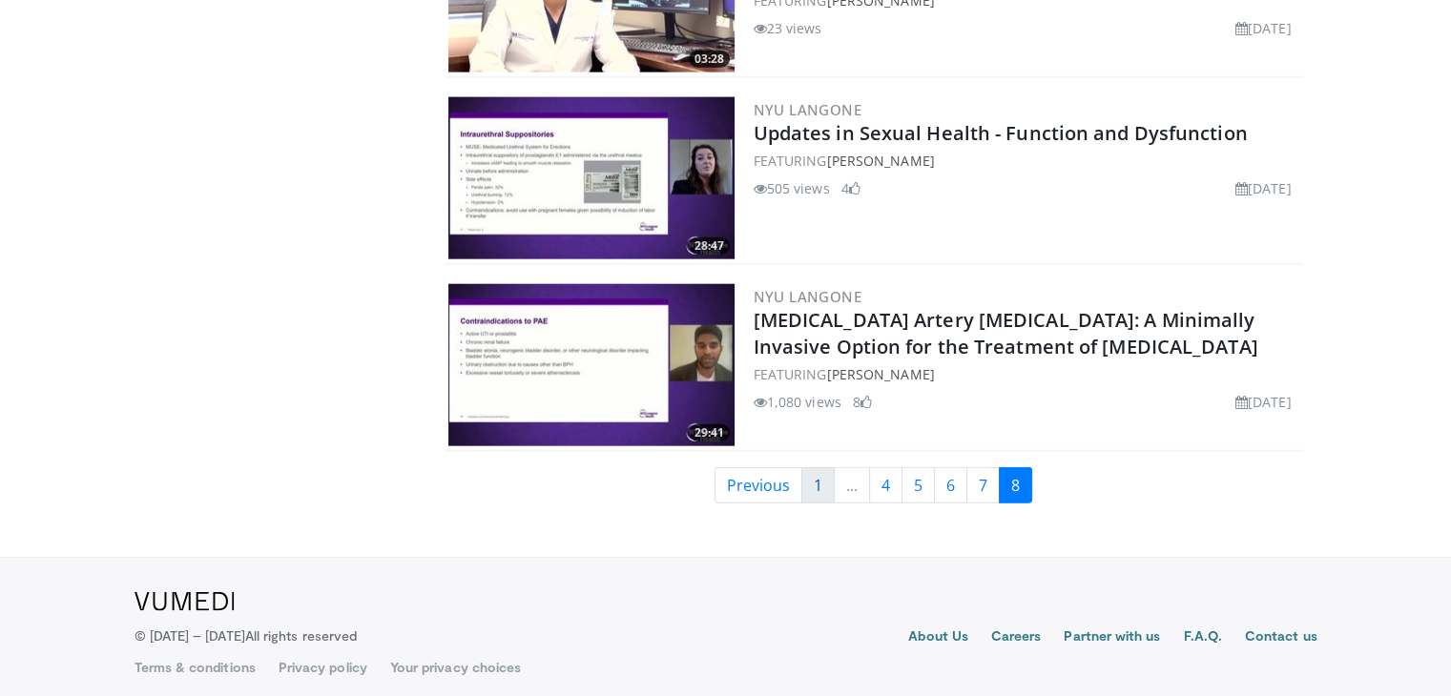
click at [817, 479] on link "1" at bounding box center [817, 485] width 33 height 36
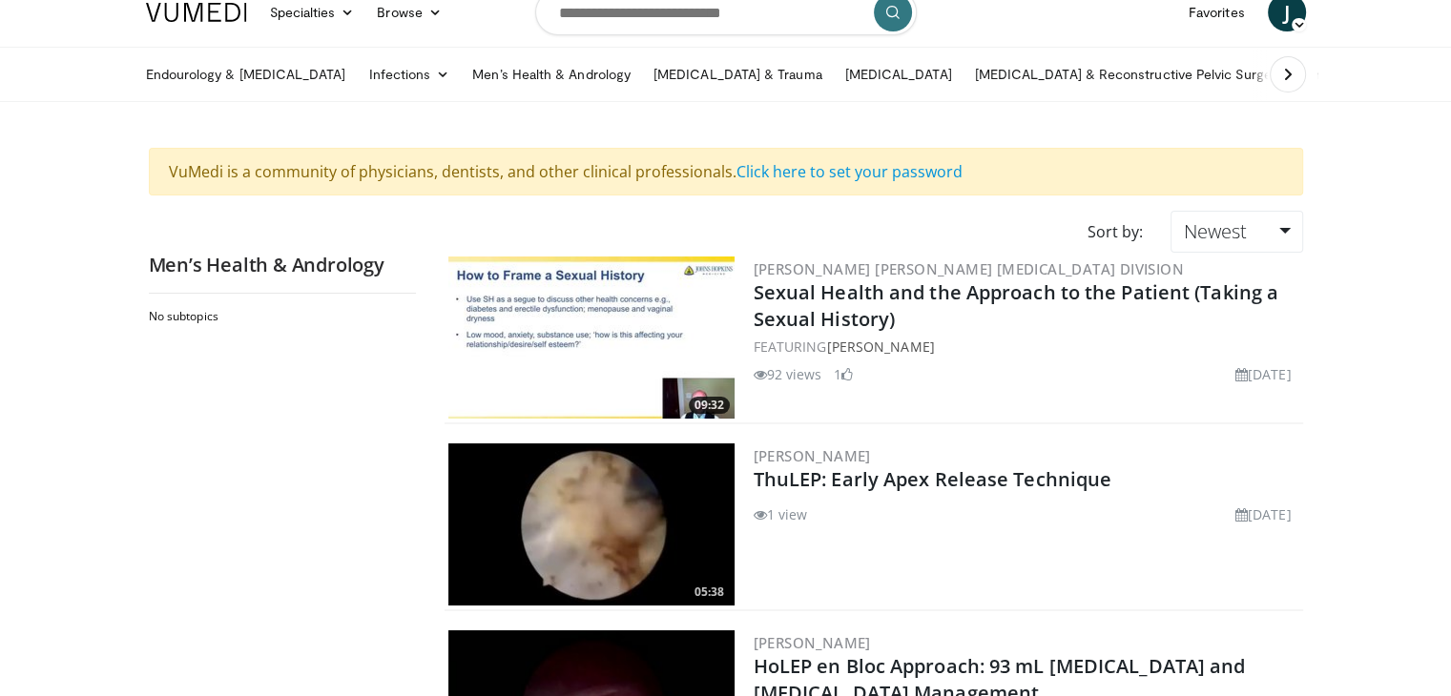
scroll to position [21, 0]
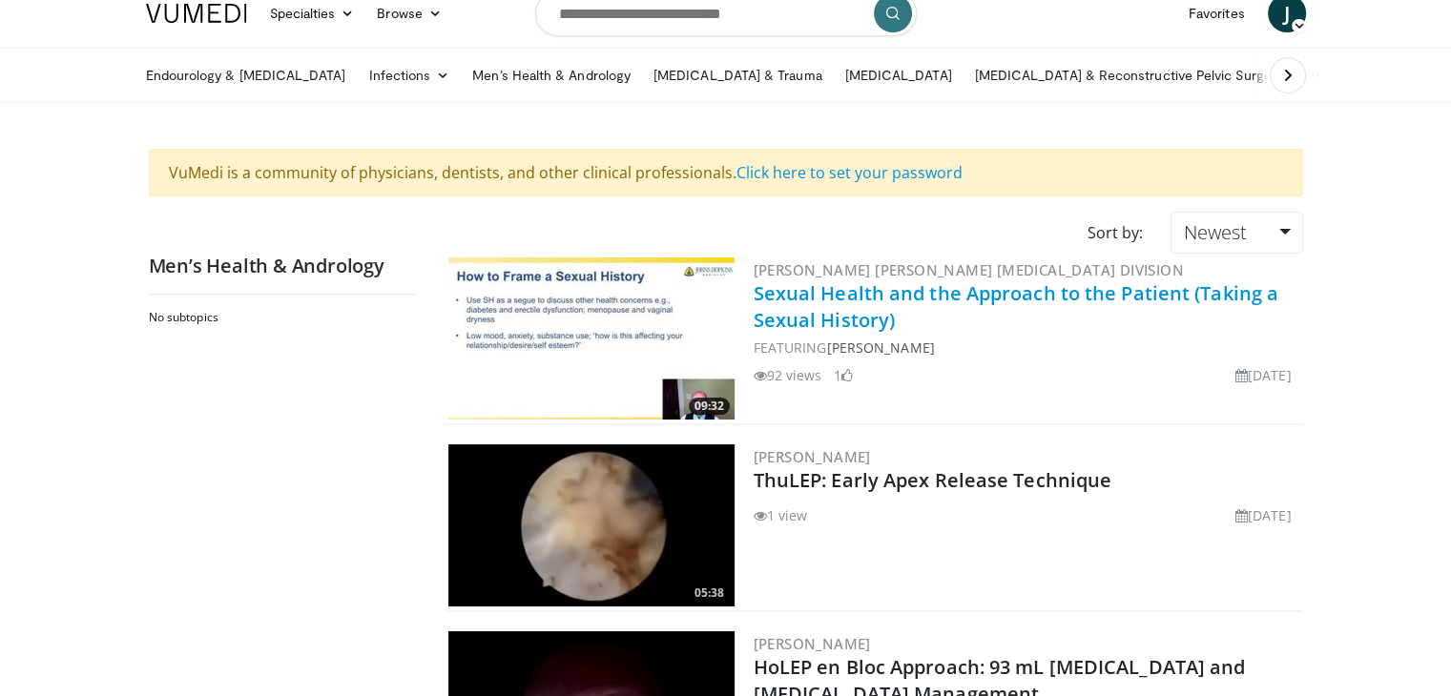
click at [817, 305] on link "Sexual Health and the Approach to the Patient (Taking a Sexual History)" at bounding box center [1016, 306] width 526 height 52
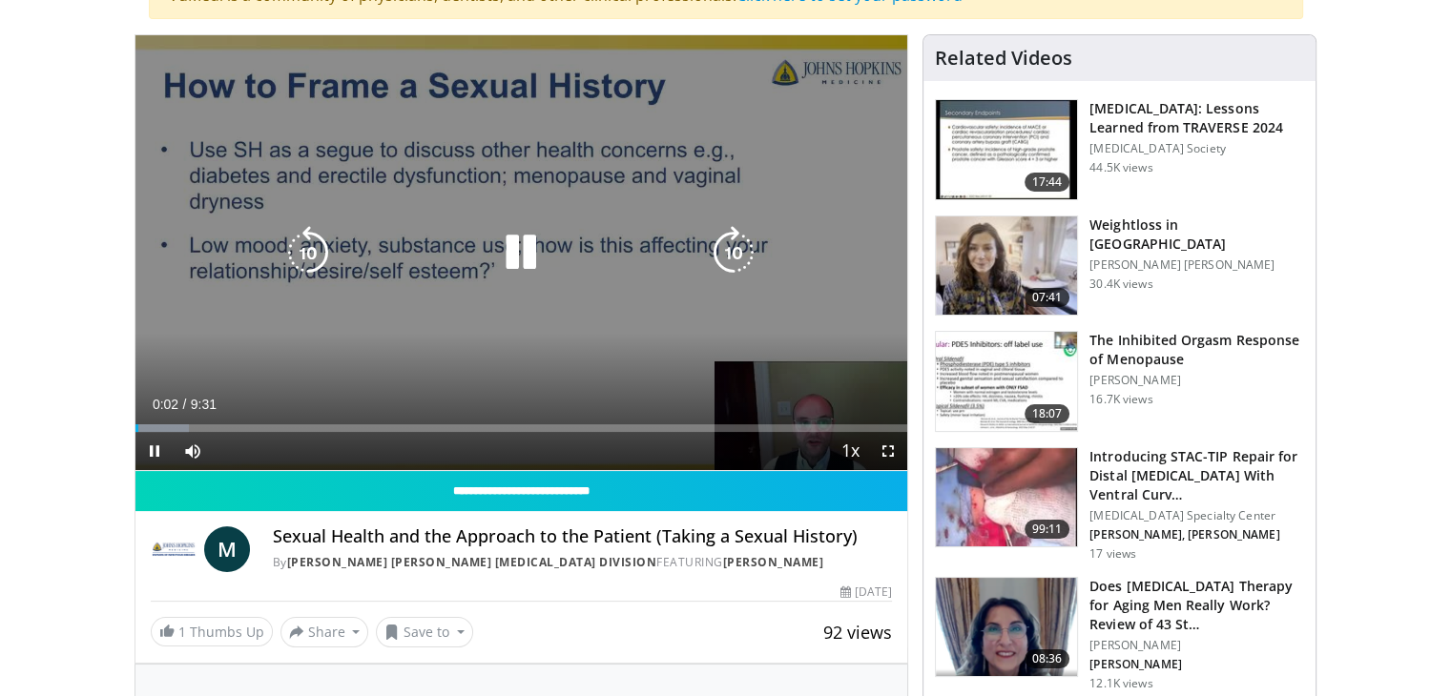
scroll to position [177, 0]
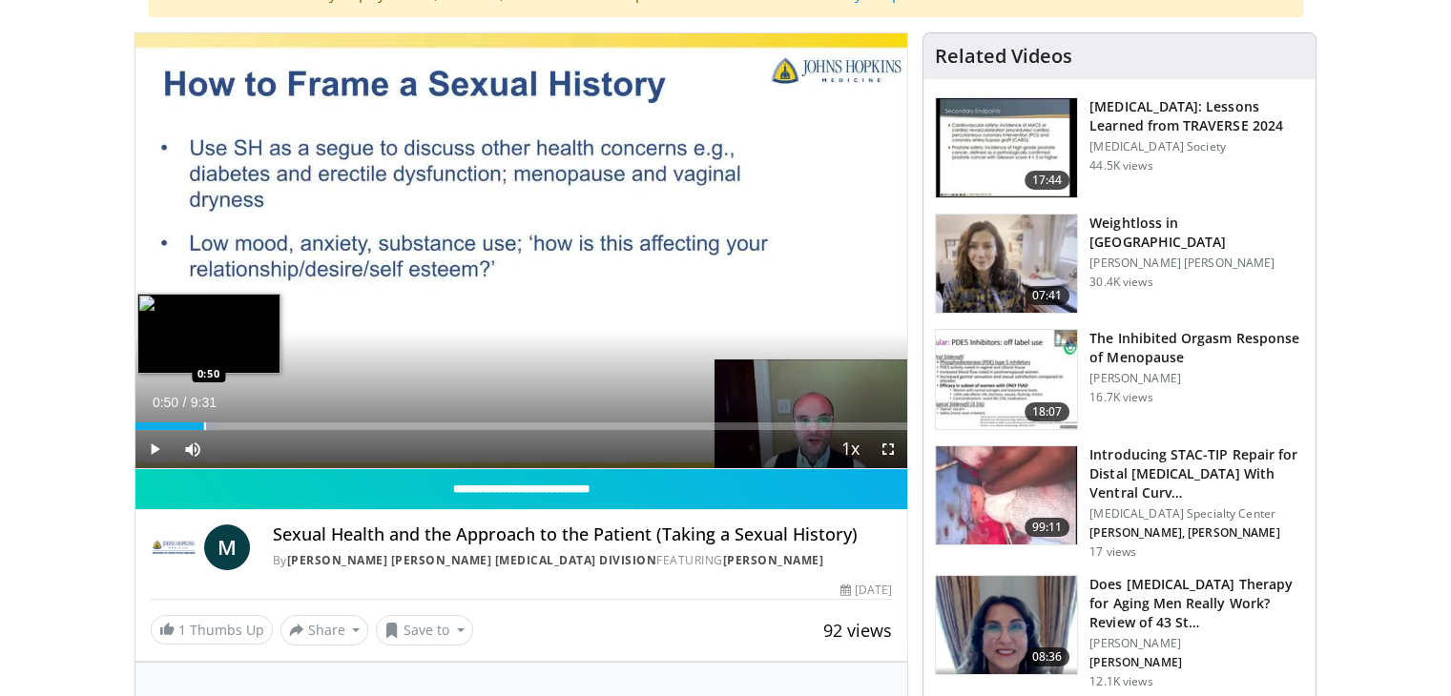
click at [202, 423] on div "Loaded : 10.46% 0:50 0:50" at bounding box center [521, 427] width 773 height 8
click at [239, 423] on div "Progress Bar" at bounding box center [240, 427] width 2 height 8
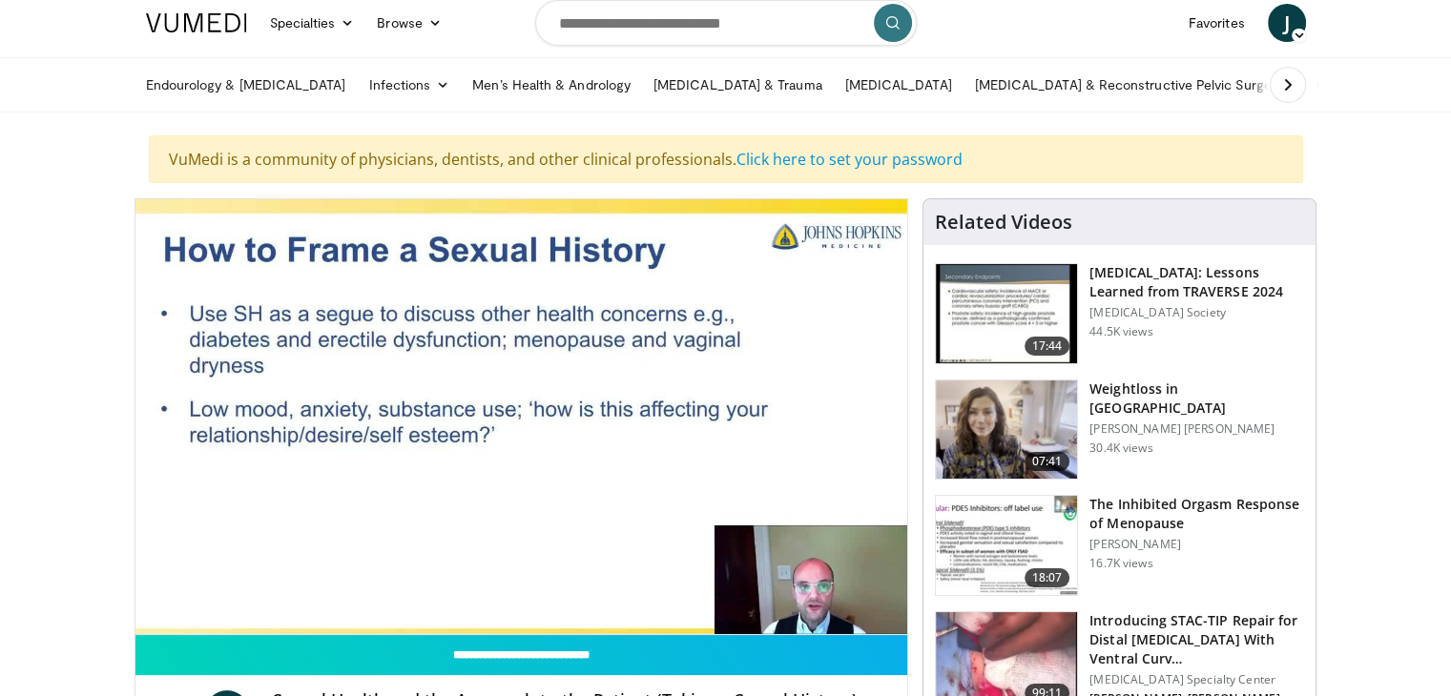
scroll to position [10, 0]
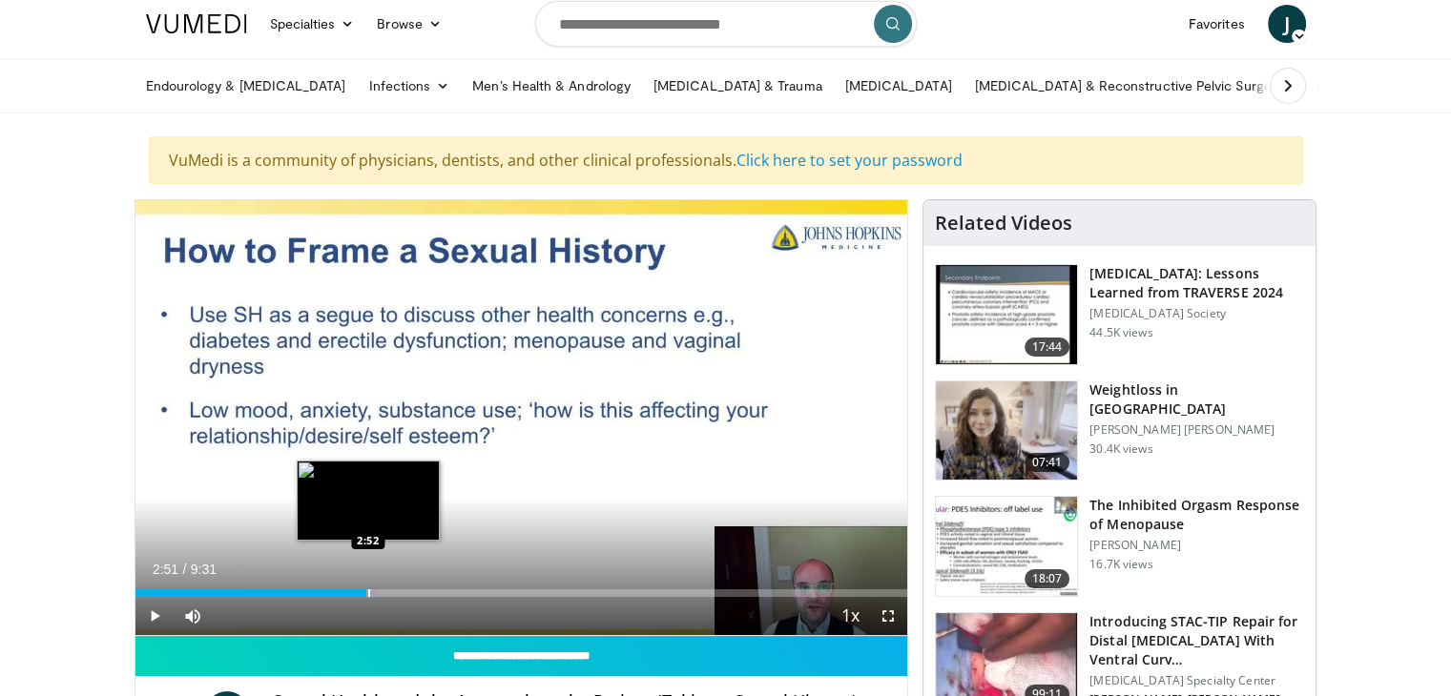
click at [366, 589] on div "Loaded : 31.41% 2:51 2:52" at bounding box center [521, 593] width 773 height 8
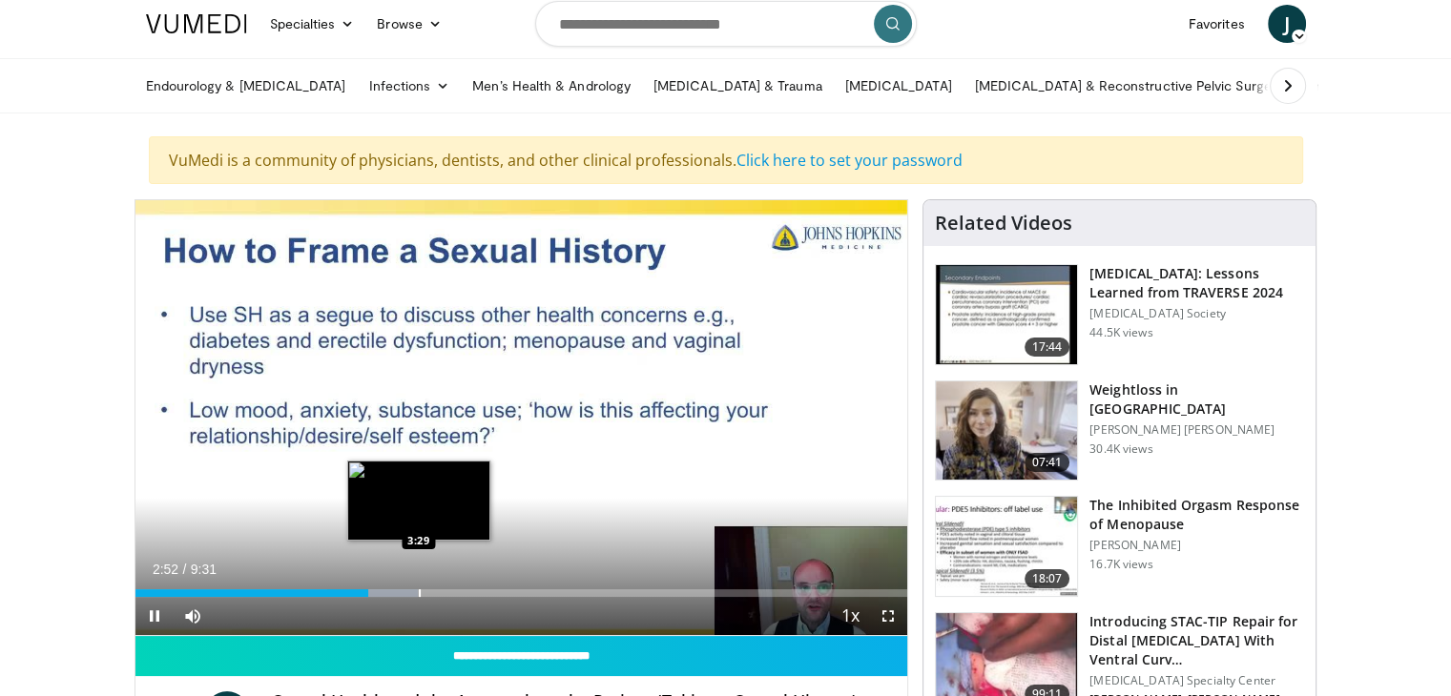
click at [421, 589] on div "Progress Bar" at bounding box center [420, 593] width 2 height 8
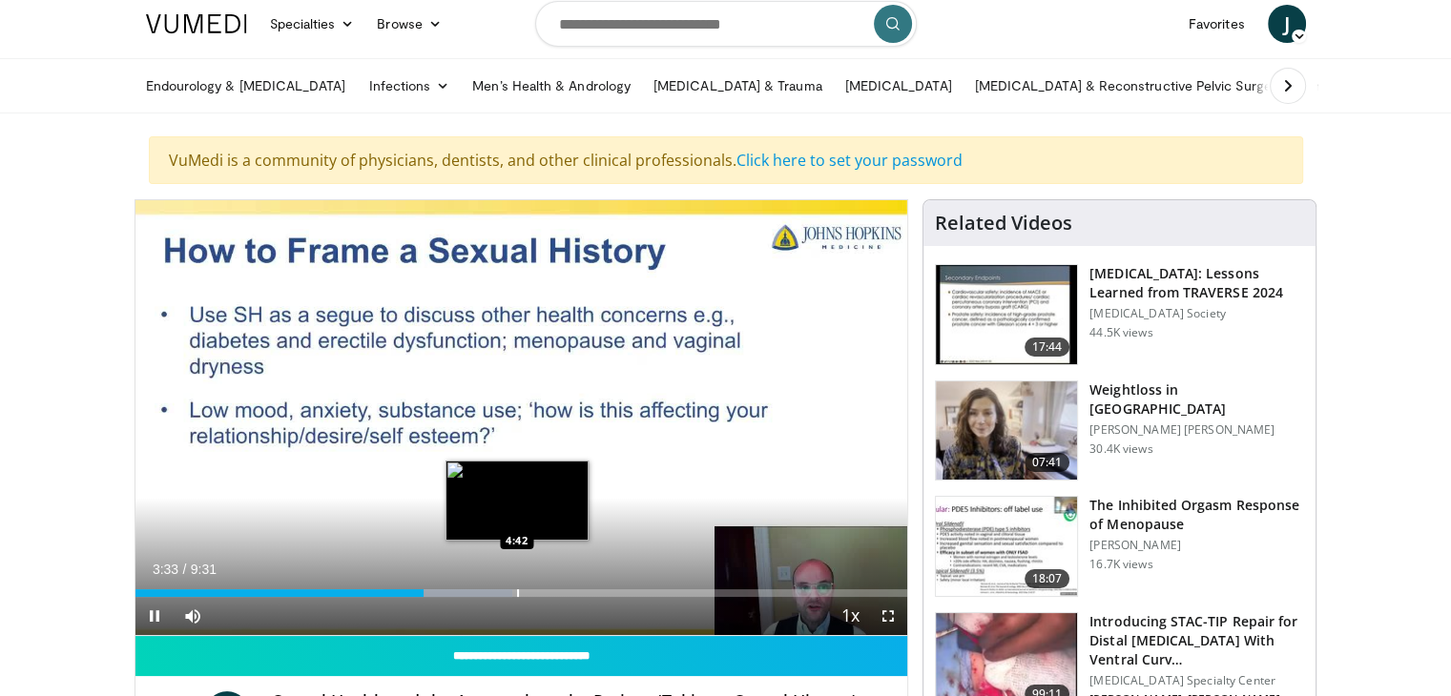
click at [517, 592] on div "Progress Bar" at bounding box center [518, 593] width 2 height 8
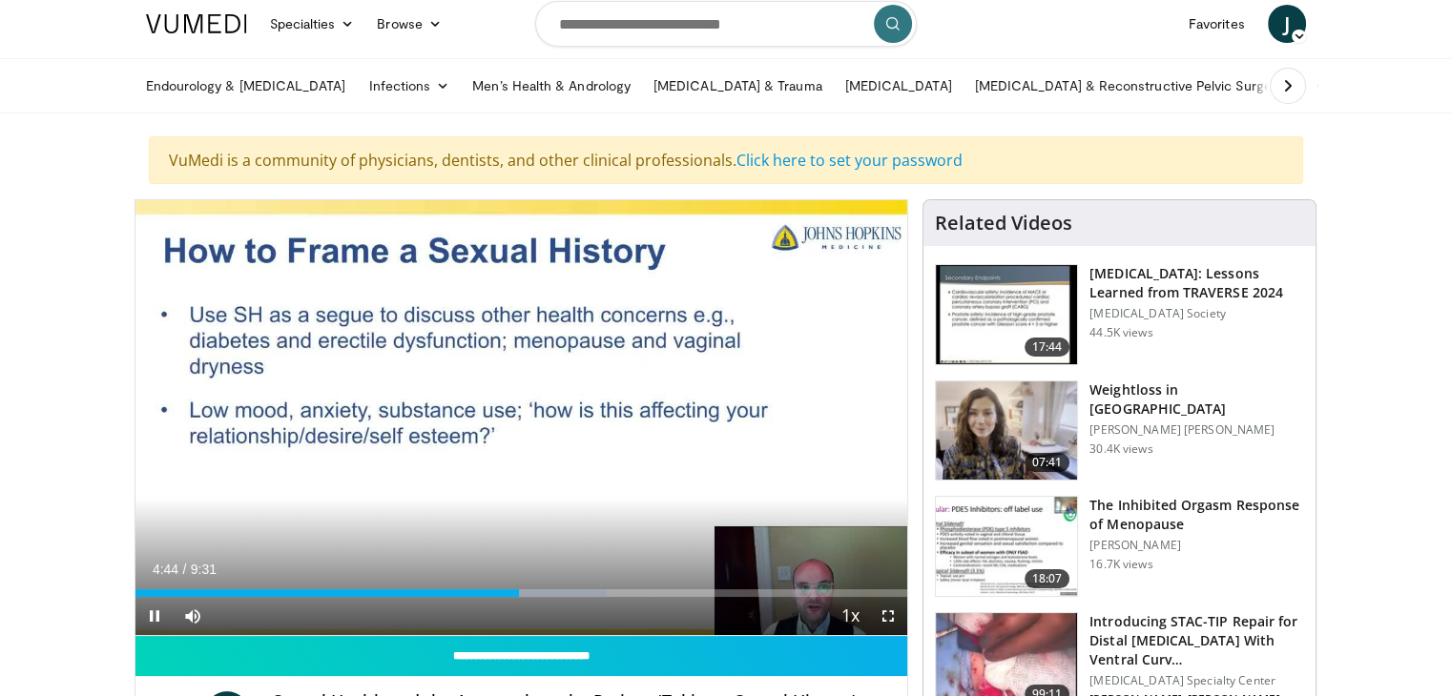
click at [599, 600] on div "Current Time 4:44 / Duration 9:31 Pause Skip Backward Skip Forward Mute Loaded …" at bounding box center [521, 616] width 773 height 38
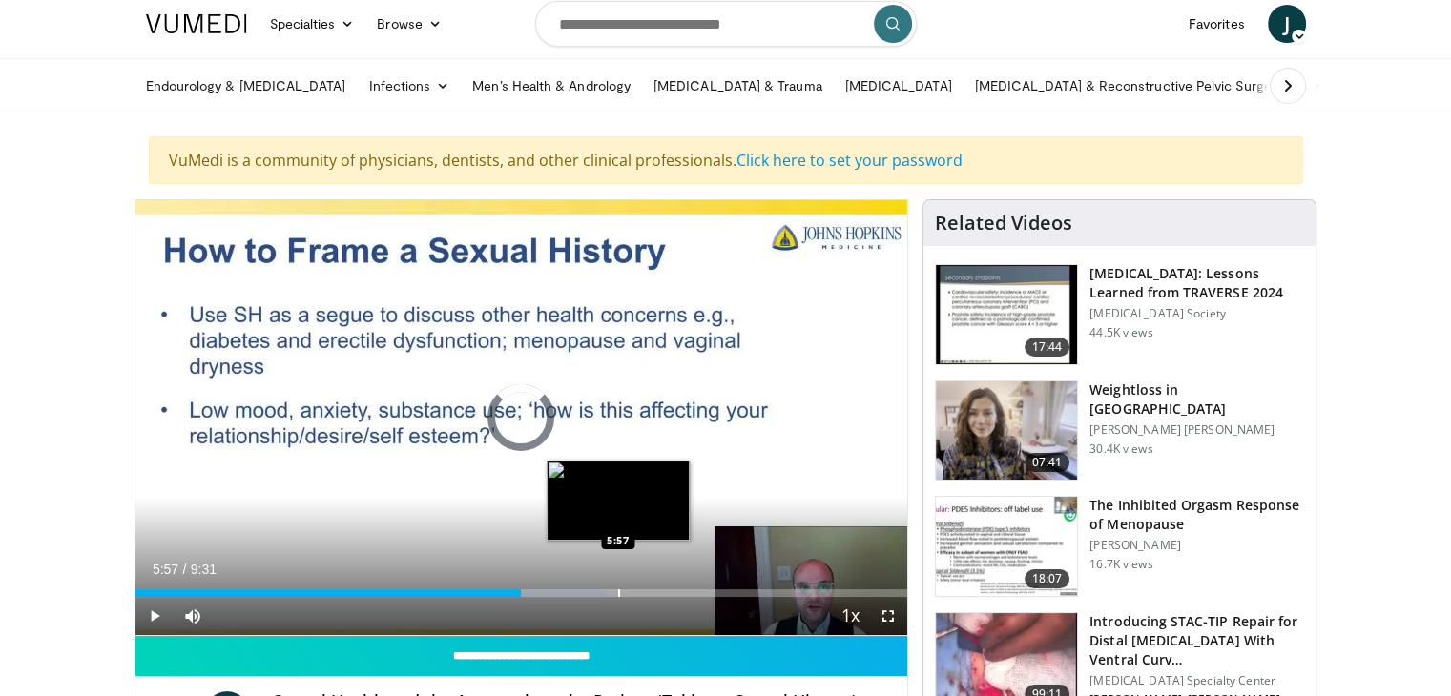
click at [617, 587] on div "Loaded : 61.09% 4:46 5:57" at bounding box center [521, 588] width 773 height 18
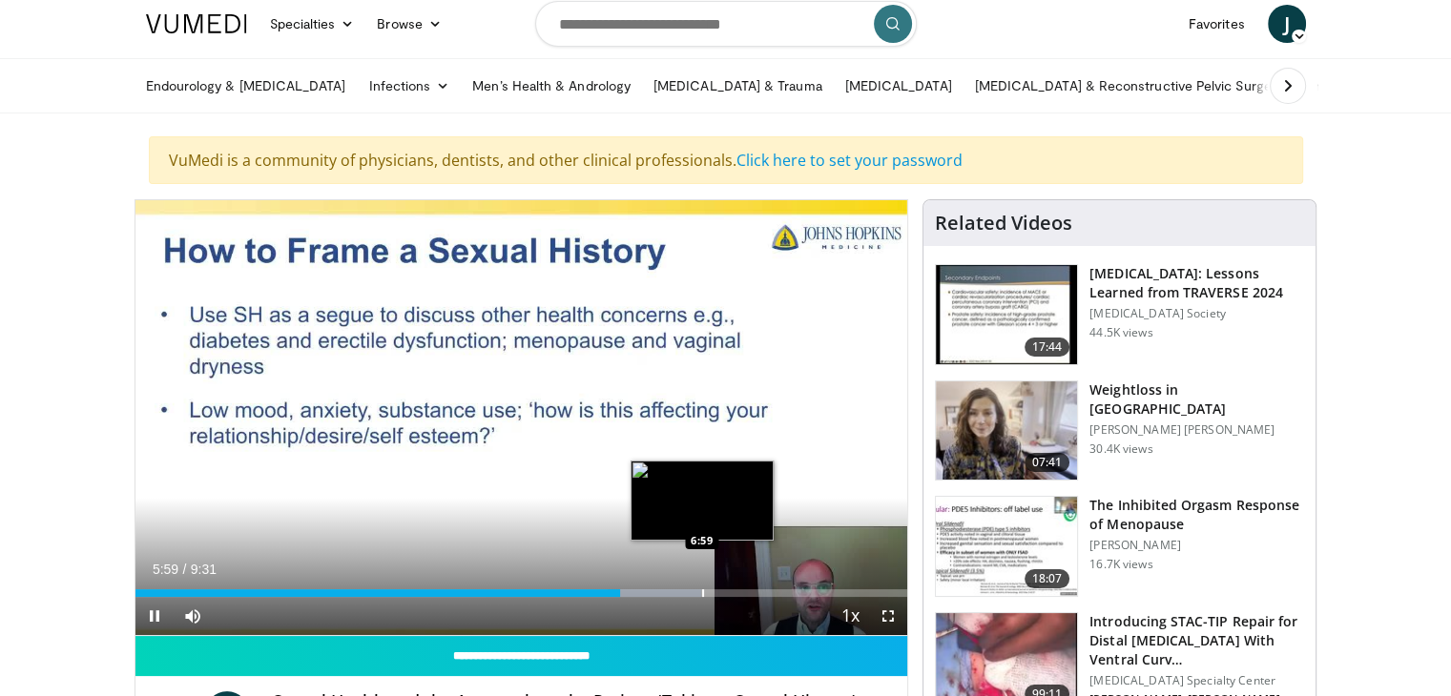
click at [702, 589] on div "Progress Bar" at bounding box center [703, 593] width 2 height 8
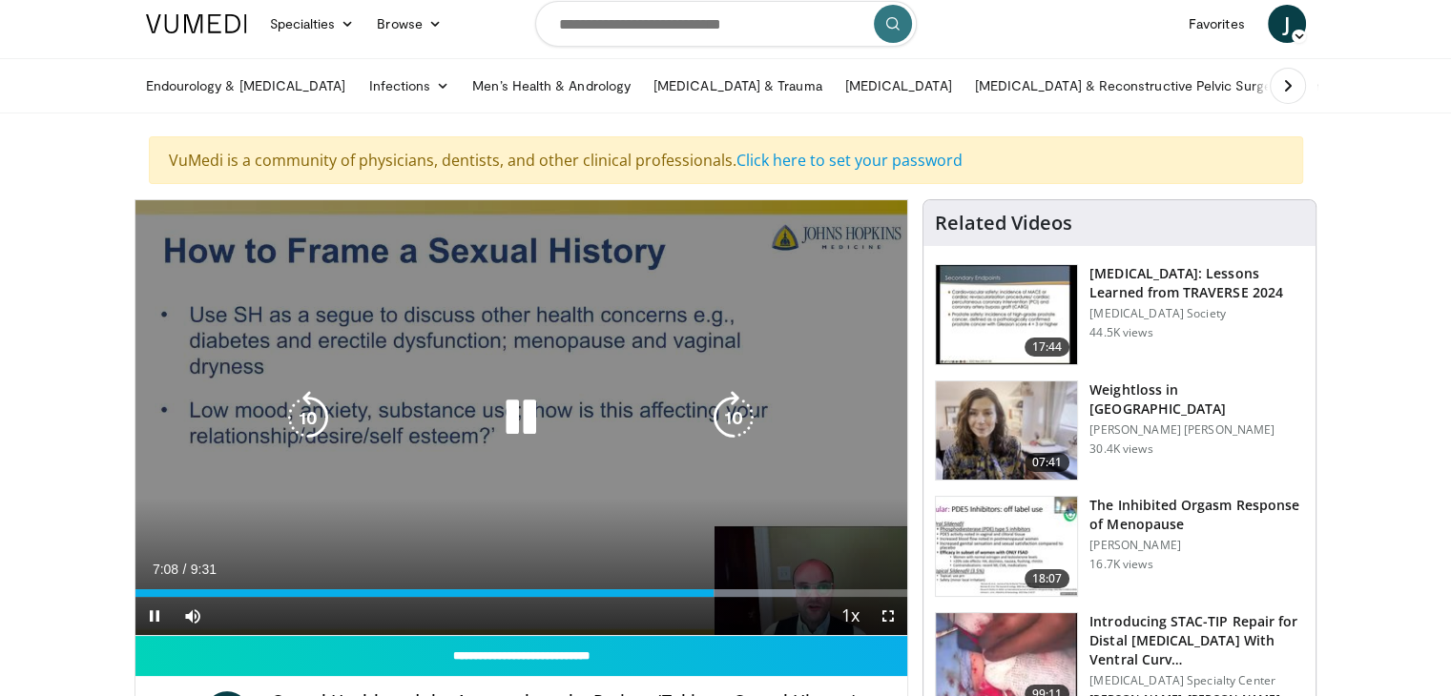
click at [519, 414] on icon "Video Player" at bounding box center [520, 417] width 53 height 53
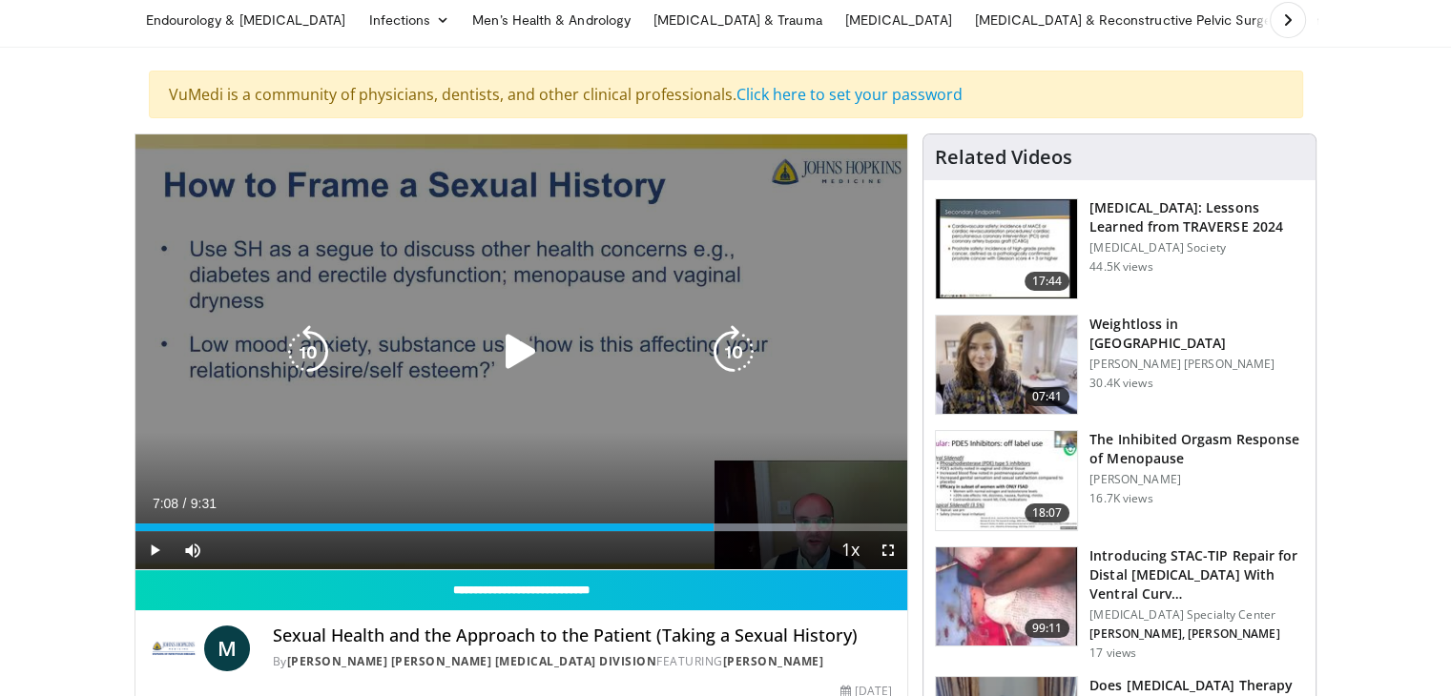
scroll to position [76, 0]
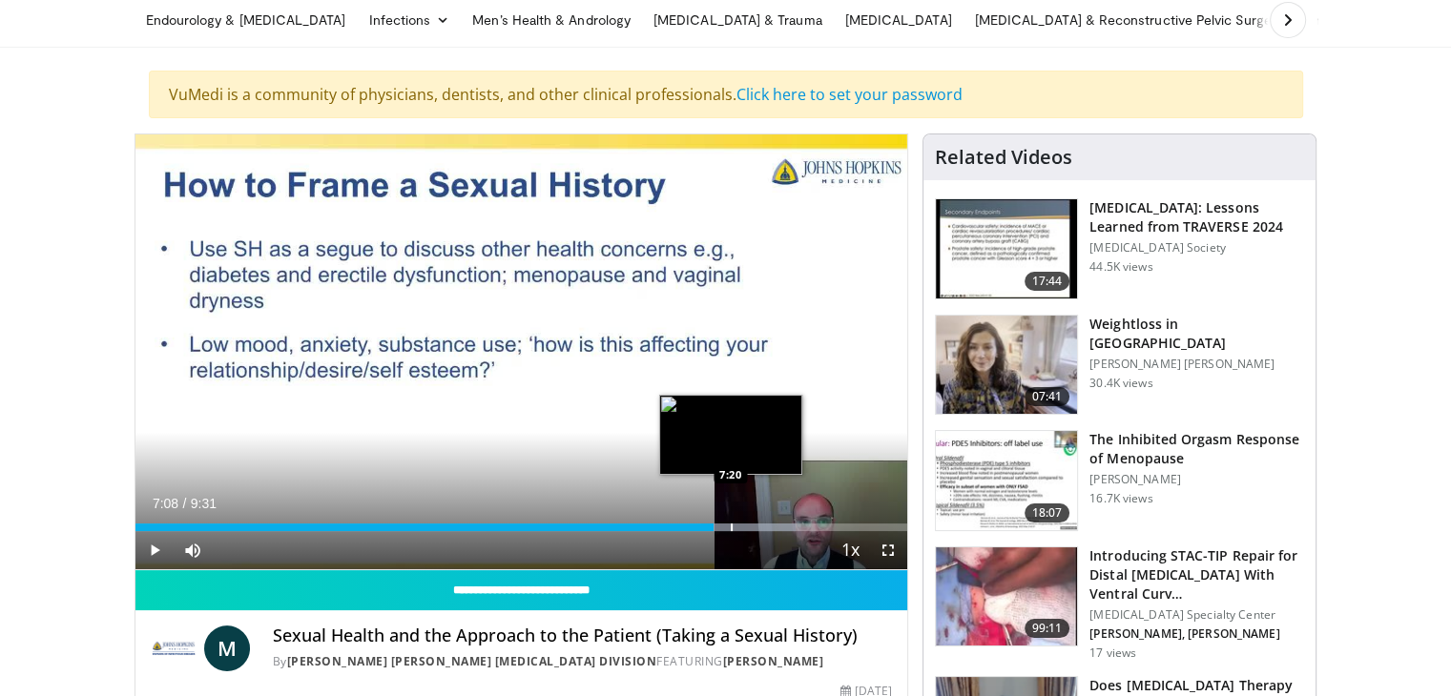
click at [731, 526] on div "Progress Bar" at bounding box center [732, 528] width 2 height 8
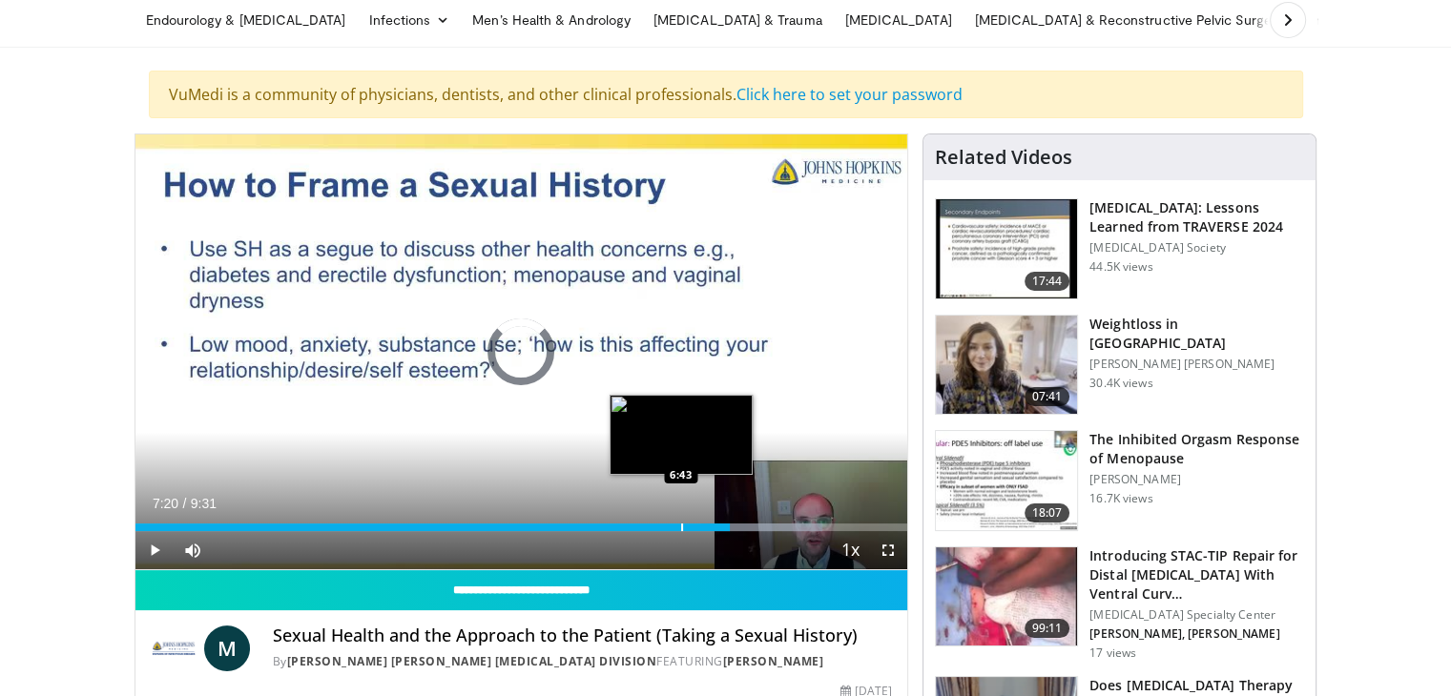
click at [681, 524] on div "Progress Bar" at bounding box center [682, 528] width 2 height 8
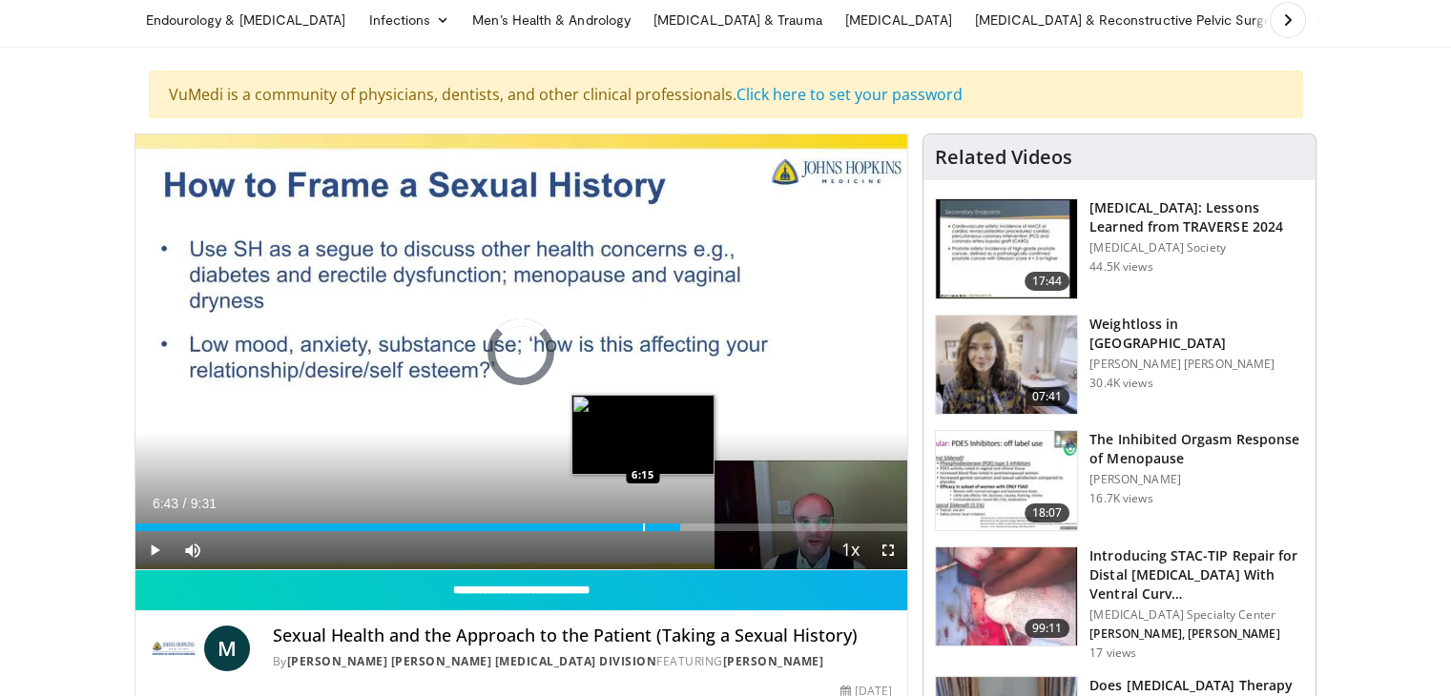
click at [643, 524] on div "Progress Bar" at bounding box center [644, 528] width 2 height 8
click at [650, 524] on div "Progress Bar" at bounding box center [651, 528] width 2 height 8
click at [660, 520] on div "Loaded : 78.54% 6:21 6:29" at bounding box center [521, 522] width 773 height 18
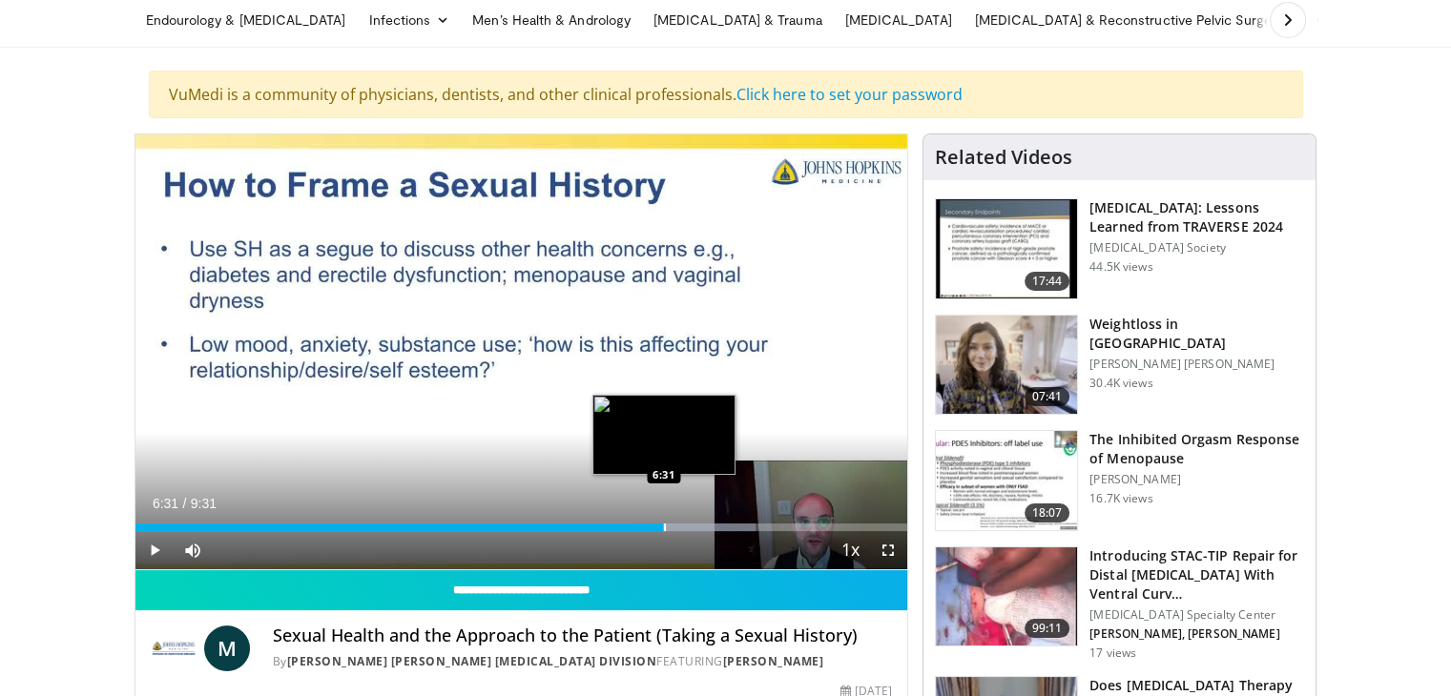
click at [663, 517] on div "Loaded : 80.29% 6:31 6:31" at bounding box center [521, 522] width 773 height 18
click at [674, 516] on div "Loaded : 80.29% 6:31 6:38" at bounding box center [521, 522] width 773 height 18
click at [688, 524] on div "Progress Bar" at bounding box center [689, 528] width 2 height 8
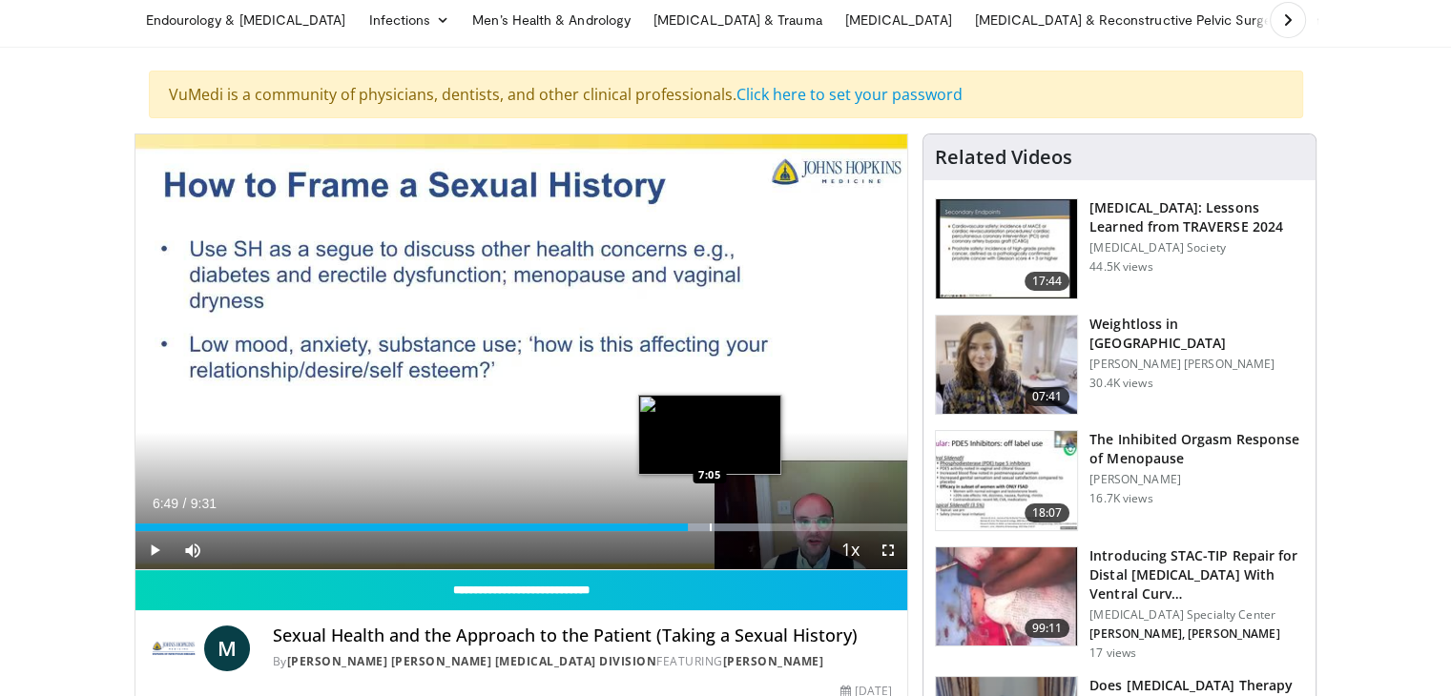
click at [710, 524] on div "Progress Bar" at bounding box center [711, 528] width 2 height 8
click at [729, 524] on div "Progress Bar" at bounding box center [730, 528] width 2 height 8
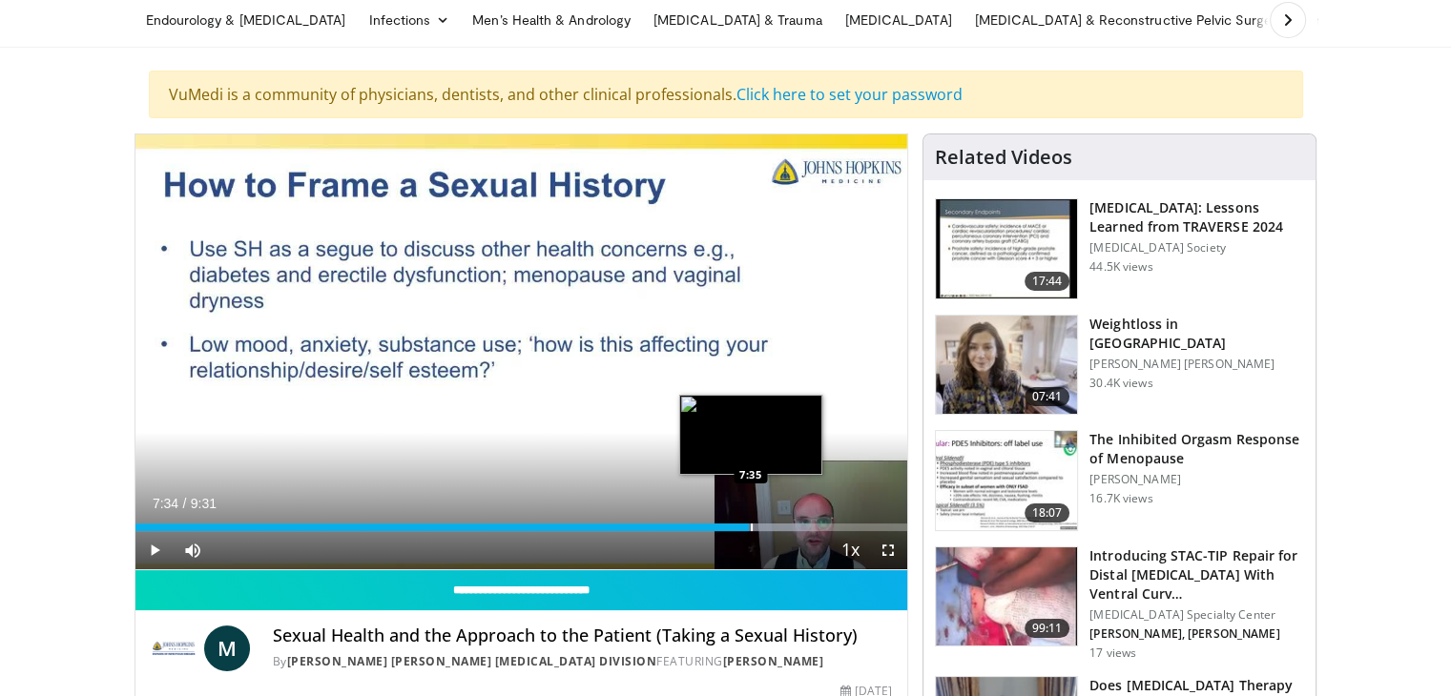
click at [751, 524] on div "Progress Bar" at bounding box center [752, 528] width 2 height 8
click at [770, 518] on div "Loaded : 90.76% 7:50 7:50" at bounding box center [521, 522] width 773 height 18
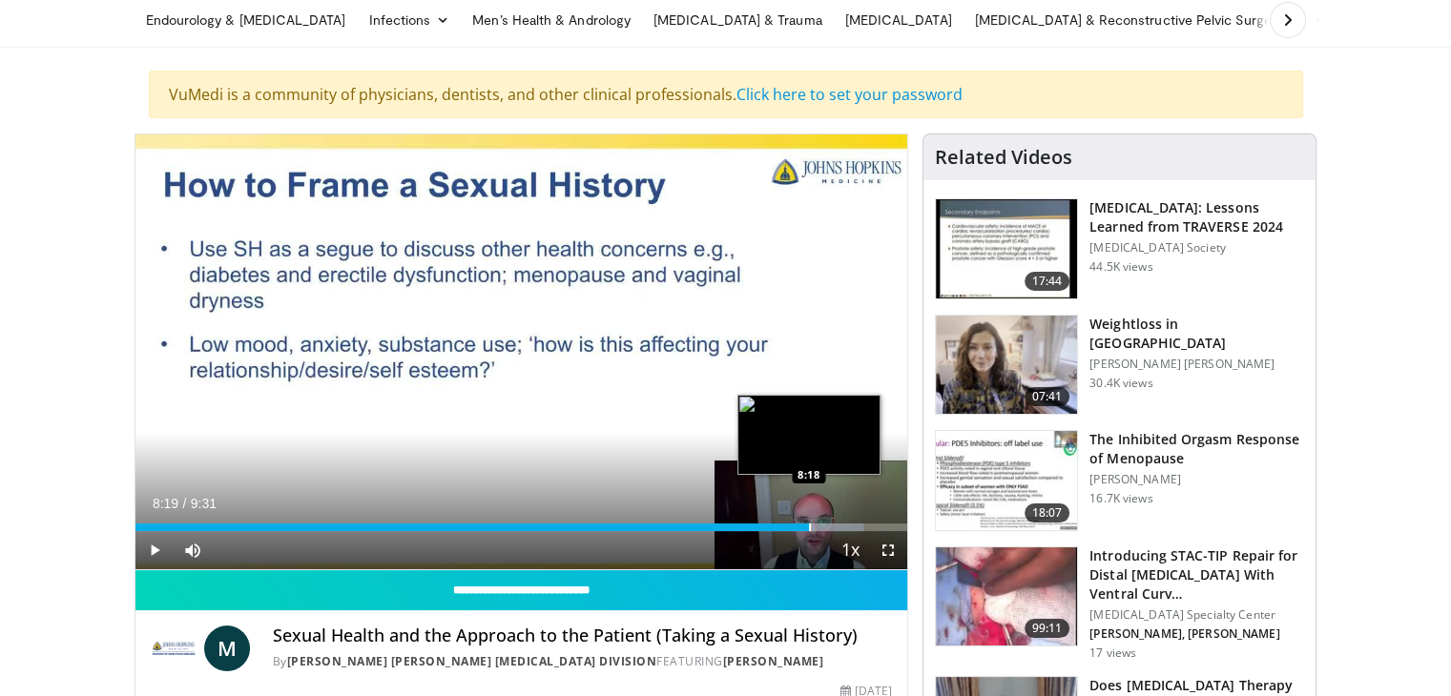
click at [809, 520] on div "Loaded : 94.25% 8:19 8:18" at bounding box center [521, 522] width 773 height 18
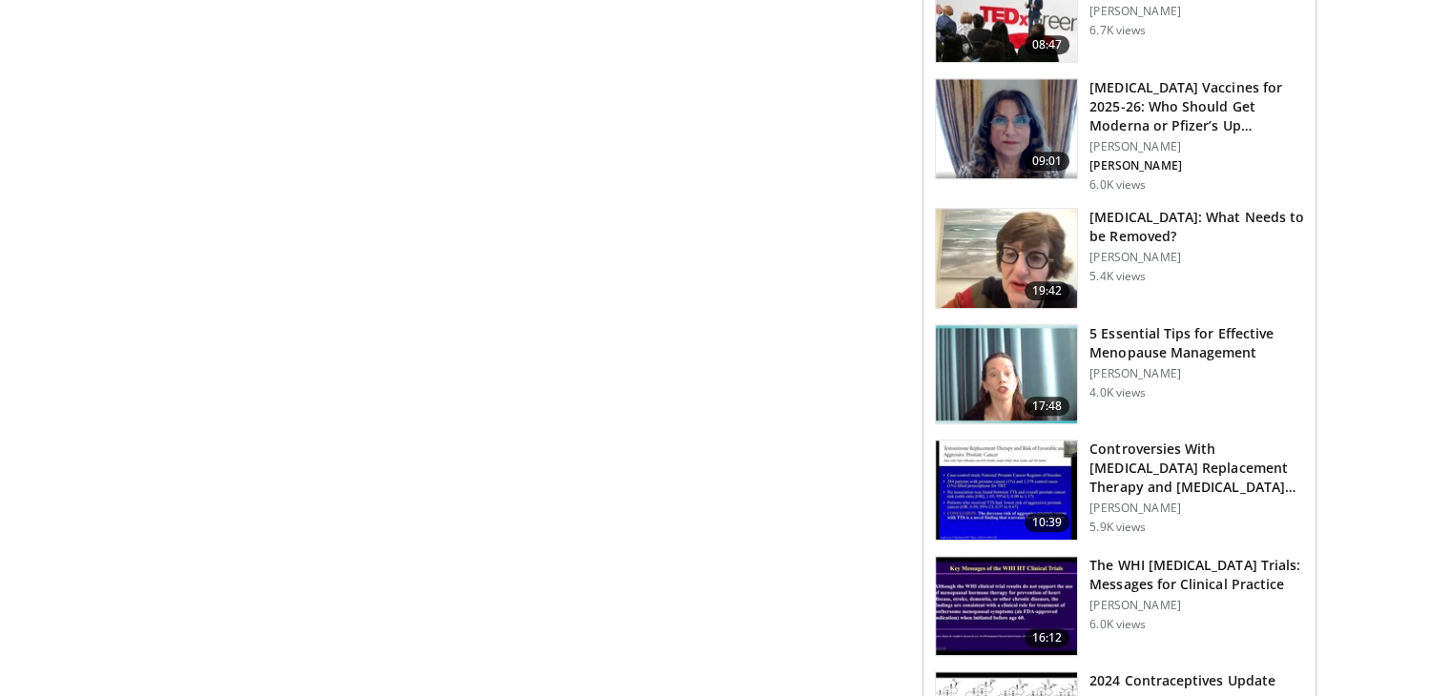
scroll to position [1166, 0]
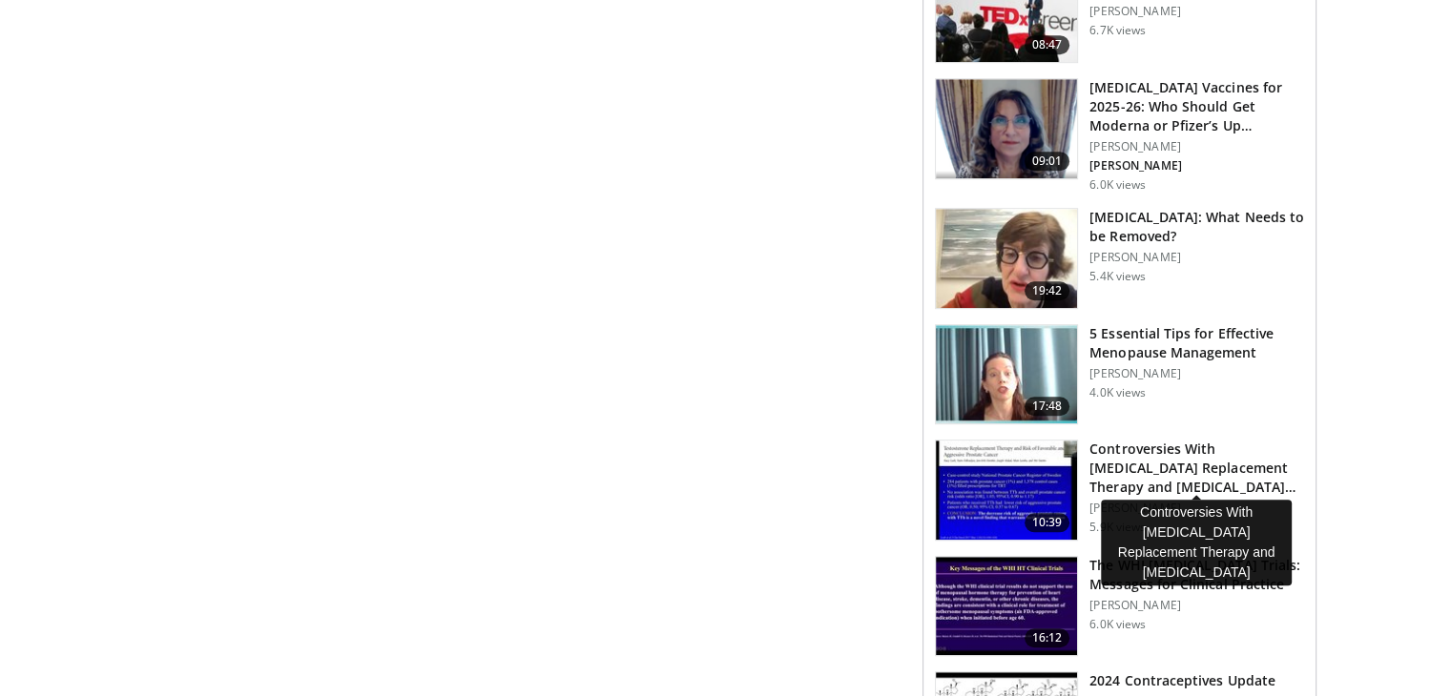
click at [1133, 483] on h3 "Controversies With Testosterone Replacement Therapy and Prostate Can…" at bounding box center [1196, 468] width 215 height 57
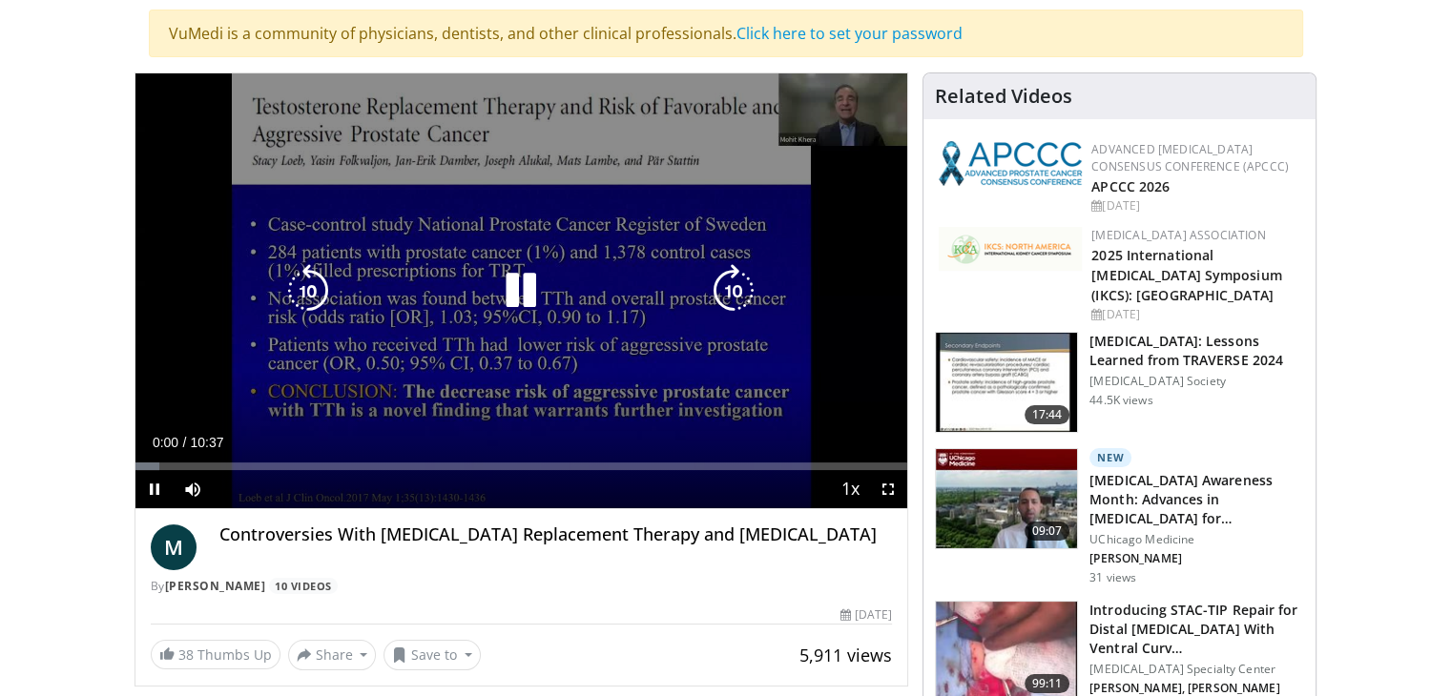
scroll to position [148, 0]
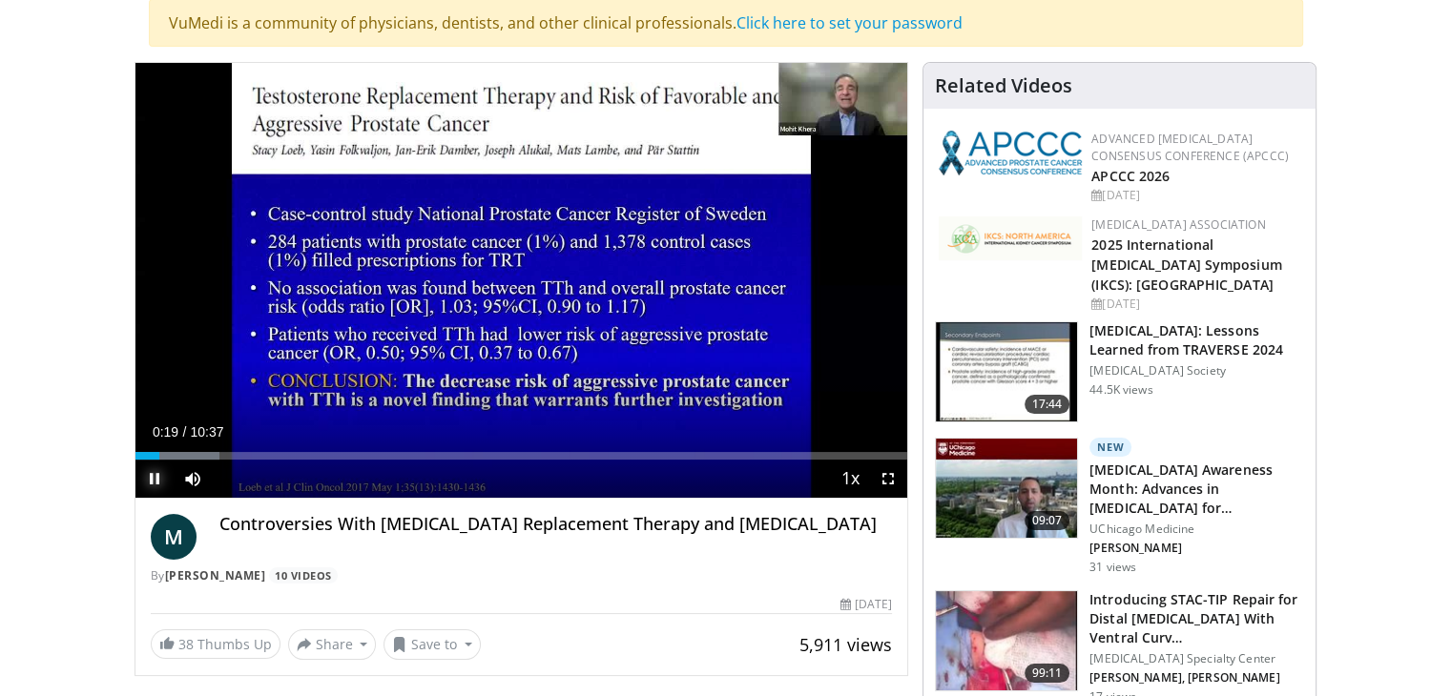
click at [154, 481] on span "Video Player" at bounding box center [154, 479] width 38 height 38
